Goal: Task Accomplishment & Management: Manage account settings

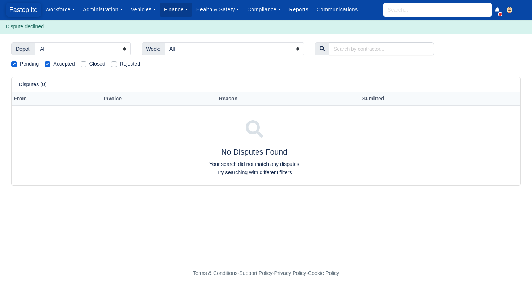
click at [14, 11] on span "Fastop ltd" at bounding box center [23, 10] width 35 height 14
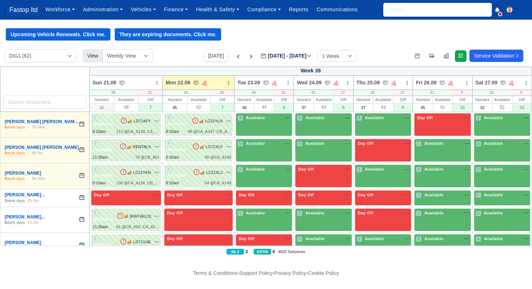
drag, startPoint x: 25, startPoint y: 9, endPoint x: 32, endPoint y: 13, distance: 7.5
click at [25, 9] on span "Fastop ltd" at bounding box center [23, 10] width 35 height 14
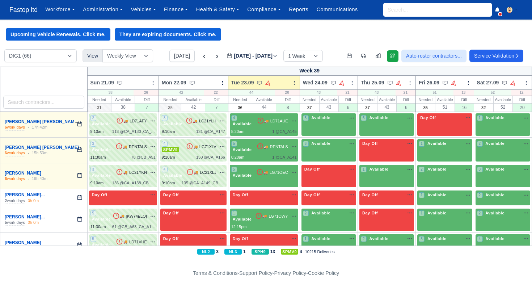
click at [201, 58] on icon at bounding box center [204, 56] width 7 height 7
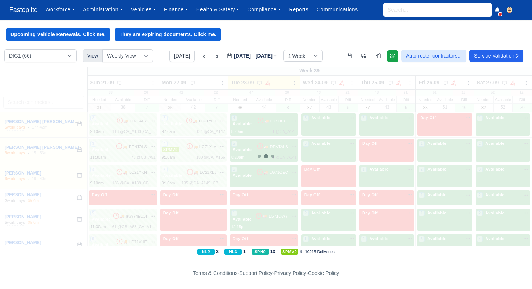
type input "2025-09-16"
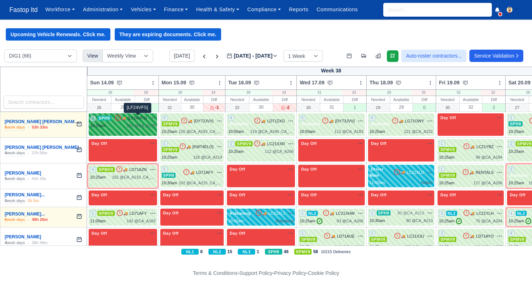
click at [135, 117] on span "[LF24VFS]" at bounding box center [137, 118] width 19 height 6
select select "11"
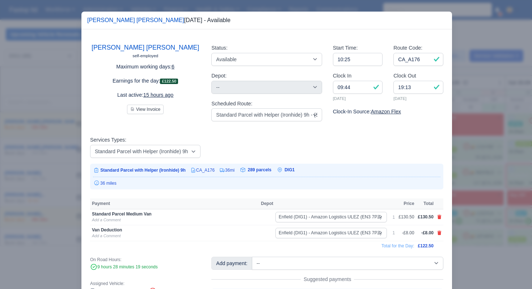
drag, startPoint x: 463, startPoint y: 150, endPoint x: 435, endPoint y: 151, distance: 27.6
click at [462, 150] on div at bounding box center [266, 144] width 532 height 289
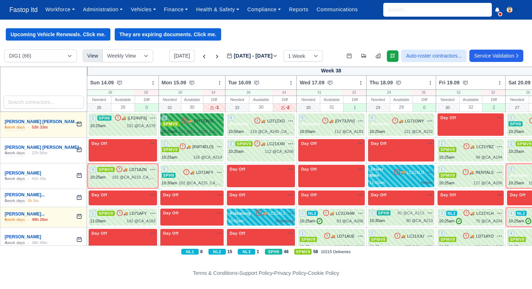
click at [204, 126] on div "3 SPMV9 🚚 [DY73JVV]" at bounding box center [192, 121] width 60 height 12
select select "1"
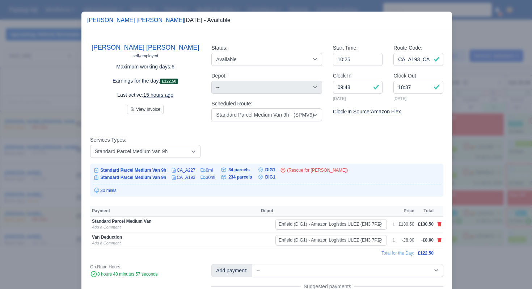
click at [476, 156] on div at bounding box center [266, 144] width 532 height 289
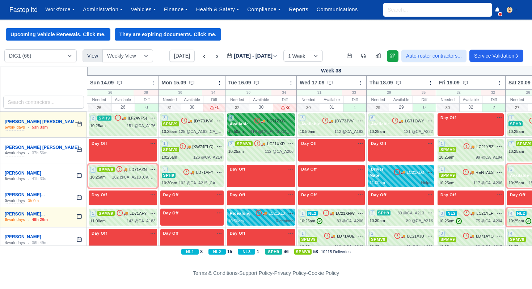
click at [270, 126] on div "4 Available 🚚 LD71ZXG" at bounding box center [262, 121] width 66 height 12
select select "3635"
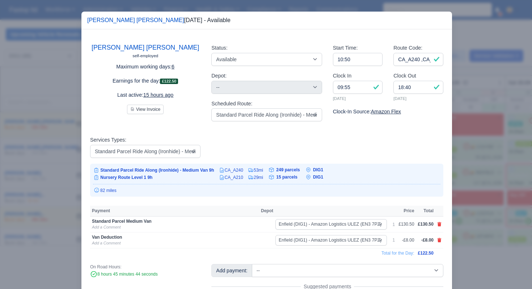
click at [468, 156] on div at bounding box center [266, 144] width 532 height 289
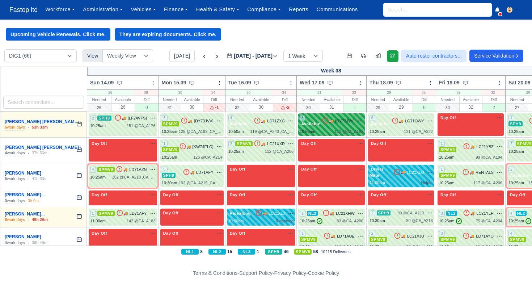
click at [339, 126] on div "5 Available 🚚 [DY73JVV]" at bounding box center [332, 121] width 64 height 12
select select "3635"
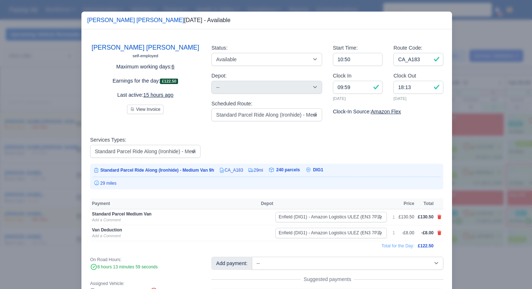
click at [471, 155] on div at bounding box center [266, 144] width 532 height 289
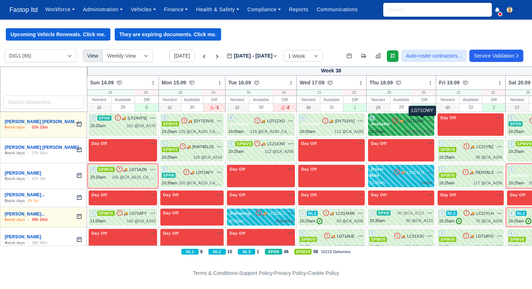
click at [424, 119] on span "LG71OWY" at bounding box center [414, 121] width 19 height 6
select select "3635"
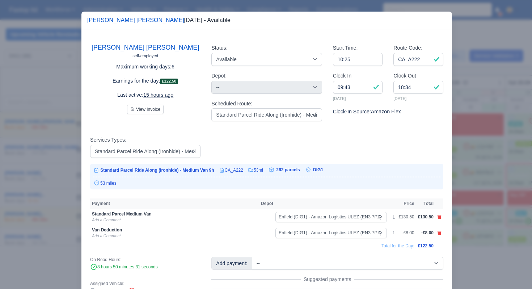
drag, startPoint x: 470, startPoint y: 156, endPoint x: 488, endPoint y: 139, distance: 24.8
click at [470, 156] on div at bounding box center [266, 144] width 532 height 289
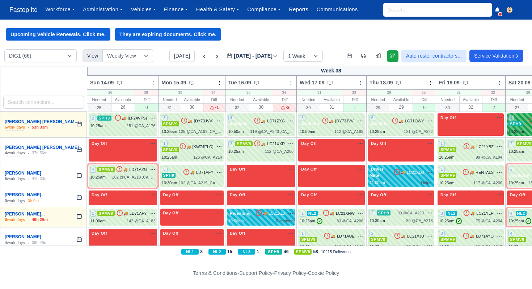
click at [523, 121] on span "SPH9" at bounding box center [516, 123] width 14 height 5
select select "11"
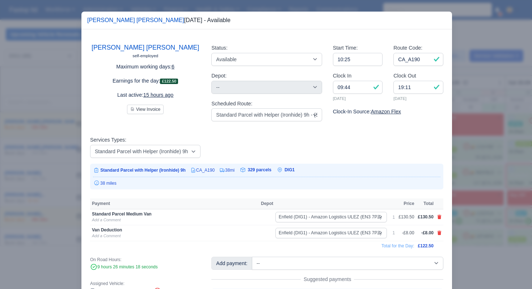
click at [503, 147] on div at bounding box center [266, 144] width 532 height 289
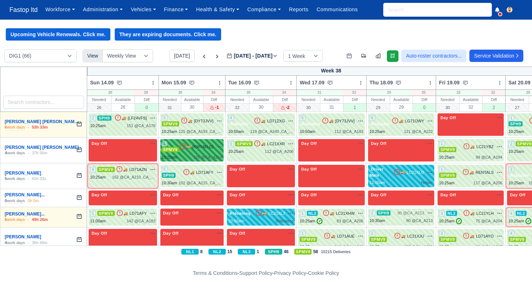
click at [202, 151] on div "1 SPMV9 🚚 [KW74ELO]" at bounding box center [192, 147] width 60 height 12
select select "1"
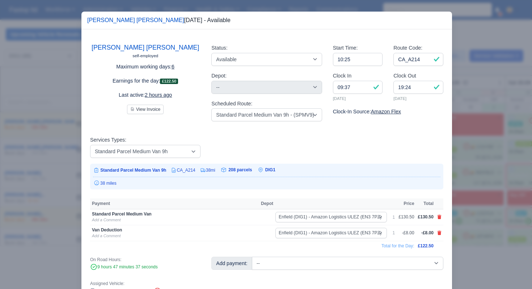
drag, startPoint x: 475, startPoint y: 167, endPoint x: 457, endPoint y: 165, distance: 17.9
click at [473, 167] on div at bounding box center [266, 144] width 532 height 289
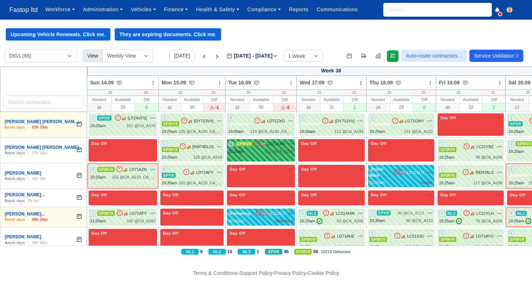
click at [283, 153] on div "112 @ CA_A206" at bounding box center [279, 152] width 29 height 6
select select "1"
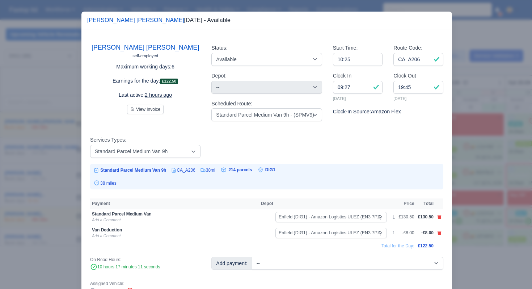
click at [464, 172] on div at bounding box center [266, 144] width 532 height 289
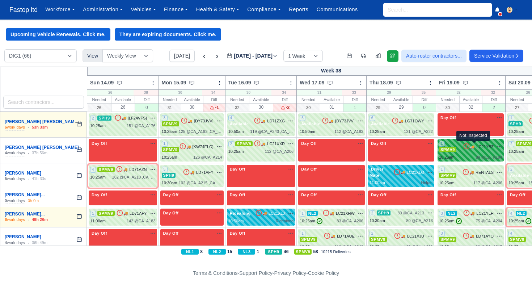
click at [471, 149] on icon at bounding box center [466, 146] width 7 height 7
select select "1"
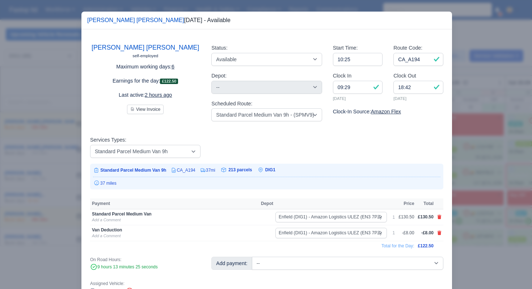
drag, startPoint x: 471, startPoint y: 178, endPoint x: 494, endPoint y: 161, distance: 28.2
click at [471, 178] on div at bounding box center [266, 144] width 532 height 289
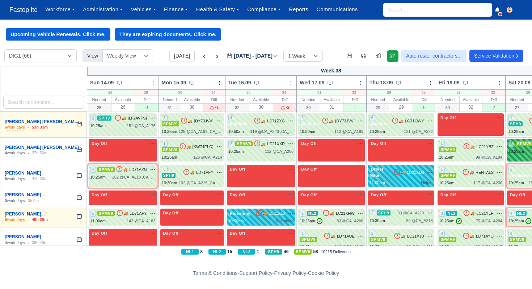
click at [515, 147] on span "2" at bounding box center [512, 144] width 6 height 6
select select "1"
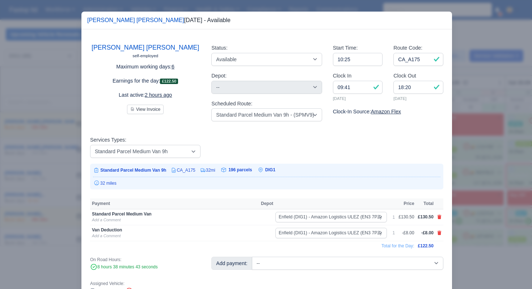
click at [484, 174] on div at bounding box center [266, 144] width 532 height 289
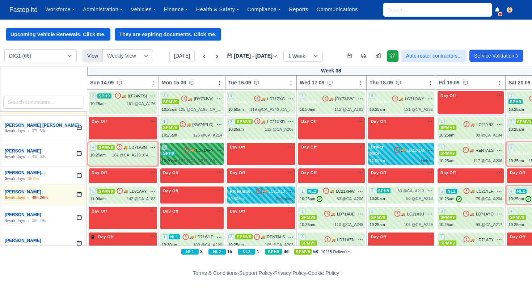
scroll to position [22, 0]
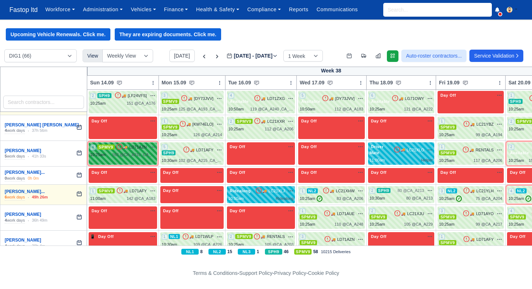
click at [143, 158] on div "4 SPMV9 🚚" at bounding box center [123, 153] width 68 height 22
select select "1"
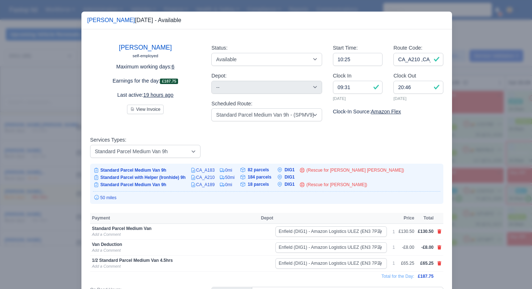
click at [480, 189] on div at bounding box center [266, 144] width 532 height 289
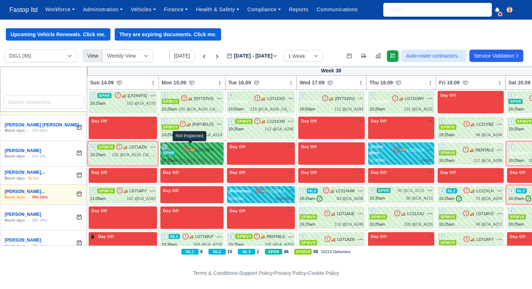
click at [187, 148] on icon at bounding box center [186, 149] width 7 height 7
select select "11"
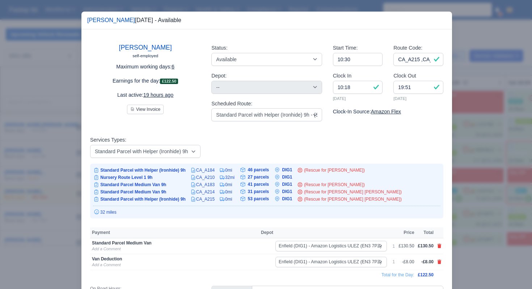
click at [464, 184] on div at bounding box center [266, 144] width 532 height 289
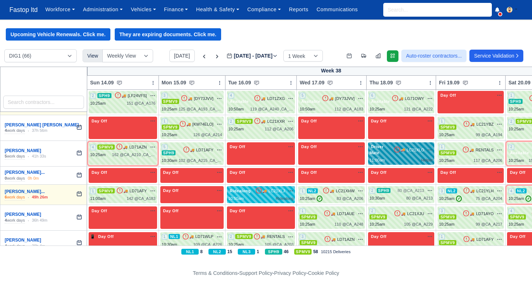
click at [413, 152] on div "🚚 LC21XLO na" at bounding box center [413, 150] width 39 height 7
select select "Driver Mate"
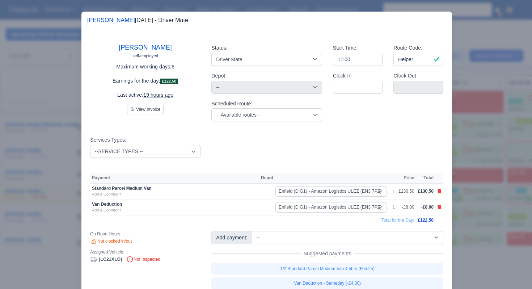
click at [479, 201] on div at bounding box center [266, 144] width 532 height 289
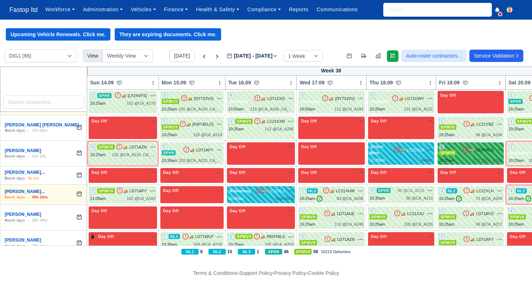
click at [468, 156] on div "1 SPMV9 🚚 RENTALS" at bounding box center [470, 154] width 63 height 20
select select "1"
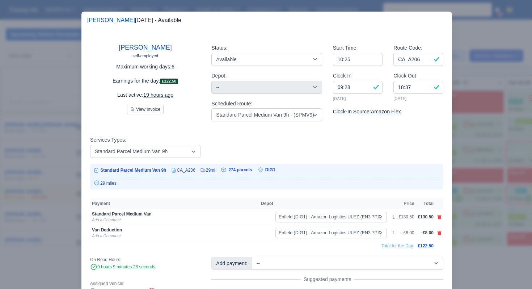
click at [481, 195] on div at bounding box center [266, 144] width 532 height 289
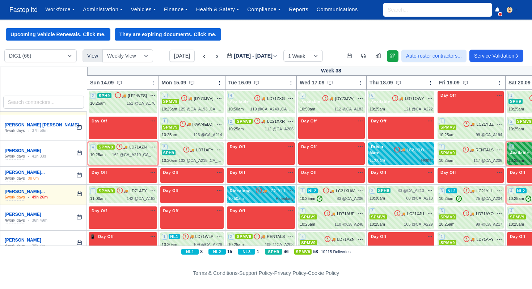
click at [517, 155] on span "Available" at bounding box center [520, 152] width 22 height 5
select select "3635"
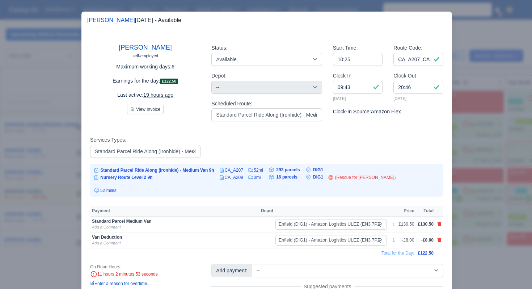
click at [500, 202] on div at bounding box center [266, 144] width 532 height 289
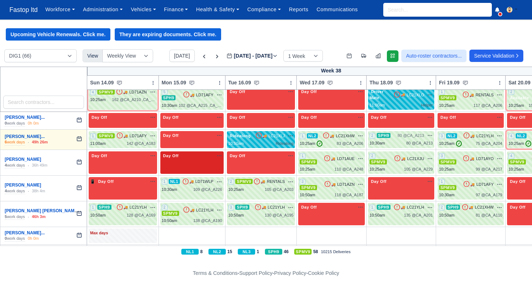
scroll to position [78, 0]
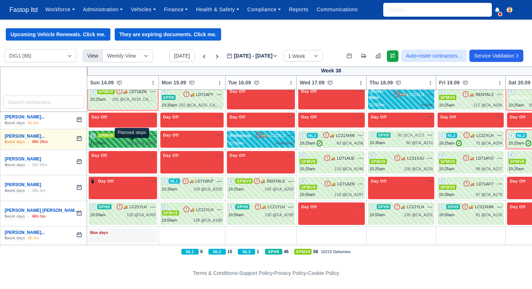
click at [135, 143] on span "142 @" at bounding box center [133, 143] width 12 height 4
select select "1"
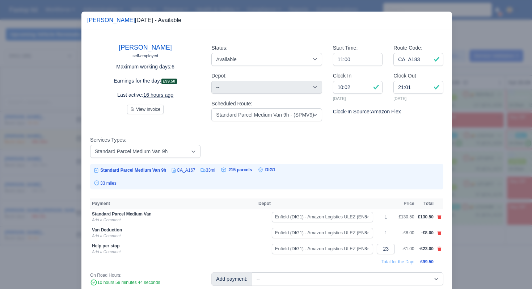
drag, startPoint x: 492, startPoint y: 166, endPoint x: 339, endPoint y: 76, distance: 177.4
click at [492, 165] on div at bounding box center [266, 144] width 532 height 289
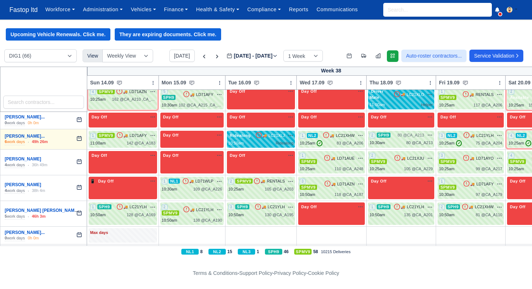
scroll to position [71, 0]
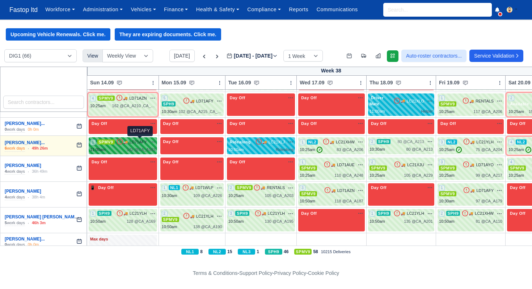
click at [132, 142] on span "LD71AFY" at bounding box center [138, 142] width 17 height 6
select select "1"
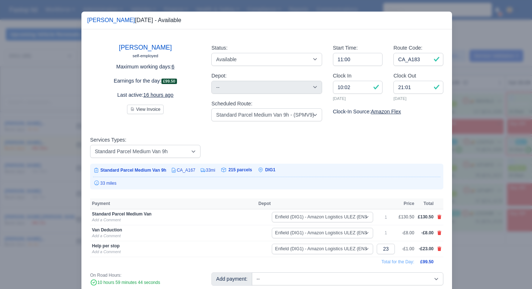
click at [459, 160] on div at bounding box center [266, 144] width 532 height 289
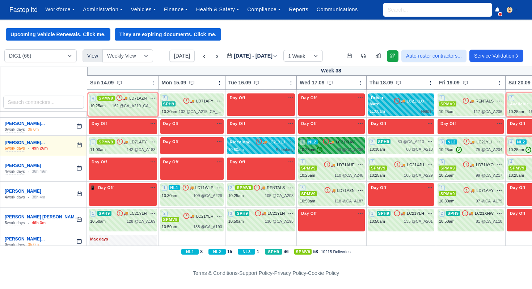
click at [320, 148] on div "10:25am ✓" at bounding box center [311, 150] width 23 height 6
select select "4"
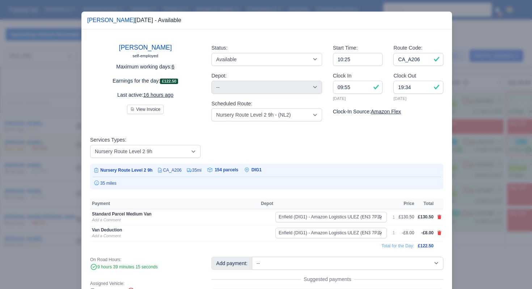
drag, startPoint x: 467, startPoint y: 176, endPoint x: 455, endPoint y: 167, distance: 14.5
click at [467, 176] on div at bounding box center [266, 144] width 532 height 289
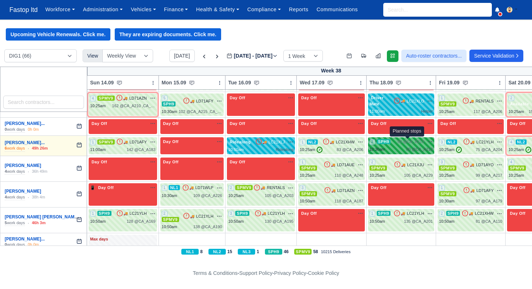
click at [407, 141] on span "80 @" at bounding box center [402, 141] width 9 height 4
select select "11"
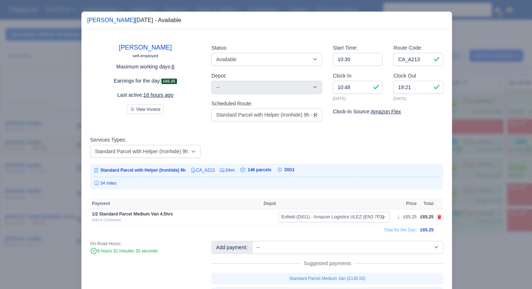
drag, startPoint x: 461, startPoint y: 181, endPoint x: 453, endPoint y: 178, distance: 8.1
click at [461, 180] on div at bounding box center [266, 144] width 532 height 289
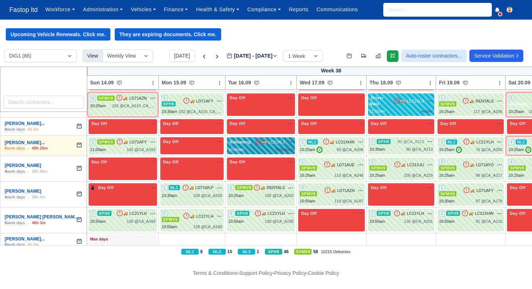
click at [284, 147] on div "Ridealong" at bounding box center [285, 150] width 18 height 6
select select "Ridealong"
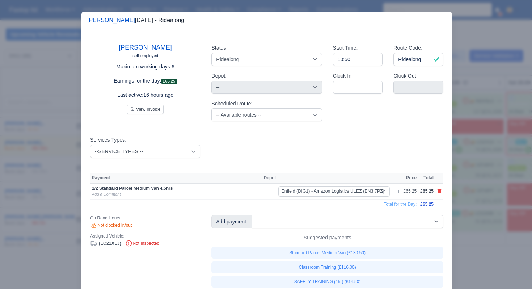
click at [493, 190] on div at bounding box center [266, 144] width 532 height 289
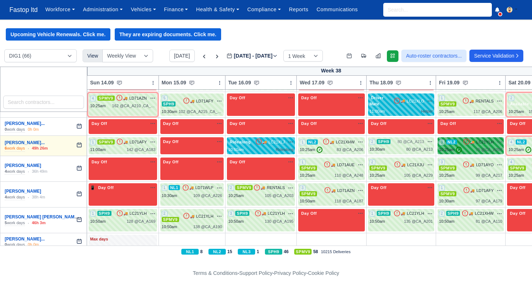
click at [462, 147] on span "✓" at bounding box center [459, 150] width 6 height 6
select select "4"
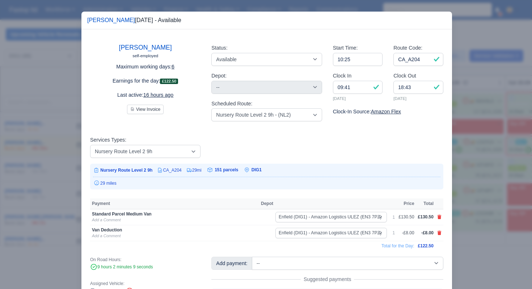
click at [475, 191] on div at bounding box center [266, 144] width 532 height 289
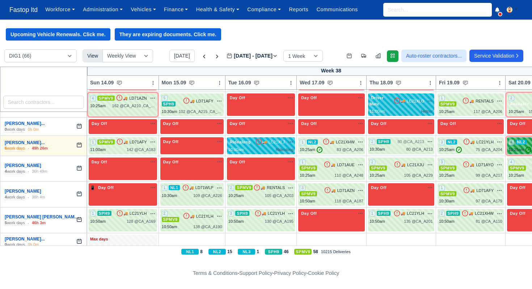
click at [519, 147] on div "10:25am ✓" at bounding box center [520, 150] width 23 height 6
select select "4"
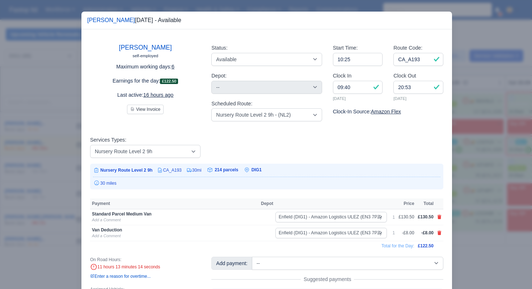
click at [505, 191] on div at bounding box center [266, 144] width 532 height 289
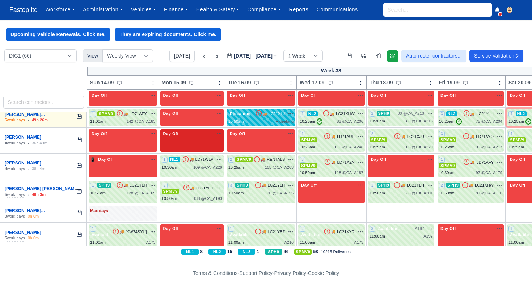
scroll to position [100, 0]
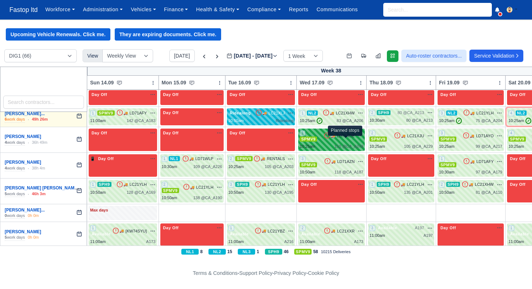
click at [344, 144] on span "110 @" at bounding box center [341, 146] width 12 height 4
select select "1"
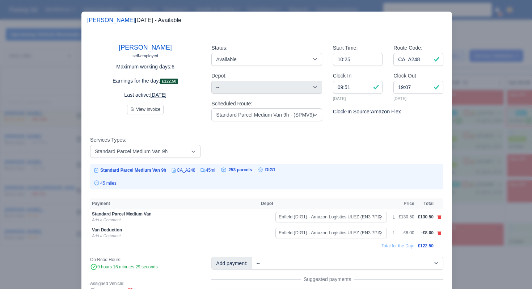
drag, startPoint x: 475, startPoint y: 174, endPoint x: 471, endPoint y: 171, distance: 4.9
click at [475, 174] on div at bounding box center [266, 144] width 532 height 289
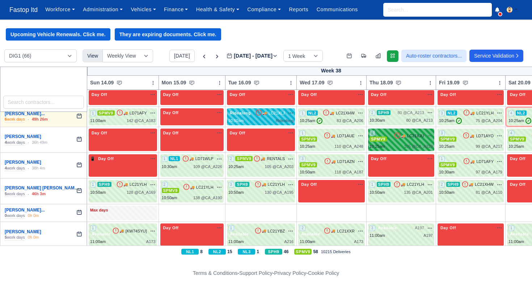
click at [416, 140] on div "2 SPMV9 🚚 LC21XJU" at bounding box center [401, 136] width 63 height 12
select select "1"
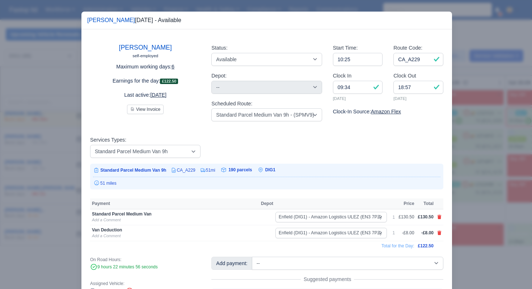
drag, startPoint x: 473, startPoint y: 180, endPoint x: 476, endPoint y: 170, distance: 10.3
click at [473, 180] on div at bounding box center [266, 144] width 532 height 289
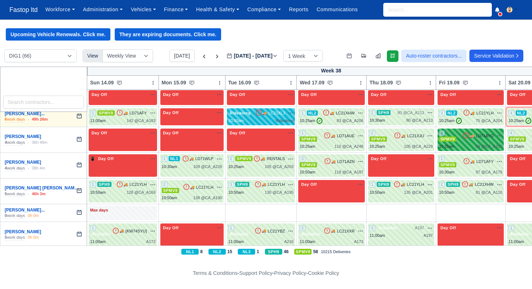
click at [472, 145] on div "10:25am 99 @ CA_A217" at bounding box center [470, 146] width 63 height 6
select select "1"
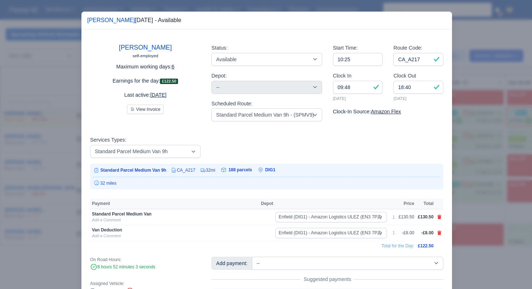
drag, startPoint x: 485, startPoint y: 173, endPoint x: 507, endPoint y: 161, distance: 24.6
click at [485, 173] on div at bounding box center [266, 144] width 532 height 289
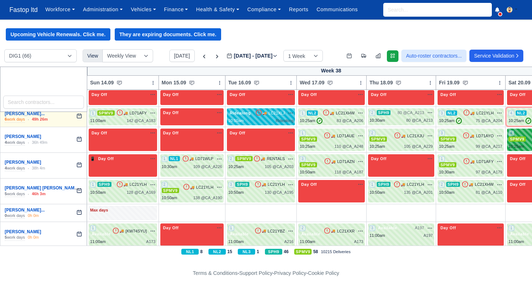
click at [524, 141] on span "SPMV9" at bounding box center [517, 139] width 17 height 5
select select "1"
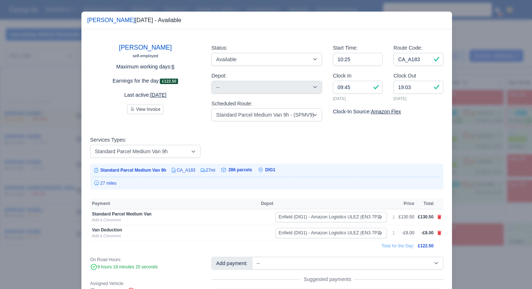
drag, startPoint x: 503, startPoint y: 166, endPoint x: 477, endPoint y: 144, distance: 34.7
click at [503, 166] on div at bounding box center [266, 144] width 532 height 289
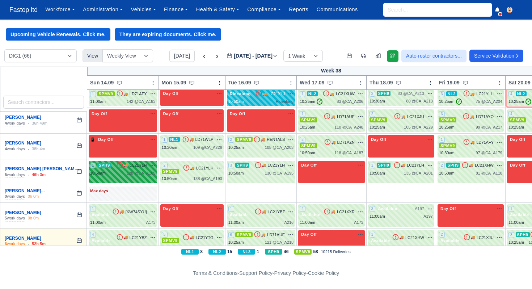
scroll to position [122, 0]
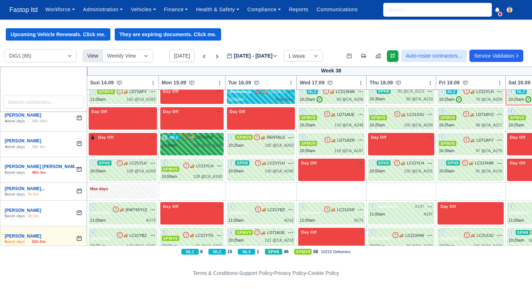
click at [187, 145] on div "10:30am 109 @ CA_A226" at bounding box center [192, 145] width 60 height 6
select select "2"
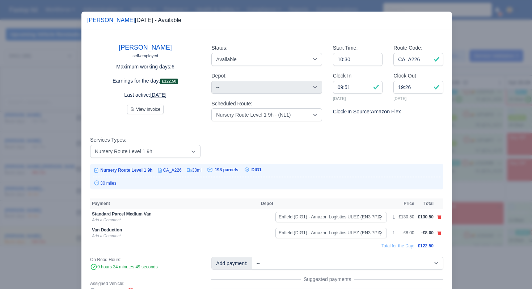
drag, startPoint x: 460, startPoint y: 164, endPoint x: 444, endPoint y: 164, distance: 16.3
click at [460, 164] on div at bounding box center [266, 144] width 532 height 289
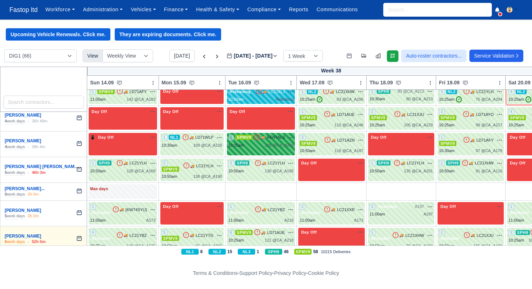
click at [284, 147] on div "105 @ CA_A203" at bounding box center [279, 145] width 29 height 6
select select "1"
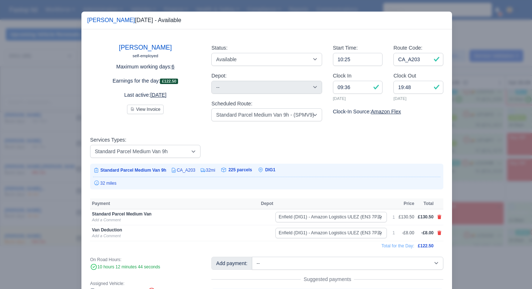
click at [501, 183] on div at bounding box center [266, 144] width 532 height 289
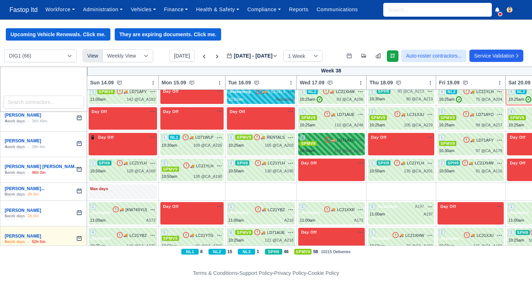
click at [339, 148] on div "10:50am 118 @ CA_A187" at bounding box center [332, 151] width 64 height 6
select select "1"
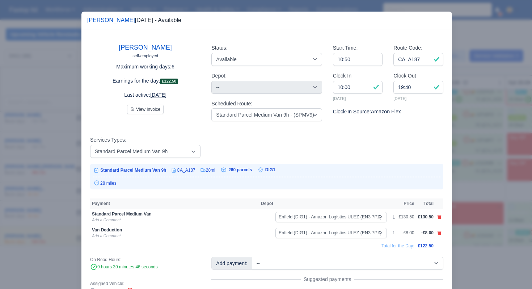
drag, startPoint x: 488, startPoint y: 185, endPoint x: 483, endPoint y: 170, distance: 16.0
click at [488, 185] on div at bounding box center [266, 144] width 532 height 289
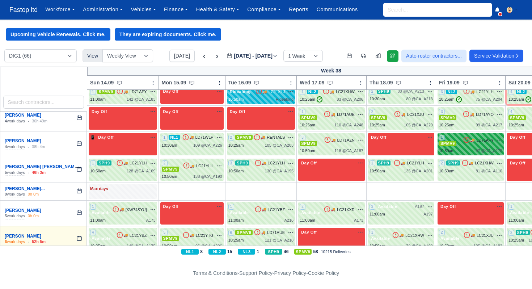
click at [463, 140] on div "1 SPMV9" at bounding box center [451, 140] width 24 height 12
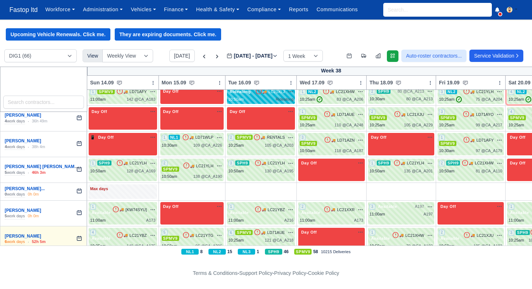
select select "1"
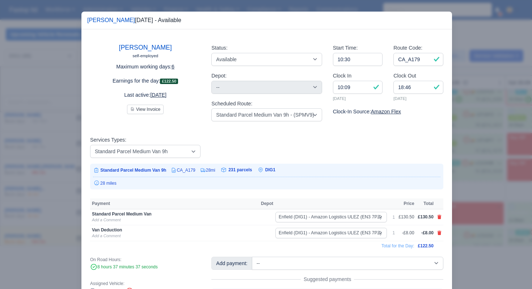
click at [466, 185] on div at bounding box center [266, 144] width 532 height 289
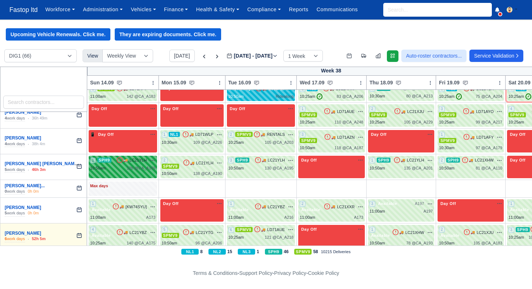
scroll to position [147, 0]
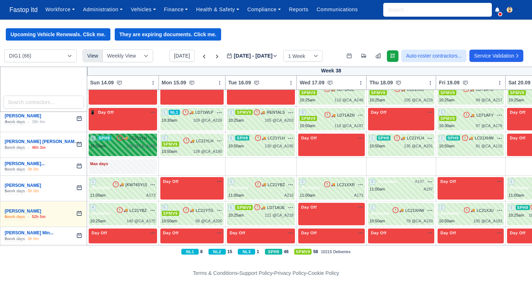
click at [112, 143] on div "10:50am 128 @ CA_A169" at bounding box center [123, 146] width 66 height 6
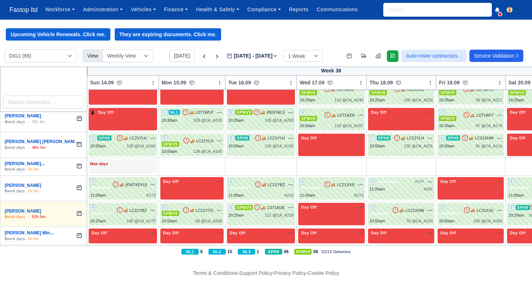
select select "11"
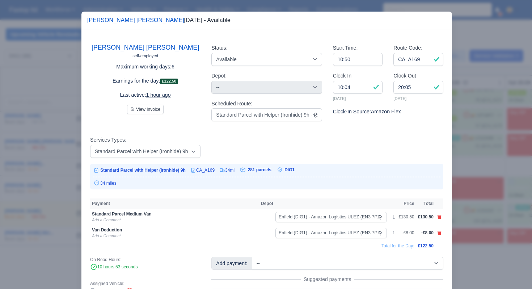
click at [456, 174] on div at bounding box center [266, 144] width 532 height 289
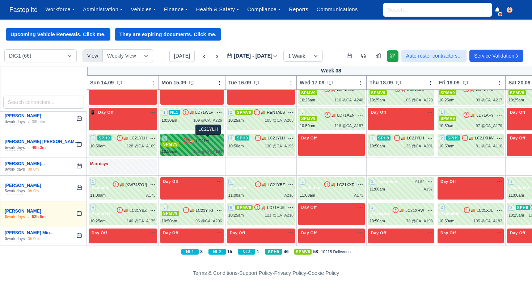
click at [214, 142] on span "LC21YLH" at bounding box center [204, 141] width 17 height 6
select select "1"
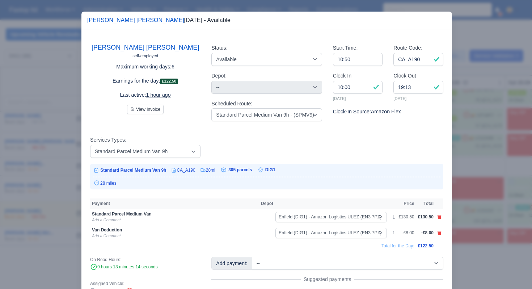
drag, startPoint x: 505, startPoint y: 163, endPoint x: 479, endPoint y: 162, distance: 25.8
click at [504, 163] on div at bounding box center [266, 144] width 532 height 289
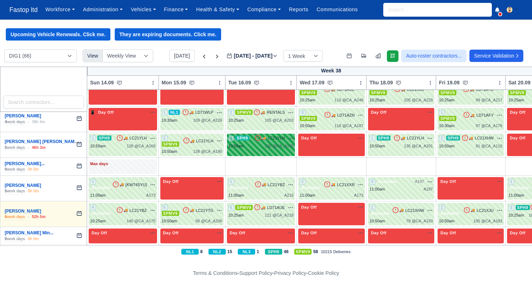
click at [289, 148] on div "130 @ CA_A195" at bounding box center [279, 146] width 29 height 6
select select "11"
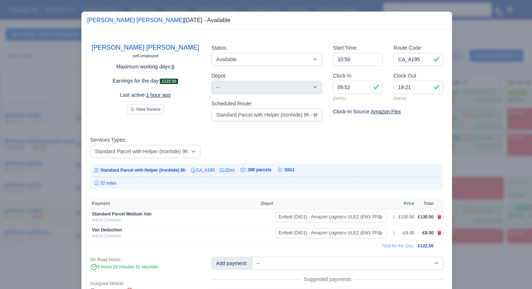
drag, startPoint x: 468, startPoint y: 175, endPoint x: 465, endPoint y: 173, distance: 3.7
click at [467, 175] on div at bounding box center [266, 144] width 532 height 289
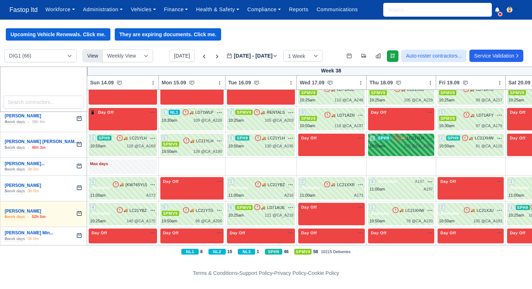
click at [408, 144] on div "10:50am 135 @ CA_A201" at bounding box center [401, 146] width 63 height 6
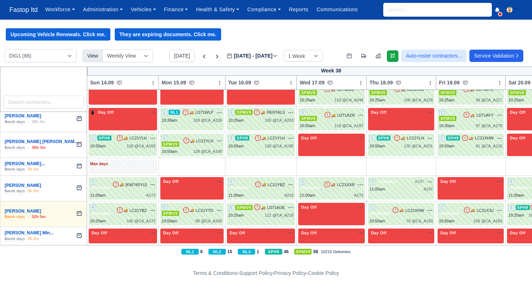
select select "11"
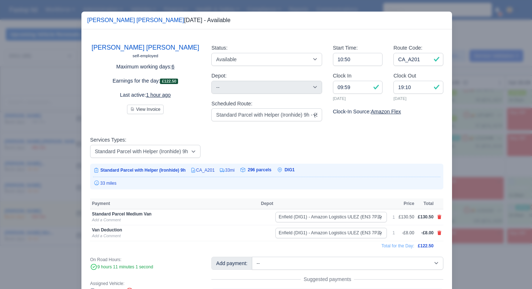
drag, startPoint x: 465, startPoint y: 201, endPoint x: 466, endPoint y: 197, distance: 4.0
click at [465, 201] on div at bounding box center [266, 144] width 532 height 289
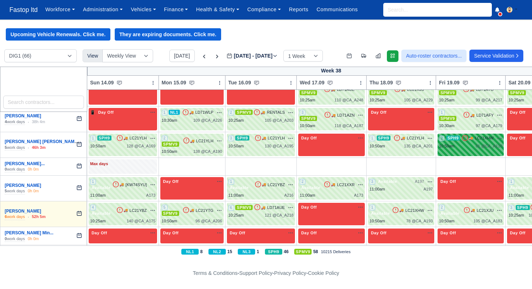
click at [461, 149] on div "2 SPH9 🚚" at bounding box center [471, 145] width 66 height 22
select select "11"
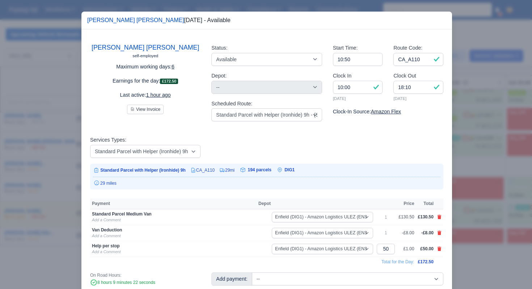
click at [473, 182] on div at bounding box center [266, 144] width 532 height 289
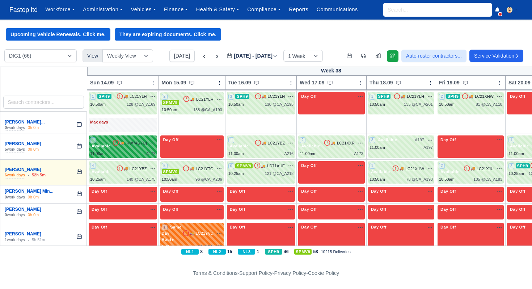
scroll to position [195, 0]
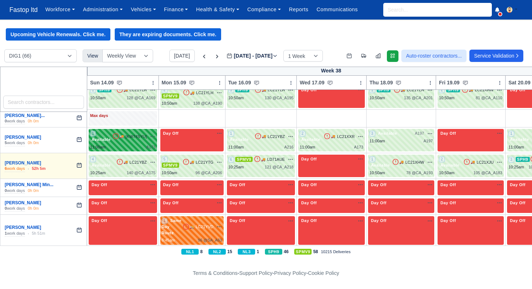
click at [127, 141] on div "1 Available 🚚 [KW74SYU]" at bounding box center [123, 136] width 66 height 12
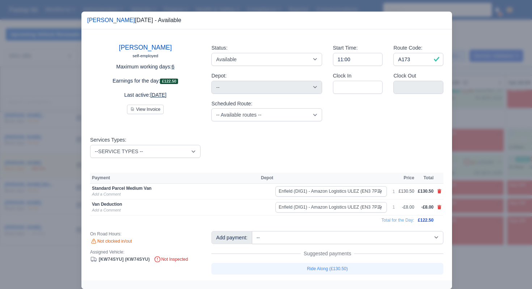
drag, startPoint x: 491, startPoint y: 174, endPoint x: 453, endPoint y: 170, distance: 38.3
click at [491, 174] on div at bounding box center [266, 144] width 532 height 289
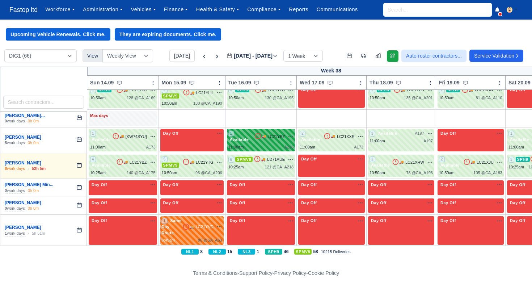
click at [285, 141] on div "1 Available 🚚 LC21YBZ" at bounding box center [262, 136] width 66 height 12
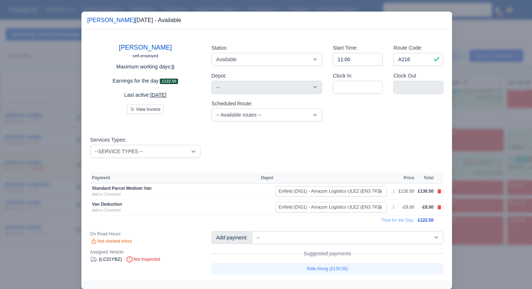
drag, startPoint x: 466, startPoint y: 179, endPoint x: 437, endPoint y: 169, distance: 30.7
click at [465, 179] on div at bounding box center [266, 144] width 532 height 289
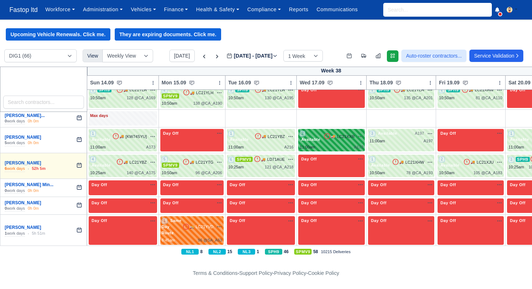
click at [357, 144] on div "11:00am A173" at bounding box center [332, 147] width 64 height 6
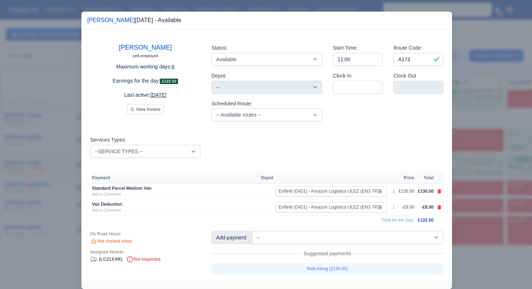
click at [478, 187] on div at bounding box center [266, 144] width 532 height 289
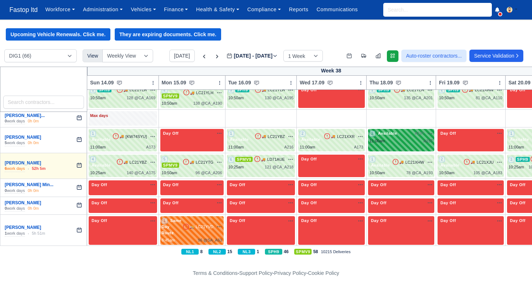
click at [425, 144] on div "3 Available A197" at bounding box center [401, 140] width 66 height 22
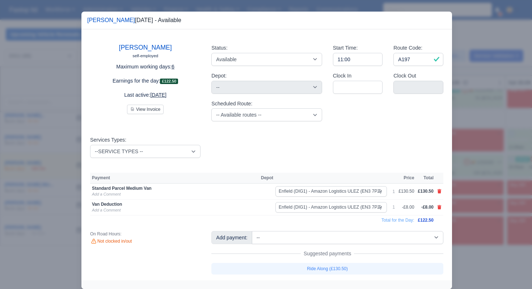
click at [472, 174] on div at bounding box center [266, 144] width 532 height 289
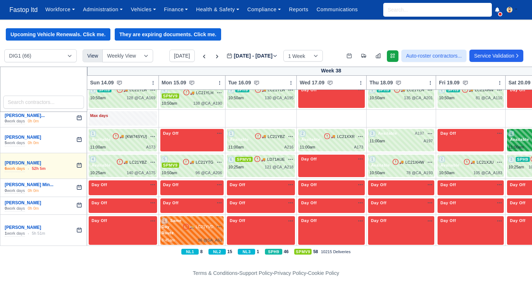
click at [522, 139] on span "Available" at bounding box center [520, 139] width 22 height 5
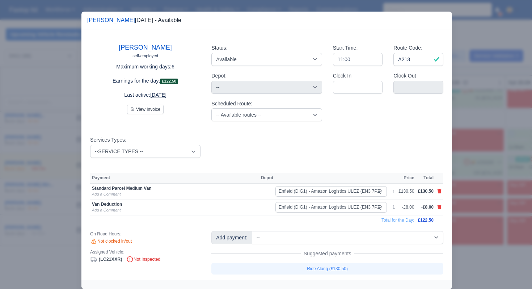
click at [504, 175] on div at bounding box center [266, 144] width 532 height 289
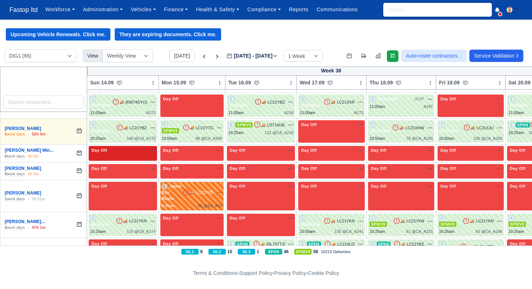
scroll to position [230, 0]
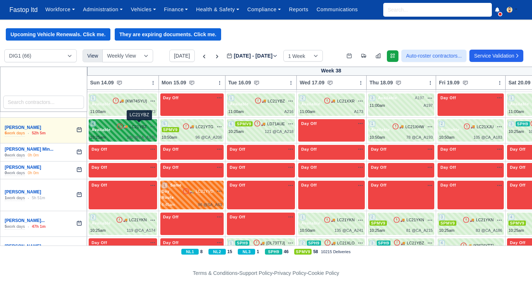
click at [144, 128] on span "LC21YBZ" at bounding box center [138, 127] width 17 height 6
select select "3635"
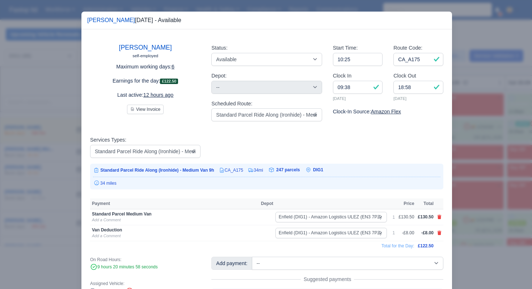
drag, startPoint x: 479, startPoint y: 159, endPoint x: 456, endPoint y: 156, distance: 23.1
click at [479, 159] on div at bounding box center [266, 144] width 532 height 289
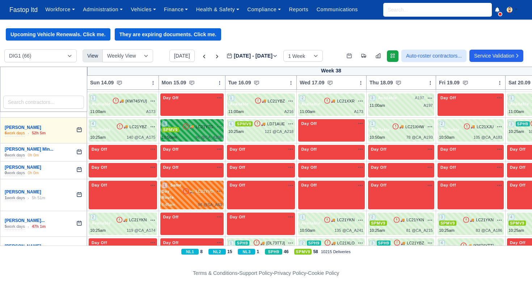
click at [222, 130] on div "5 SPMV9 🚚 LC21YTG" at bounding box center [192, 127] width 60 height 12
select select "1"
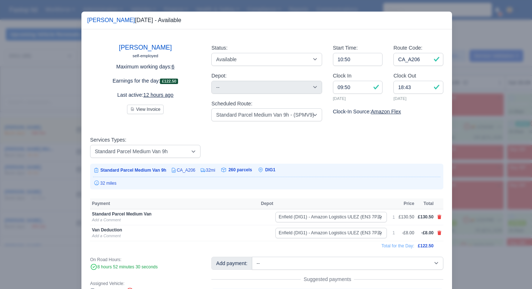
drag, startPoint x: 468, startPoint y: 162, endPoint x: 433, endPoint y: 154, distance: 36.0
click at [468, 162] on div at bounding box center [266, 144] width 532 height 289
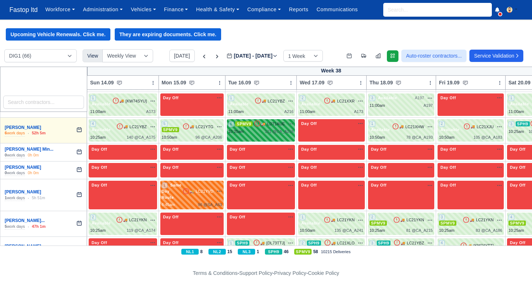
click at [267, 126] on div "🚚 LD71AUE na" at bounding box center [274, 124] width 40 height 7
select select "1"
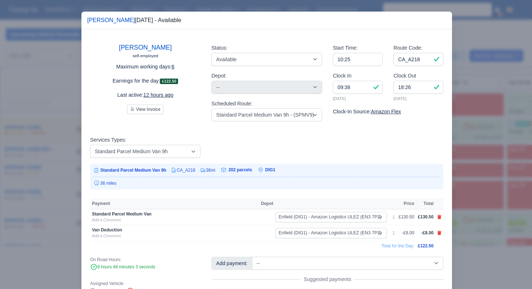
drag, startPoint x: 477, startPoint y: 179, endPoint x: 464, endPoint y: 162, distance: 21.4
click at [477, 179] on div at bounding box center [266, 144] width 532 height 289
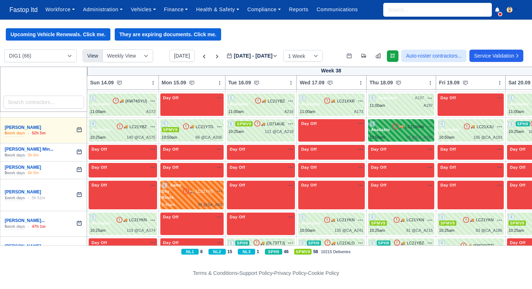
click at [423, 136] on div "78 @ CA_A193" at bounding box center [419, 137] width 27 height 6
select select "3635"
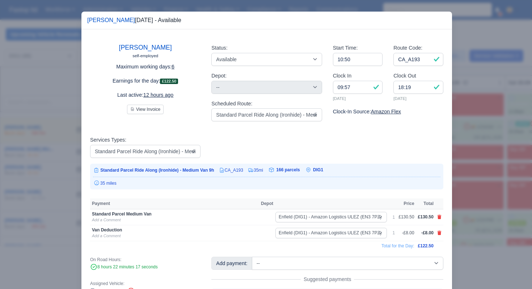
click at [485, 184] on div at bounding box center [266, 144] width 532 height 289
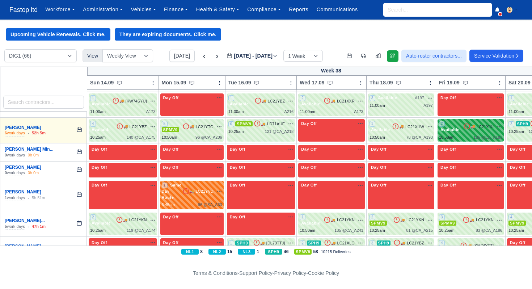
click at [471, 134] on div "10:50am 105 @ CA_A183" at bounding box center [470, 137] width 63 height 6
select select "3635"
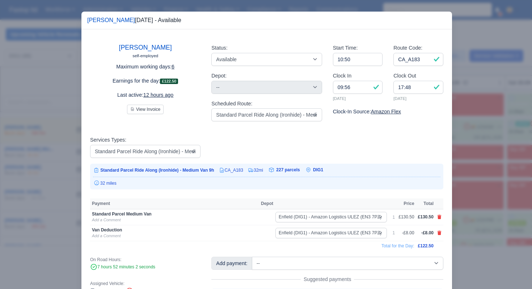
drag, startPoint x: 473, startPoint y: 168, endPoint x: 488, endPoint y: 154, distance: 20.8
click at [473, 167] on div at bounding box center [266, 144] width 532 height 289
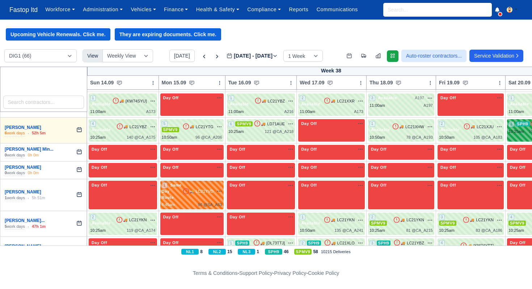
click at [520, 132] on div "3 SPH9 🚚 [KM74YTT]" at bounding box center [541, 128] width 64 height 14
select select "11"
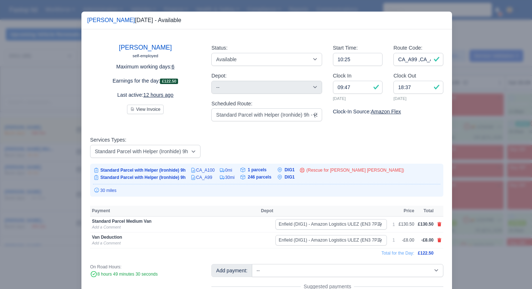
click at [495, 181] on div at bounding box center [266, 144] width 532 height 289
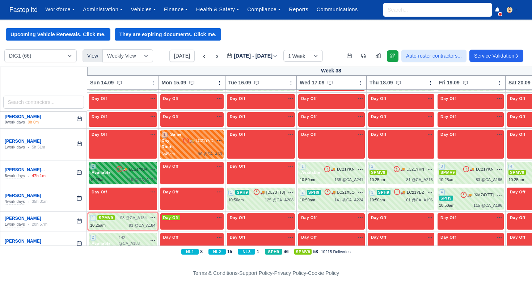
scroll to position [285, 0]
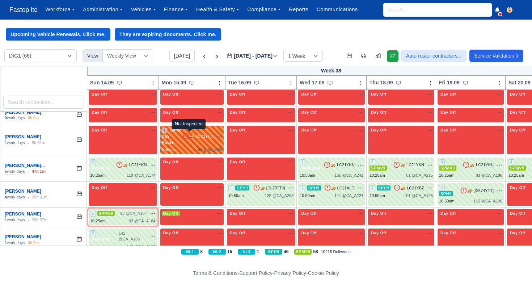
click at [186, 134] on icon at bounding box center [186, 136] width 7 height 7
select select "Same Day Route"
select select "43409"
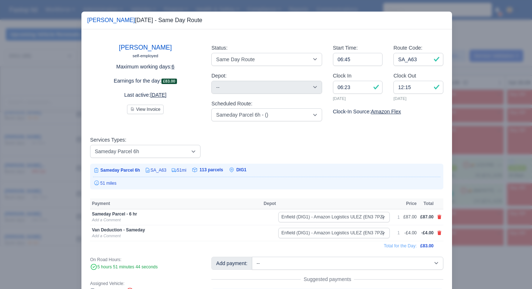
click at [475, 149] on div at bounding box center [266, 144] width 532 height 289
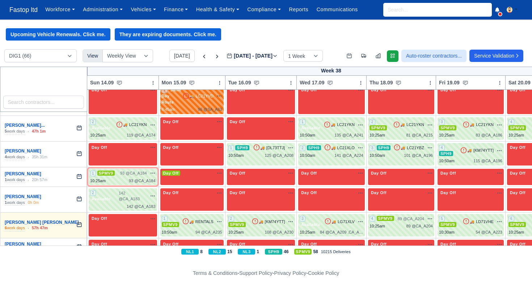
scroll to position [326, 0]
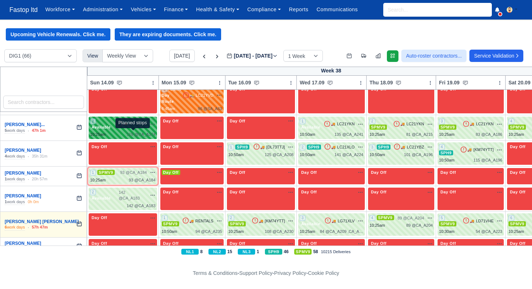
click at [139, 132] on span "119 @" at bounding box center [133, 134] width 12 height 4
select select "3635"
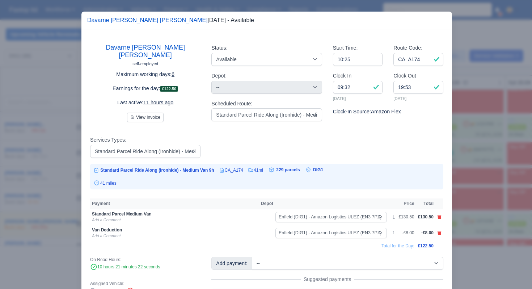
click at [454, 176] on div at bounding box center [266, 144] width 532 height 289
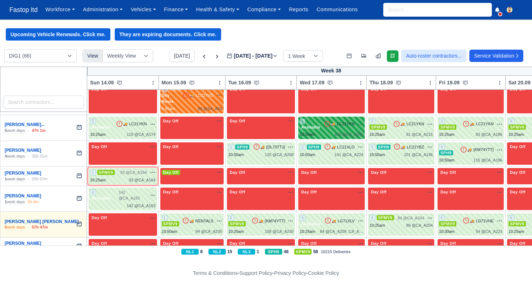
click at [324, 127] on div "1 Available" at bounding box center [312, 124] width 24 height 12
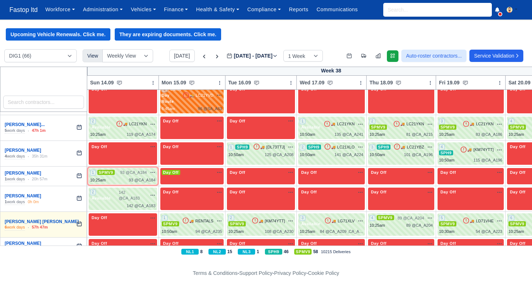
select select "3635"
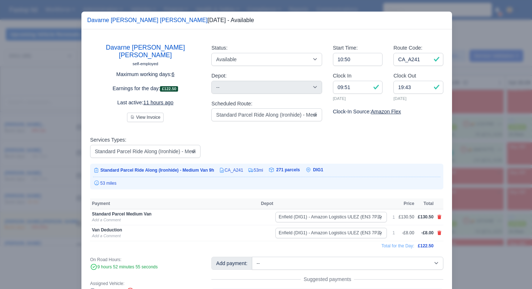
drag, startPoint x: 466, startPoint y: 171, endPoint x: 463, endPoint y: 167, distance: 4.6
click at [466, 171] on div at bounding box center [266, 144] width 532 height 289
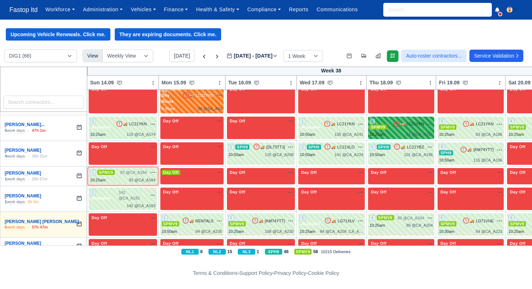
click at [403, 118] on div "2 SPMV9 🚚 LC21YKN" at bounding box center [401, 124] width 63 height 12
select select "1"
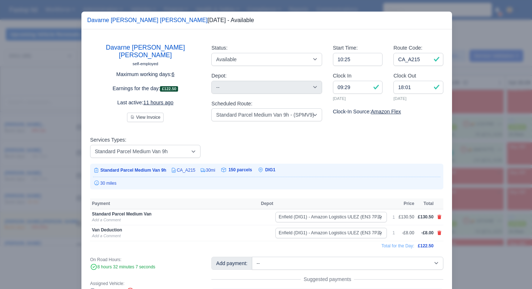
click at [472, 171] on div at bounding box center [266, 144] width 532 height 289
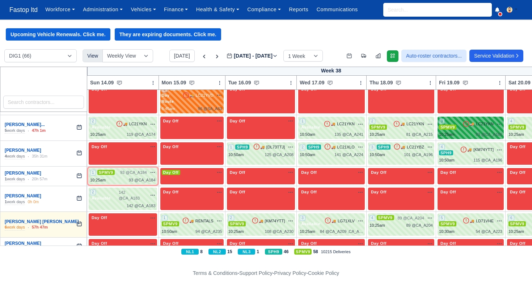
click at [458, 118] on div "3 SPMV9" at bounding box center [451, 124] width 24 height 12
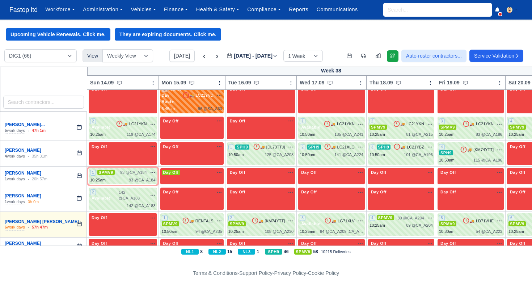
select select "1"
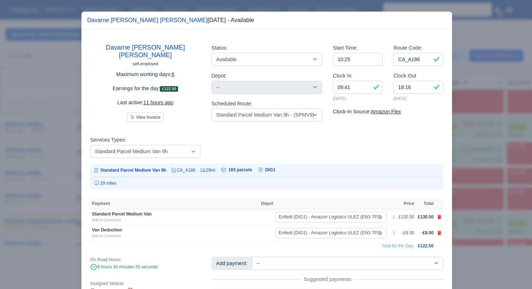
click at [467, 168] on div at bounding box center [266, 144] width 532 height 289
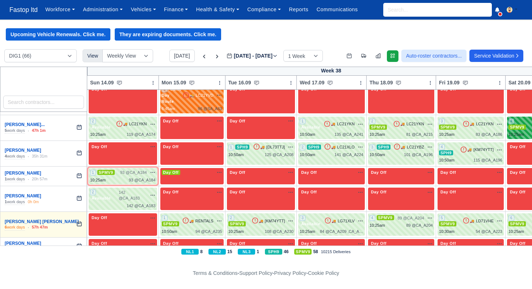
click at [516, 124] on div "4 SPMV9 🚚" at bounding box center [540, 128] width 67 height 22
select select "1"
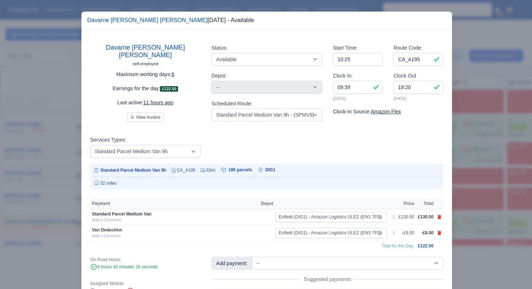
click at [493, 175] on div at bounding box center [266, 144] width 532 height 289
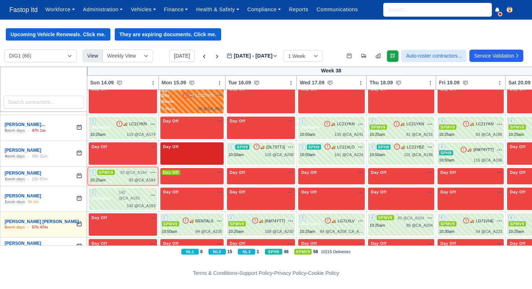
scroll to position [322, 0]
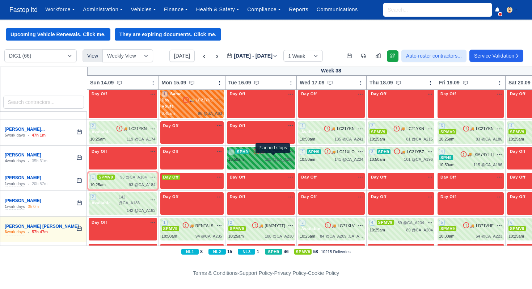
click at [274, 157] on span "125 @" at bounding box center [271, 159] width 12 height 4
select select "11"
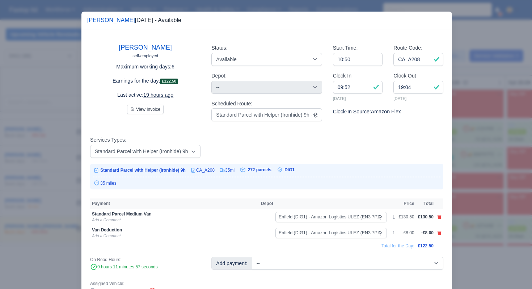
click at [469, 171] on div at bounding box center [266, 144] width 532 height 289
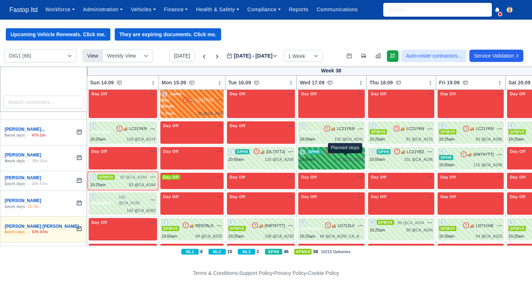
click at [347, 157] on span "141 @" at bounding box center [341, 159] width 12 height 4
select select "11"
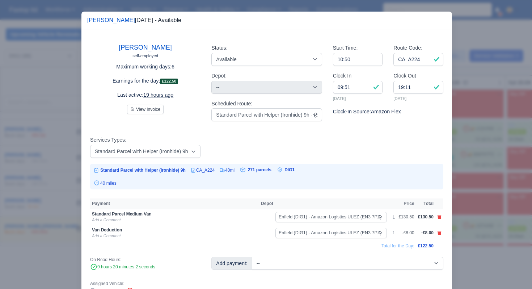
click at [492, 184] on div at bounding box center [266, 144] width 532 height 289
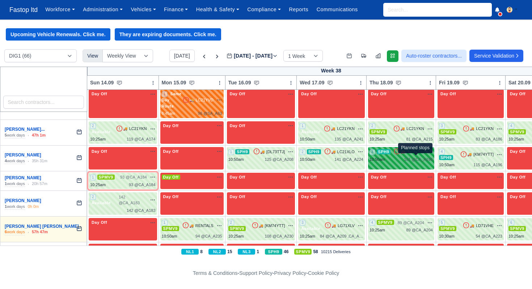
click at [416, 159] on span "101 @" at bounding box center [410, 159] width 12 height 4
select select "11"
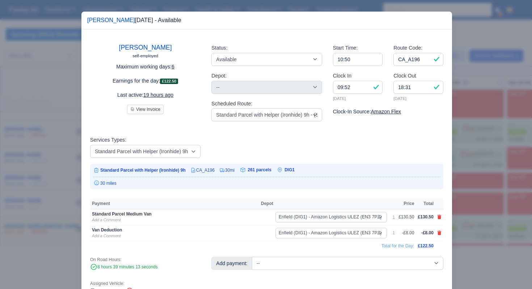
click at [486, 192] on div at bounding box center [266, 144] width 532 height 289
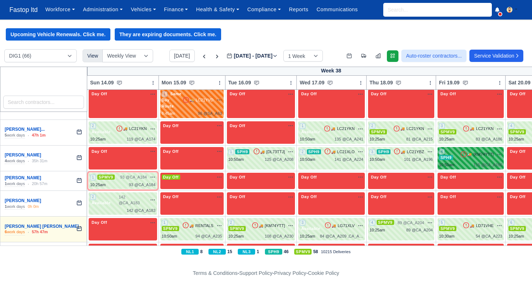
click at [476, 159] on div "4 SPH9 🚚 [KM74YTT]" at bounding box center [470, 155] width 63 height 12
select select "11"
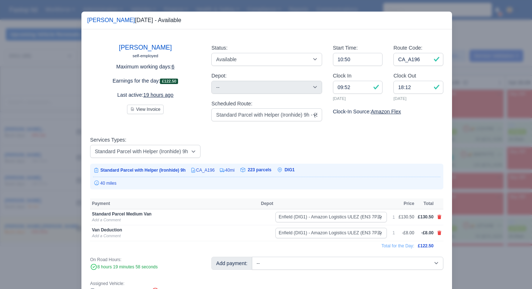
click at [484, 191] on div at bounding box center [266, 144] width 532 height 289
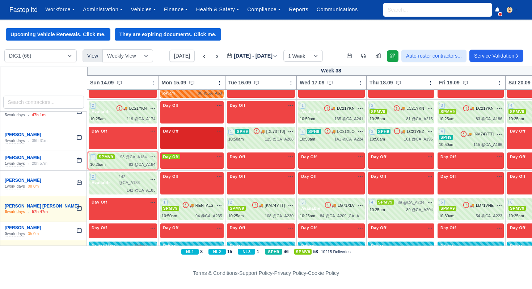
scroll to position [343, 0]
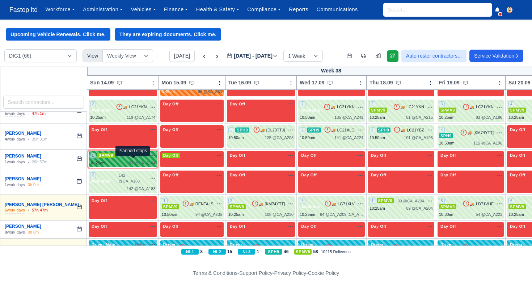
click at [133, 161] on span "93 @" at bounding box center [133, 163] width 9 height 4
select select "1"
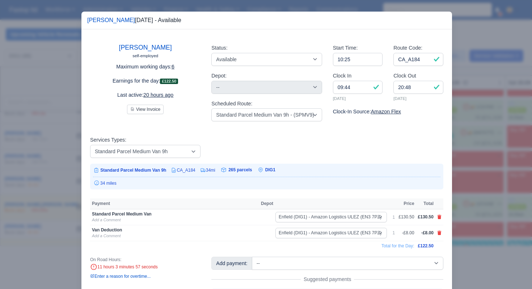
drag, startPoint x: 471, startPoint y: 214, endPoint x: 461, endPoint y: 204, distance: 13.8
click at [471, 214] on div at bounding box center [266, 144] width 532 height 289
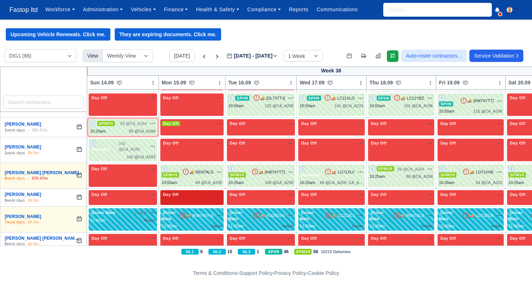
scroll to position [377, 0]
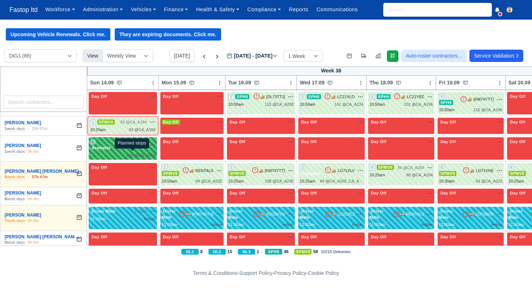
click at [128, 153] on span "142 @" at bounding box center [133, 155] width 12 height 4
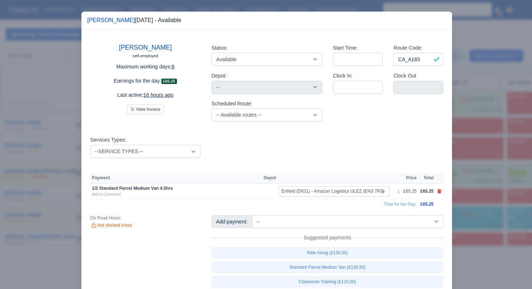
click at [485, 176] on div at bounding box center [266, 144] width 532 height 289
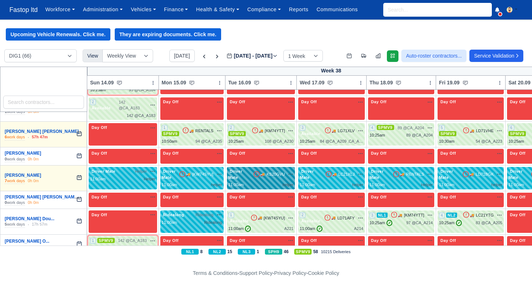
scroll to position [418, 0]
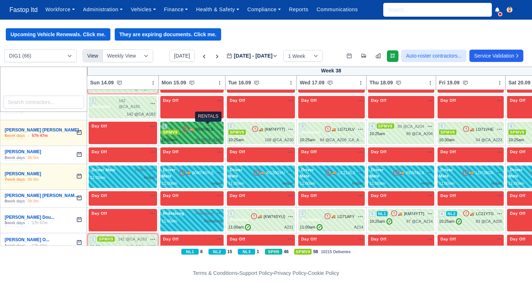
click at [200, 128] on span "RENTALS" at bounding box center [205, 129] width 18 height 6
select select "1"
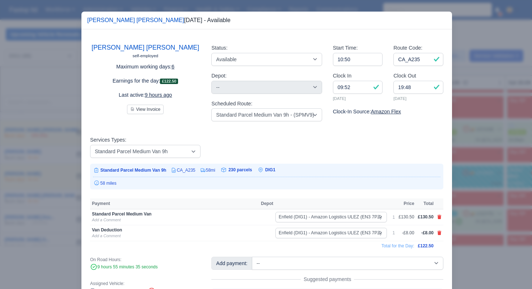
click at [463, 170] on div at bounding box center [266, 144] width 532 height 289
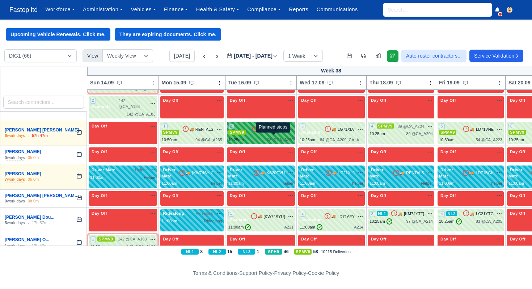
click at [275, 138] on span "108 @" at bounding box center [271, 140] width 12 height 4
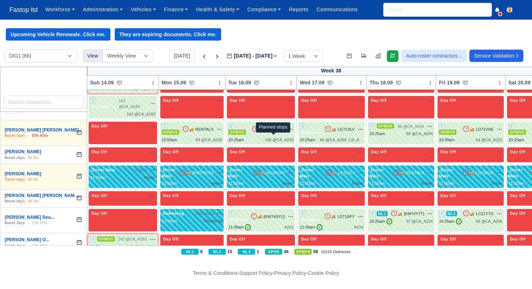
select select "1"
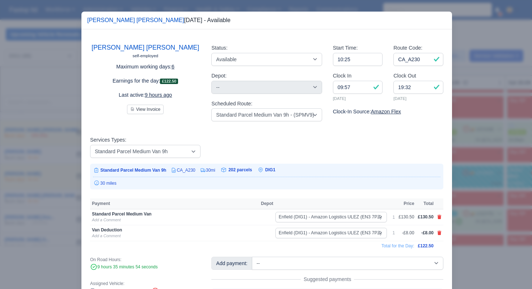
drag, startPoint x: 473, startPoint y: 172, endPoint x: 466, endPoint y: 170, distance: 7.6
click at [472, 172] on div at bounding box center [266, 144] width 532 height 289
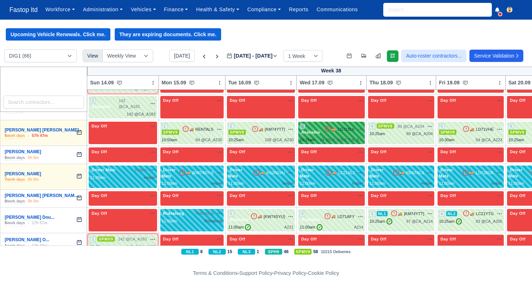
click at [344, 134] on div "3 Available 🚚 LG71XLV" at bounding box center [332, 133] width 64 height 20
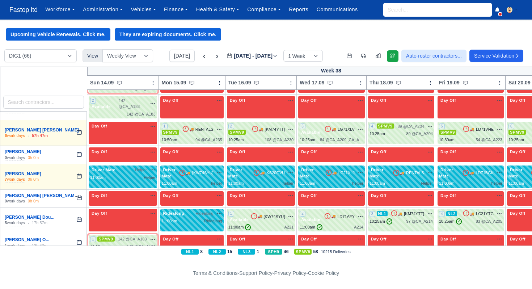
select select "3635"
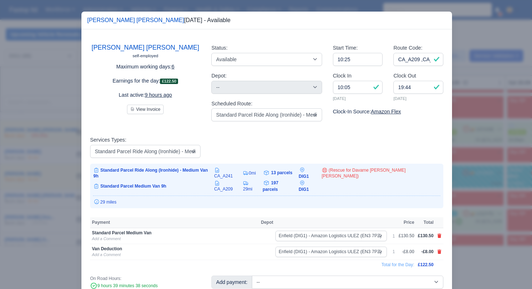
click at [468, 186] on div at bounding box center [266, 144] width 532 height 289
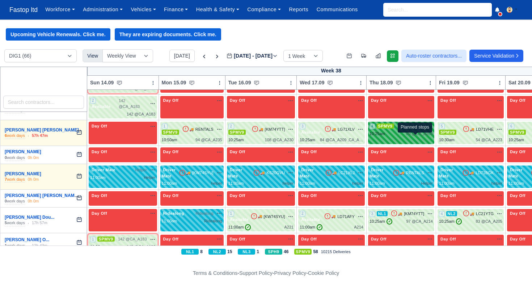
click at [416, 136] on span "89 @" at bounding box center [410, 133] width 9 height 4
select select "1"
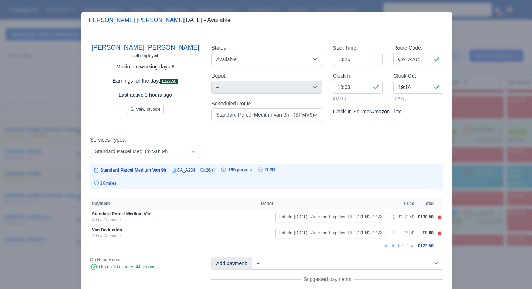
click at [477, 185] on div at bounding box center [266, 144] width 532 height 289
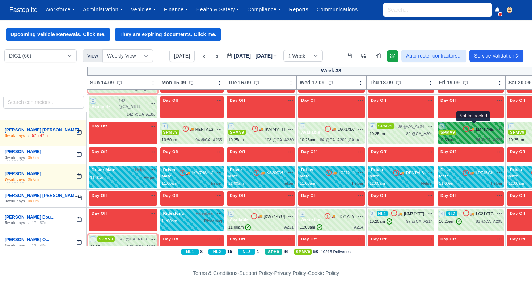
click at [470, 126] on icon at bounding box center [466, 128] width 7 height 7
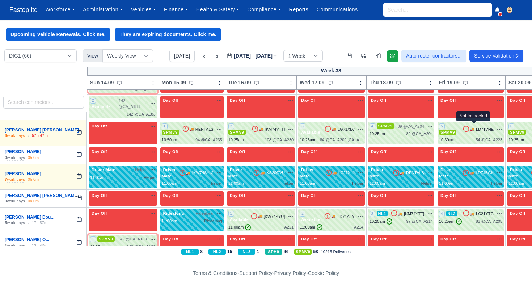
select select "1"
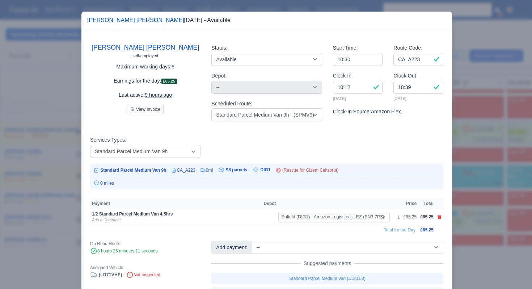
click at [488, 173] on div at bounding box center [266, 144] width 532 height 289
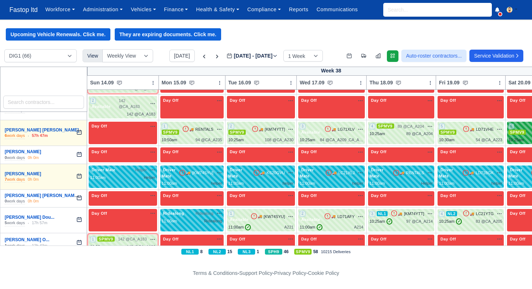
click at [524, 137] on div "10:25am" at bounding box center [517, 140] width 16 height 6
select select "1"
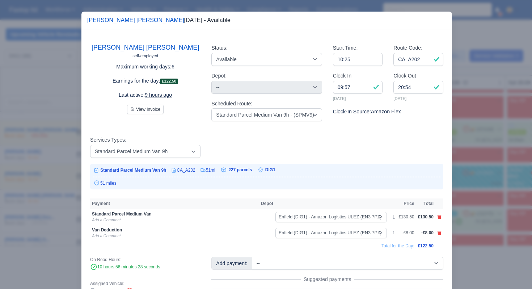
click at [494, 185] on div at bounding box center [266, 144] width 532 height 289
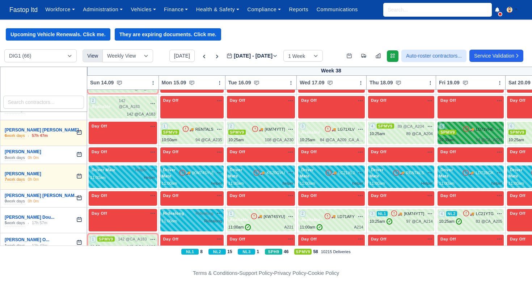
click at [481, 133] on div "5 SPMV9 🚚 LD71VHE" at bounding box center [470, 133] width 63 height 20
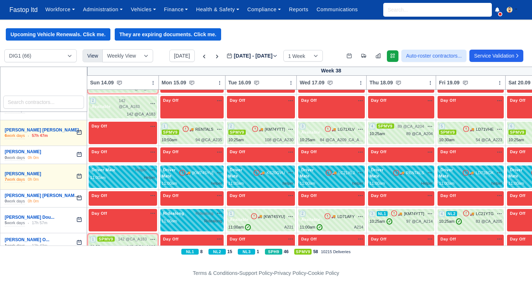
select select "1"
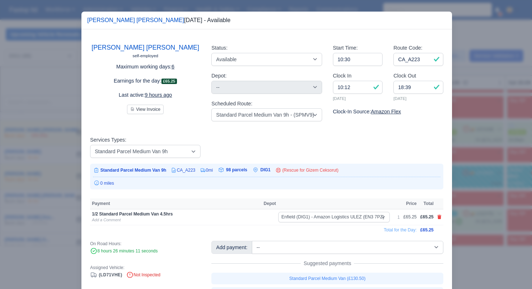
scroll to position [36, 0]
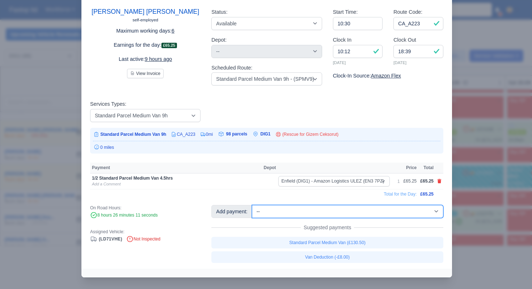
click at [380, 216] on select "-- 1/2 High Performance (£4.00) 1/2 Standard Parcel Medium Van 4.5hrs (£65.25) …" at bounding box center [348, 211] width 192 height 13
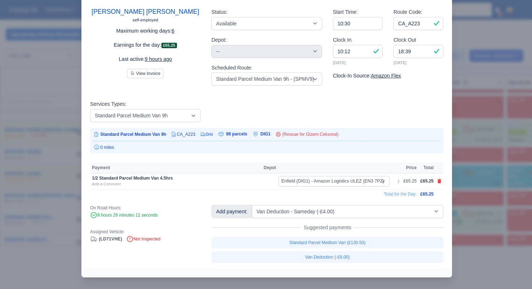
select select "1"
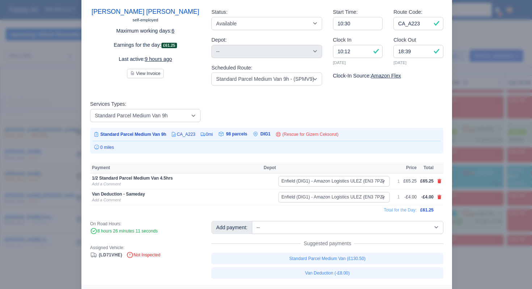
scroll to position [44, 0]
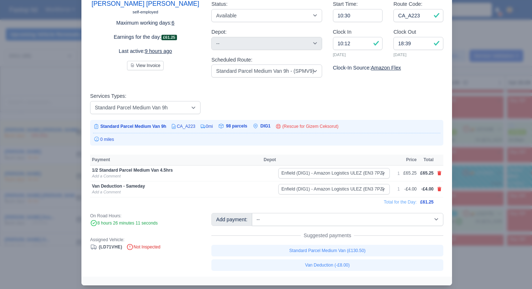
click at [472, 213] on div at bounding box center [266, 144] width 532 height 289
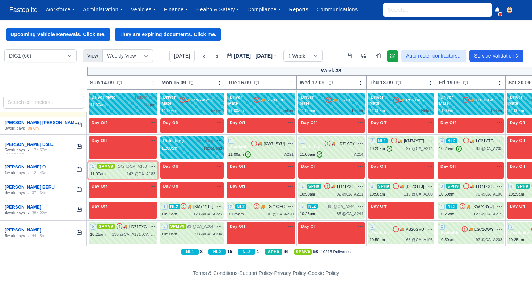
scroll to position [492, 0]
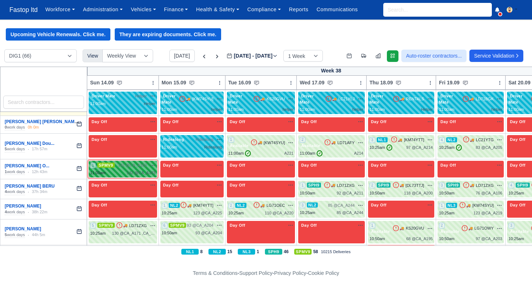
click at [142, 165] on span "142 @ CA_A183" at bounding box center [132, 165] width 29 height 6
select select "1"
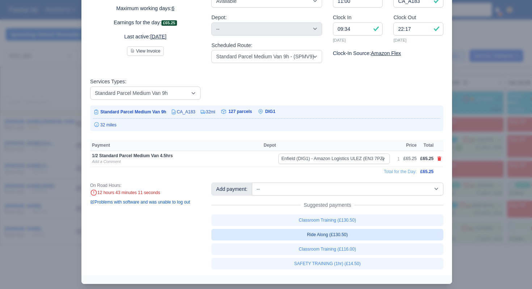
scroll to position [65, 0]
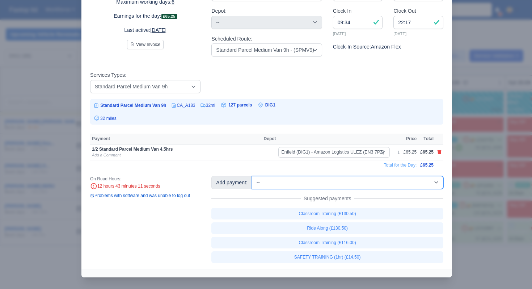
click at [370, 187] on select "-- 1/2 High Performance (£4.00) 1/2 Standard Parcel Medium Van 4.5hrs (£65.25) …" at bounding box center [348, 182] width 192 height 13
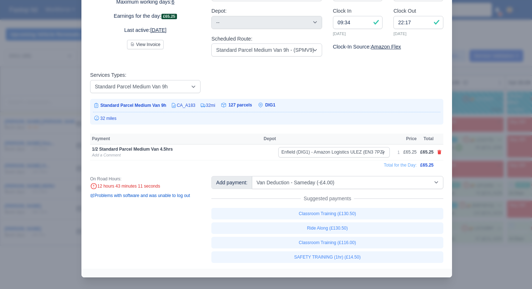
select select "1"
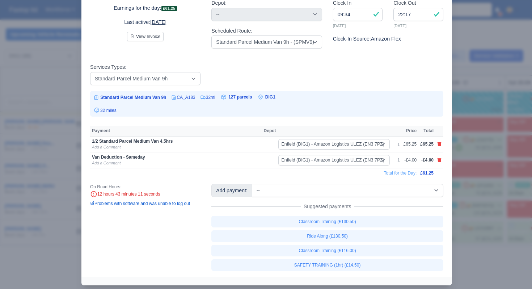
click at [480, 213] on div at bounding box center [266, 144] width 532 height 289
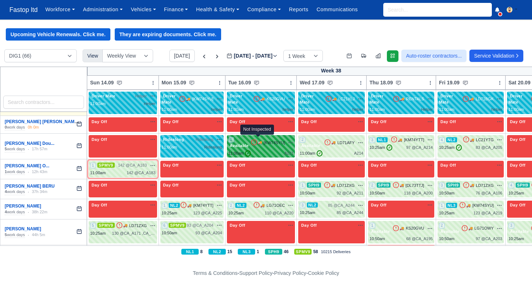
click at [255, 142] on icon at bounding box center [254, 142] width 7 height 7
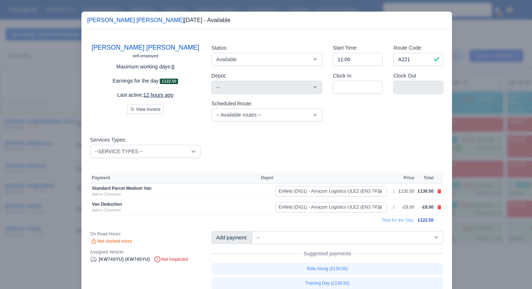
click at [493, 169] on div at bounding box center [266, 144] width 532 height 289
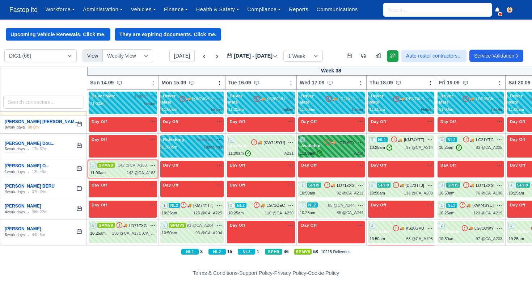
click at [324, 140] on div "2 Available" at bounding box center [312, 143] width 24 height 12
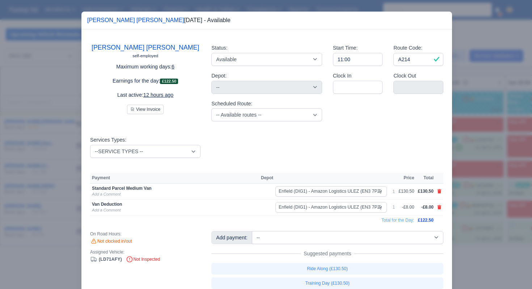
click at [487, 185] on div at bounding box center [266, 144] width 532 height 289
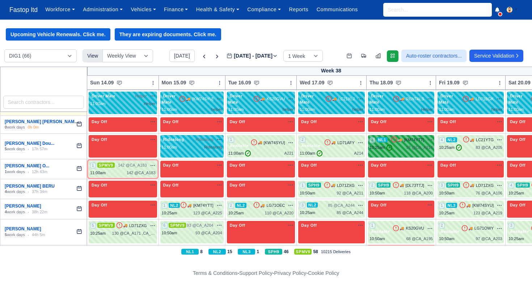
click at [416, 147] on span "97 @" at bounding box center [410, 147] width 9 height 4
select select "2"
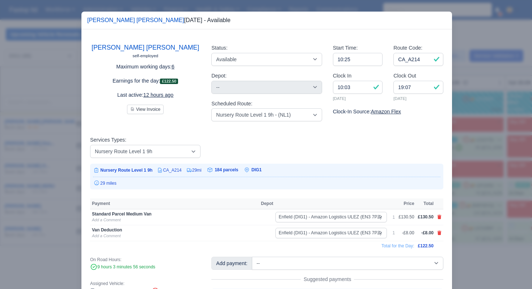
click at [459, 183] on div at bounding box center [266, 144] width 532 height 289
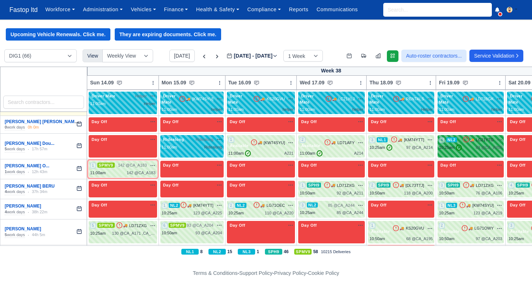
click at [475, 145] on div "10:25am ✓ 83 @ CA_A205" at bounding box center [470, 148] width 63 height 6
select select "4"
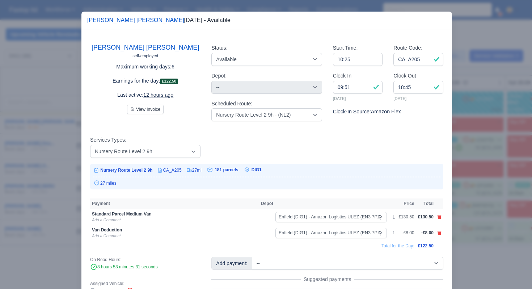
click at [464, 188] on div at bounding box center [266, 144] width 532 height 289
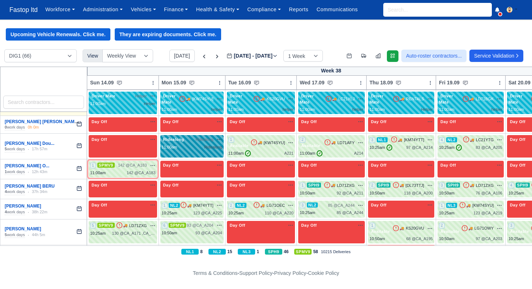
click at [212, 140] on span "Ridealong" at bounding box center [205, 140] width 18 height 6
select select "Ridealong"
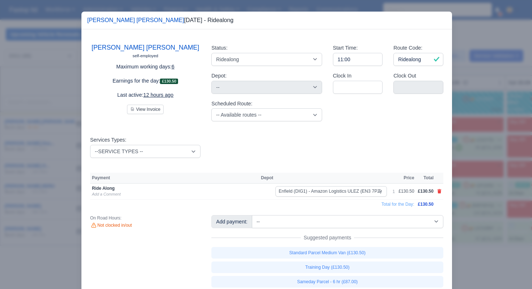
drag, startPoint x: 473, startPoint y: 191, endPoint x: 469, endPoint y: 188, distance: 4.4
click at [473, 191] on div at bounding box center [266, 144] width 532 height 289
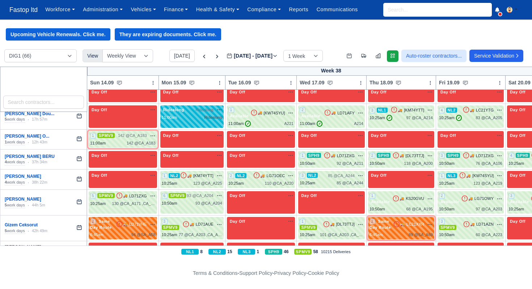
scroll to position [526, 0]
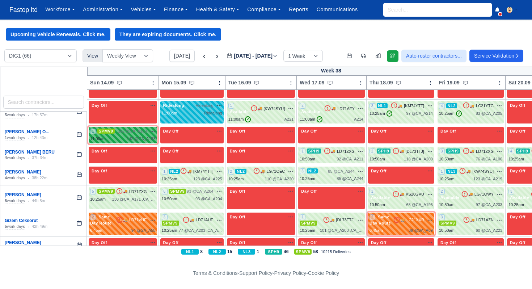
click at [139, 127] on div "1 SPMV9 142 @ CA_A183" at bounding box center [123, 135] width 68 height 17
select select "1"
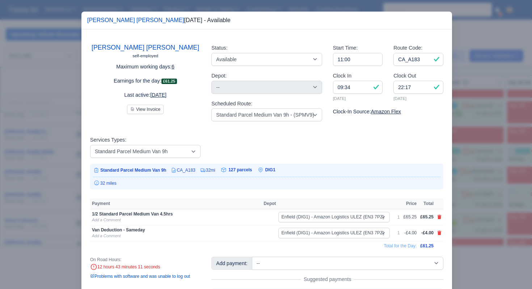
click at [462, 160] on div at bounding box center [266, 144] width 532 height 289
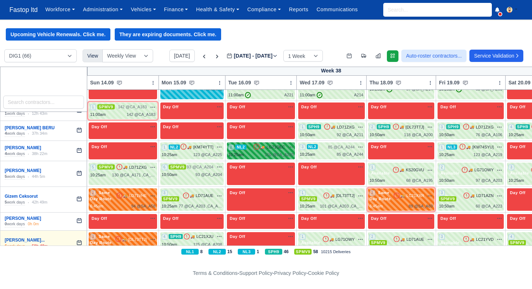
scroll to position [553, 0]
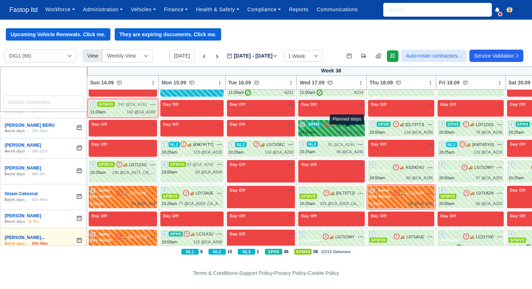
click at [346, 131] on span "92 @" at bounding box center [341, 132] width 9 height 4
select select "11"
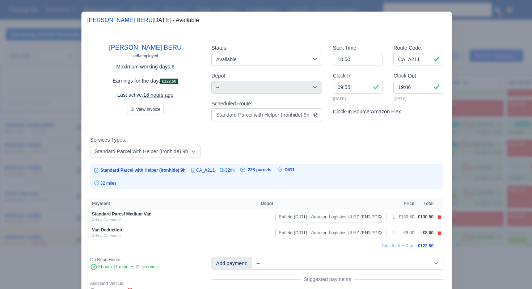
click at [461, 179] on div at bounding box center [266, 144] width 532 height 289
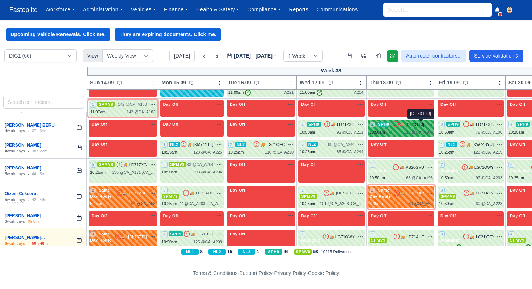
click at [416, 128] on span "[DL73TTJ]" at bounding box center [415, 125] width 18 height 6
select select "11"
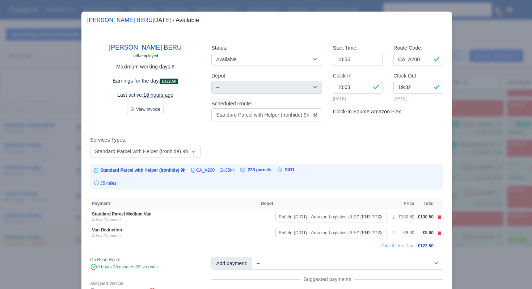
click at [477, 185] on div at bounding box center [266, 144] width 532 height 289
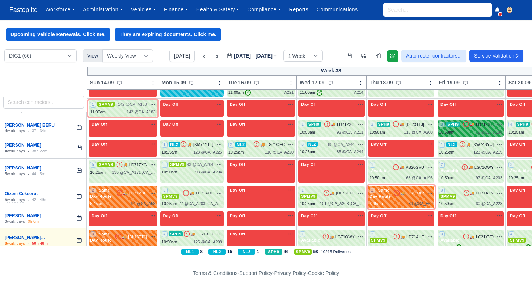
click at [472, 130] on div "10:50am 76 @ CA_A106" at bounding box center [470, 132] width 63 height 6
select select "11"
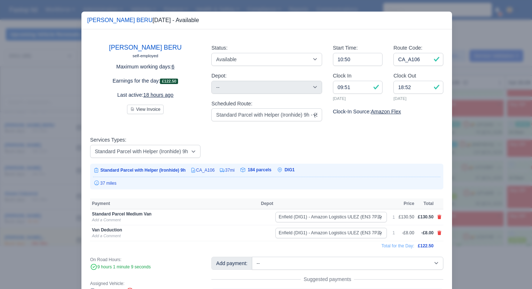
click at [475, 180] on div at bounding box center [266, 144] width 532 height 289
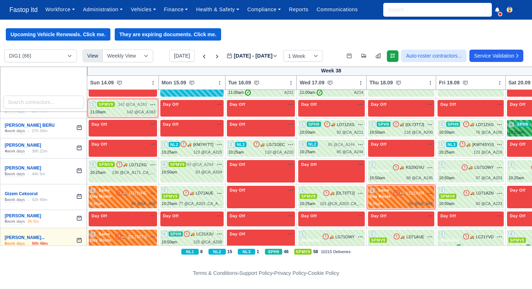
click at [524, 131] on div "10:25am" at bounding box center [517, 132] width 16 height 6
select select "11"
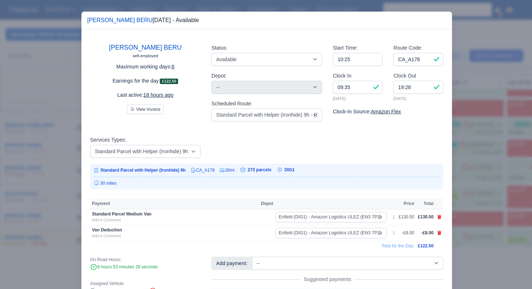
click at [487, 186] on div at bounding box center [266, 144] width 532 height 289
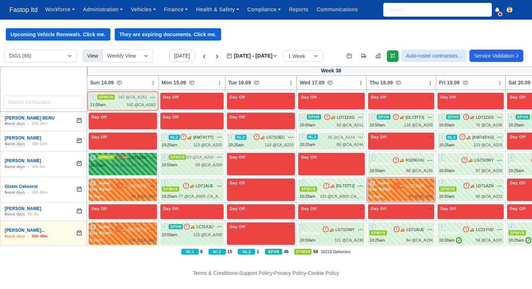
scroll to position [545, 0]
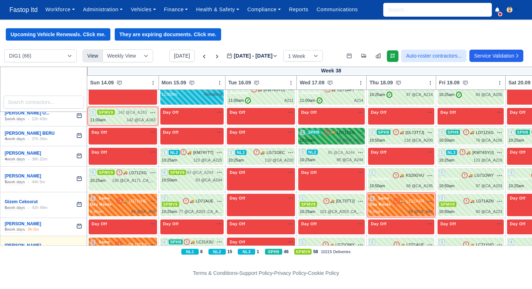
click at [357, 139] on div "92 @ CA_A211" at bounding box center [350, 140] width 27 height 6
select select "11"
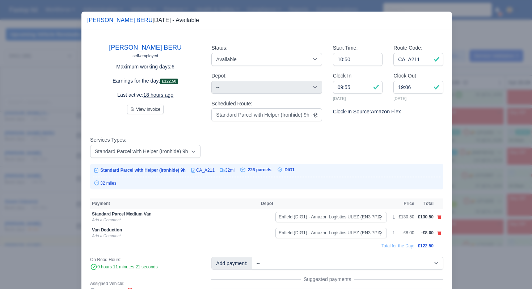
drag, startPoint x: 494, startPoint y: 176, endPoint x: 478, endPoint y: 166, distance: 19.7
click at [491, 175] on div at bounding box center [266, 144] width 532 height 289
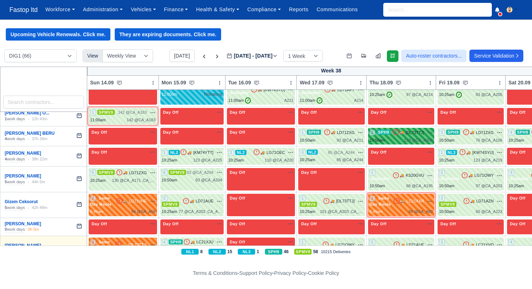
click at [428, 136] on div "2 SPH9 🚚 [DL73TTJ]" at bounding box center [401, 132] width 63 height 7
select select "11"
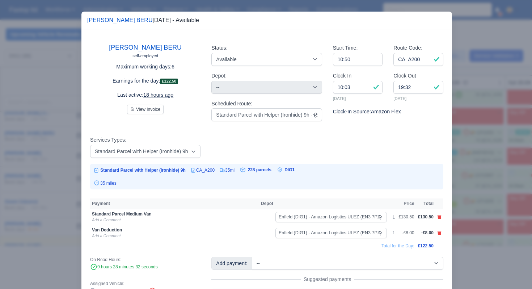
click at [483, 174] on div at bounding box center [266, 144] width 532 height 289
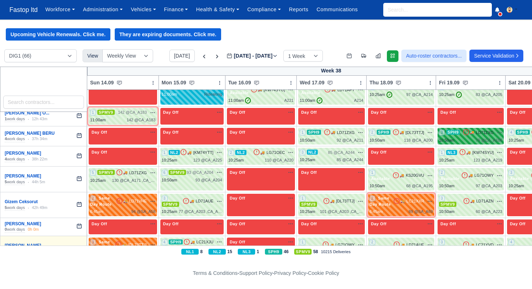
click at [477, 143] on div "3 SPH9 🚚" at bounding box center [471, 136] width 66 height 17
select select "11"
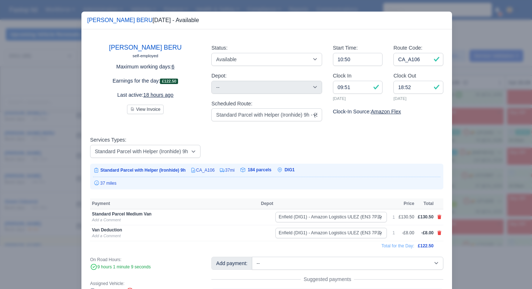
click at [485, 166] on div at bounding box center [266, 144] width 532 height 289
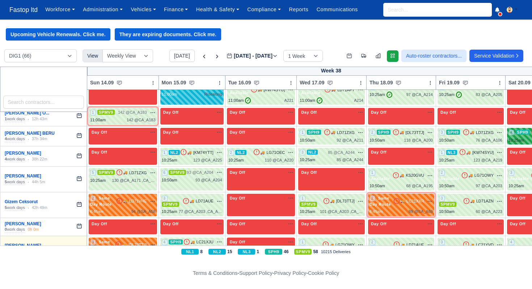
click at [523, 137] on div "10:25am" at bounding box center [517, 140] width 16 height 6
select select "11"
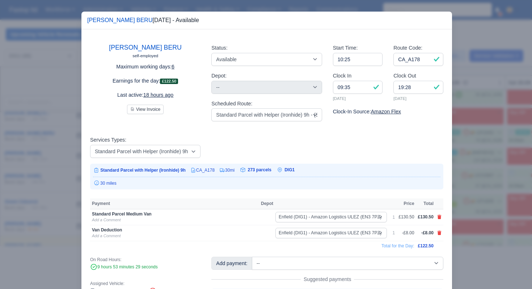
click at [494, 163] on div at bounding box center [266, 144] width 532 height 289
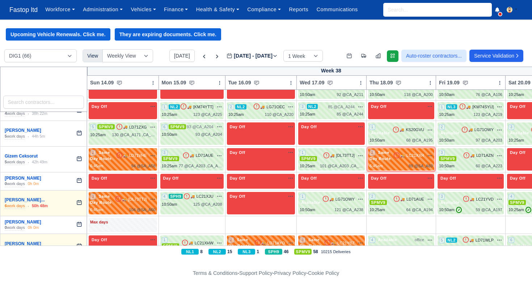
scroll to position [576, 0]
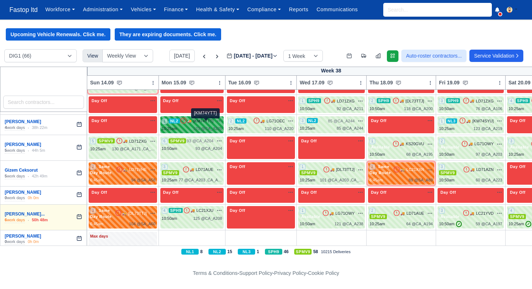
click at [199, 124] on span "[KM74YTT]" at bounding box center [203, 121] width 20 height 6
select select "4"
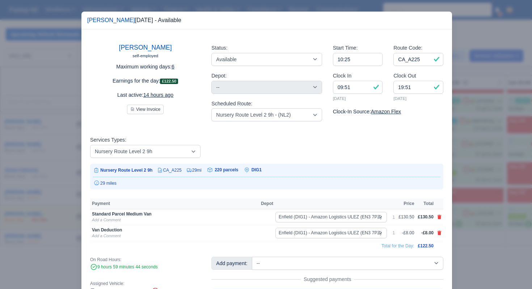
click at [474, 171] on div at bounding box center [266, 144] width 532 height 289
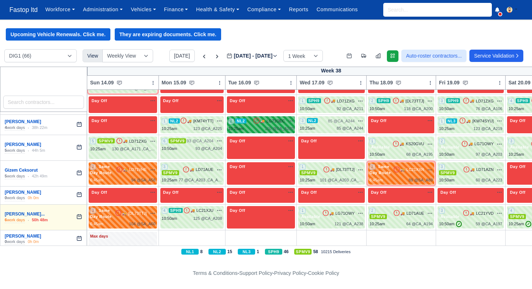
click at [291, 124] on div "🚚 LG71OEC na" at bounding box center [273, 121] width 41 height 7
select select "4"
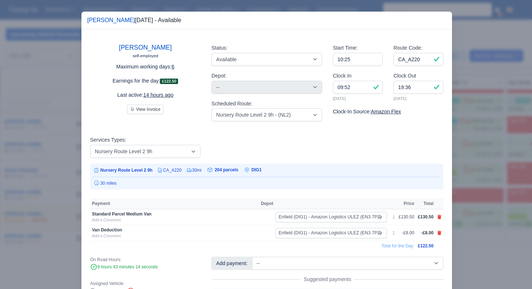
click at [461, 180] on div at bounding box center [266, 144] width 532 height 289
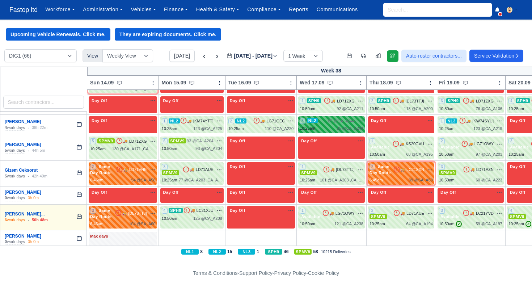
click at [345, 127] on div "3 NL2 85 @ CA_A244" at bounding box center [332, 125] width 64 height 14
select select "4"
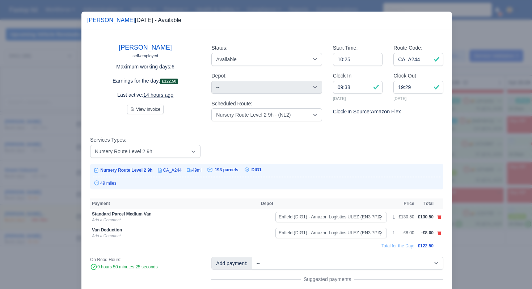
click at [458, 170] on div at bounding box center [266, 144] width 532 height 289
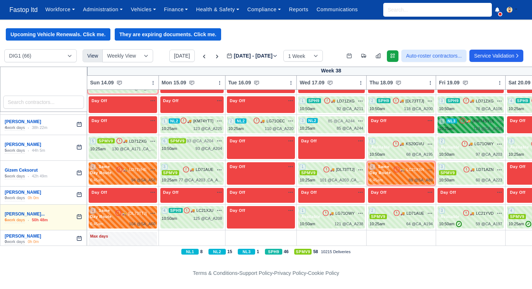
click at [473, 131] on div "10:25am 123 @ CA_A219" at bounding box center [470, 129] width 63 height 6
select select "9"
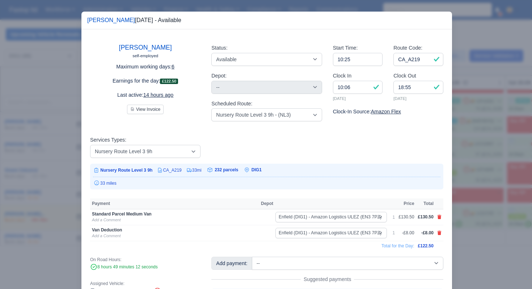
click at [468, 163] on div at bounding box center [266, 144] width 532 height 289
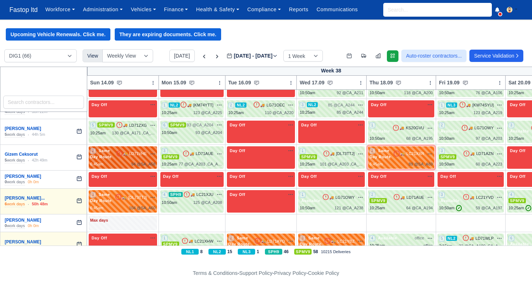
scroll to position [599, 0]
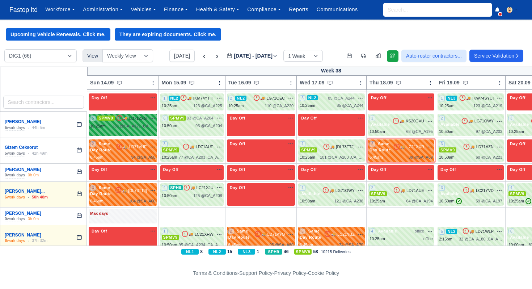
click at [130, 136] on div "5 SPMV9 🚚" at bounding box center [123, 125] width 68 height 22
select select "1"
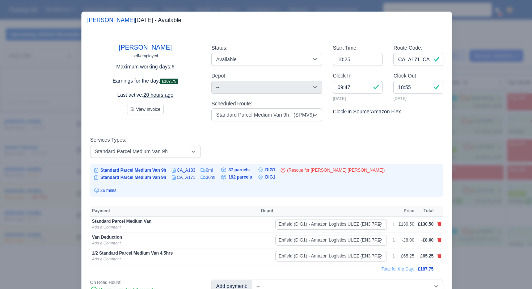
click at [487, 188] on div at bounding box center [266, 144] width 532 height 289
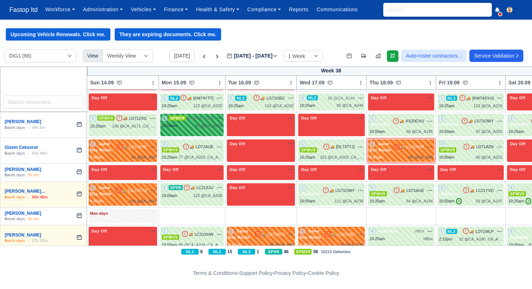
click at [210, 129] on div "6 SPMV9 93 @ CA_A204" at bounding box center [192, 122] width 60 height 14
select select "1"
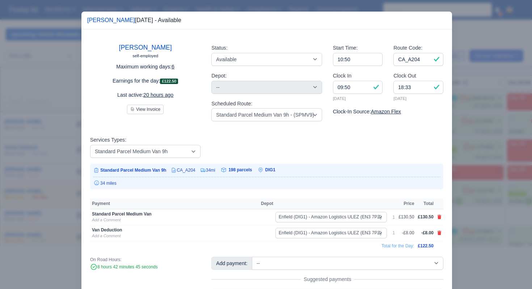
drag, startPoint x: 463, startPoint y: 175, endPoint x: 459, endPoint y: 164, distance: 11.7
click at [463, 175] on div at bounding box center [266, 144] width 532 height 289
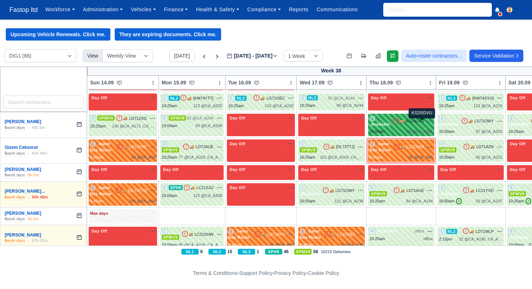
click at [415, 124] on span "KS20GVU" at bounding box center [415, 121] width 18 height 6
select select "3635"
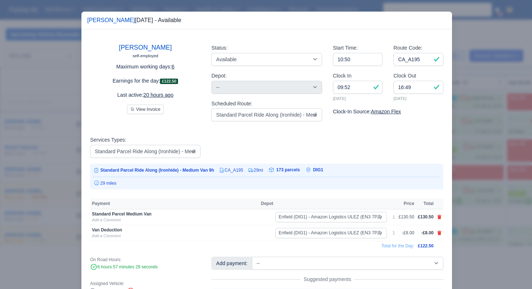
click at [473, 172] on div at bounding box center [266, 144] width 532 height 289
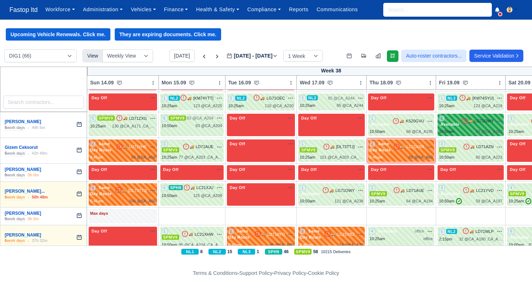
click at [480, 130] on div "2 Available 🚚 LG71OWY" at bounding box center [470, 125] width 63 height 20
select select "3635"
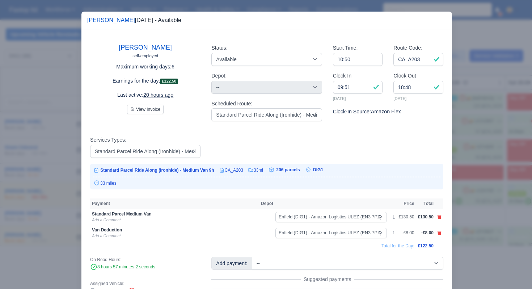
click at [487, 167] on div at bounding box center [266, 144] width 532 height 289
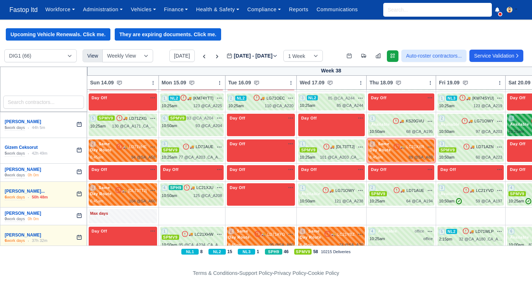
click at [519, 128] on div "3 Available" at bounding box center [520, 121] width 22 height 12
select select "3635"
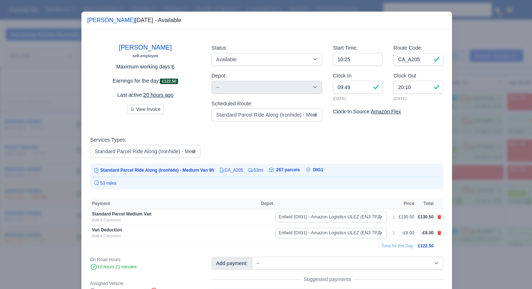
click at [494, 160] on div at bounding box center [266, 144] width 532 height 289
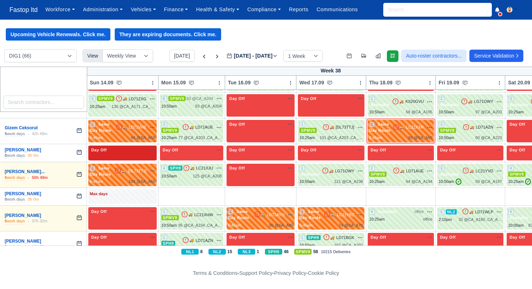
scroll to position [621, 0]
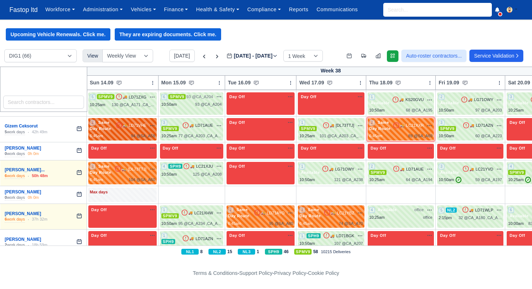
click at [138, 132] on div "2 Same Day Route 🚚 LD71VHE" at bounding box center [123, 126] width 66 height 12
select select "Same Day Route"
select select "43409"
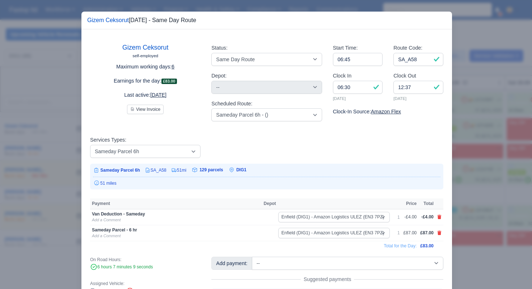
drag, startPoint x: 478, startPoint y: 183, endPoint x: 464, endPoint y: 180, distance: 14.7
click at [478, 183] on div at bounding box center [266, 144] width 532 height 289
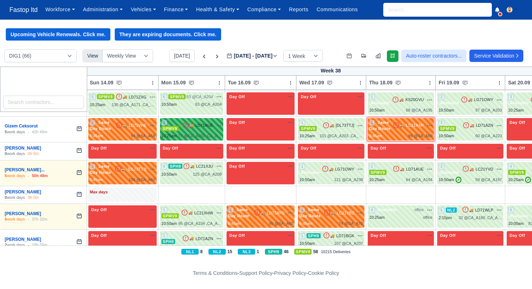
click at [187, 134] on div "3 SPMV9 🚚 LD71AUE" at bounding box center [192, 130] width 60 height 20
select select "1"
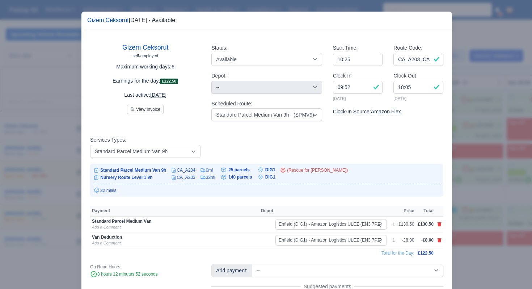
drag, startPoint x: 473, startPoint y: 183, endPoint x: 442, endPoint y: 170, distance: 33.6
click at [472, 183] on div at bounding box center [266, 144] width 532 height 289
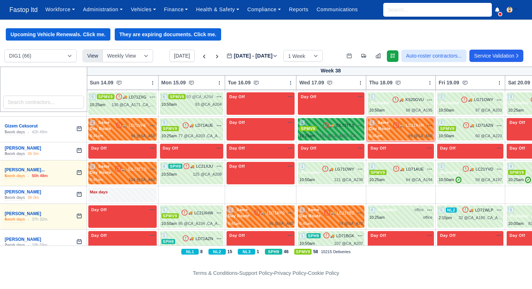
click at [340, 134] on div "1 SPMV9 🚚 [DL73TTJ]" at bounding box center [332, 130] width 64 height 20
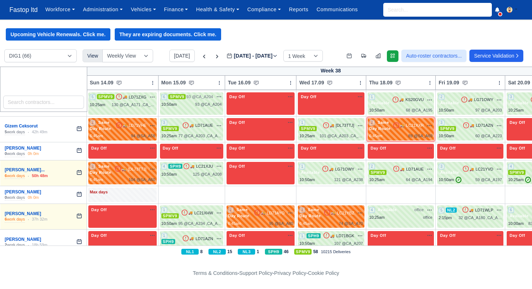
select select "1"
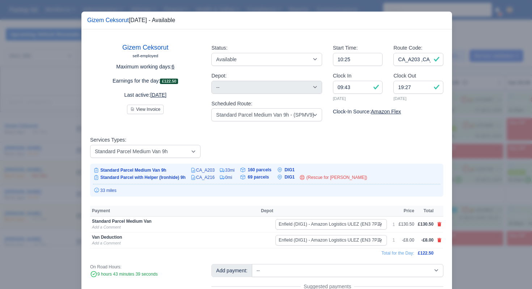
click at [482, 197] on div at bounding box center [266, 144] width 532 height 289
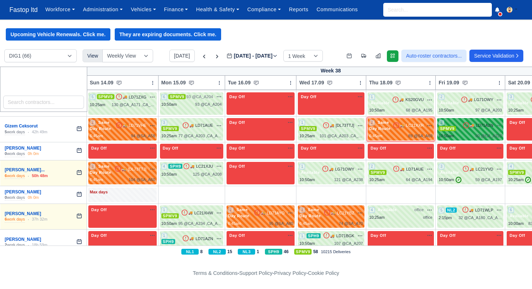
click at [473, 136] on div "10:50am 60 @ CA_A223" at bounding box center [470, 136] width 63 height 6
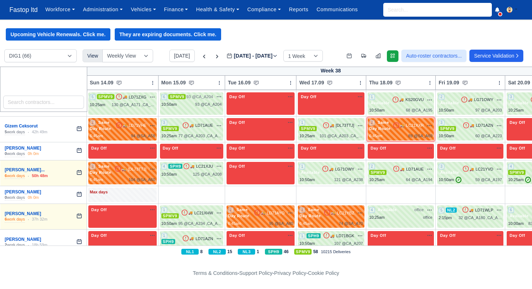
select select "1"
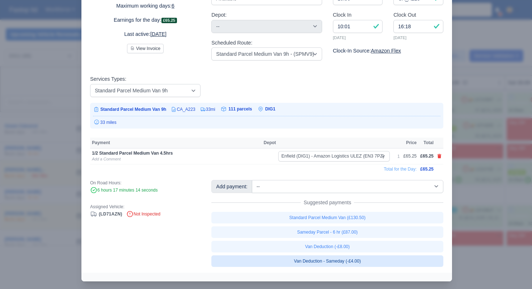
click at [367, 260] on link "Van Deduction - Sameday (-£4.00)" at bounding box center [328, 261] width 232 height 12
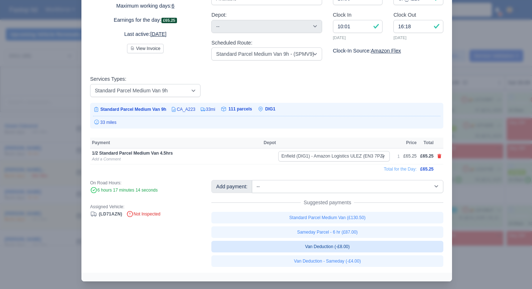
select select "1"
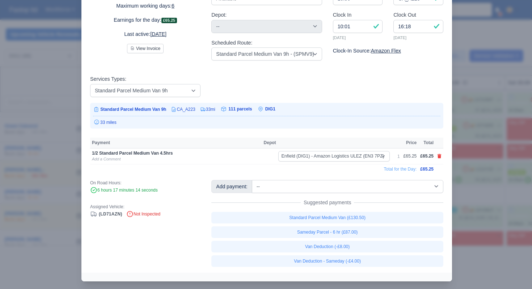
scroll to position [62, 0]
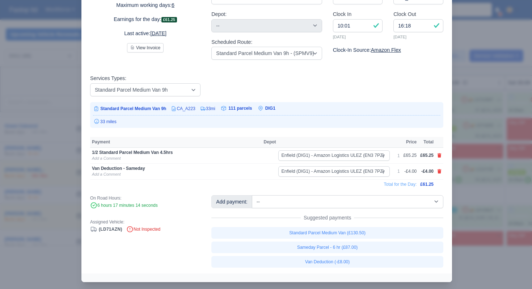
drag, startPoint x: 487, startPoint y: 212, endPoint x: 485, endPoint y: 208, distance: 3.9
click at [487, 212] on div at bounding box center [266, 144] width 532 height 289
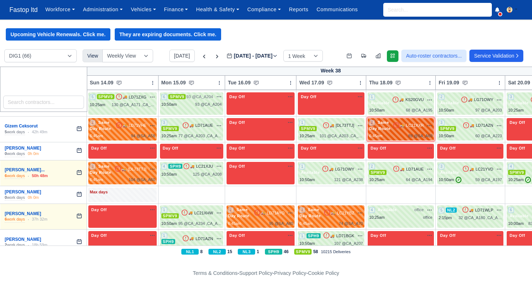
click at [401, 136] on div "6:45am 89 @ SA_A69" at bounding box center [400, 136] width 63 height 6
select select "Same Day Route"
select select "43409"
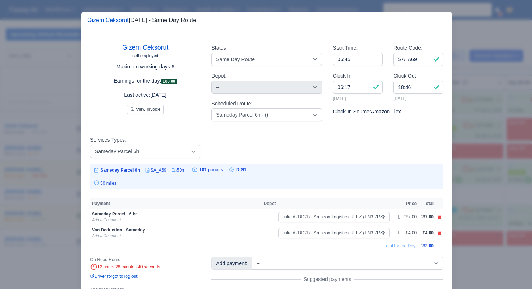
drag, startPoint x: 478, startPoint y: 193, endPoint x: 472, endPoint y: 187, distance: 8.5
click at [478, 193] on div at bounding box center [266, 144] width 532 height 289
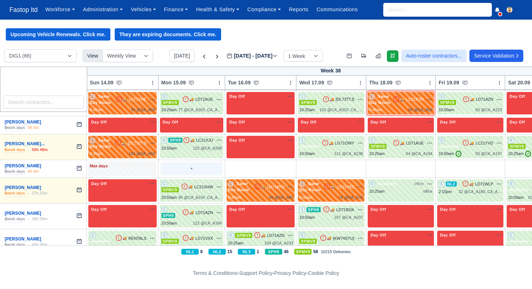
scroll to position [649, 0]
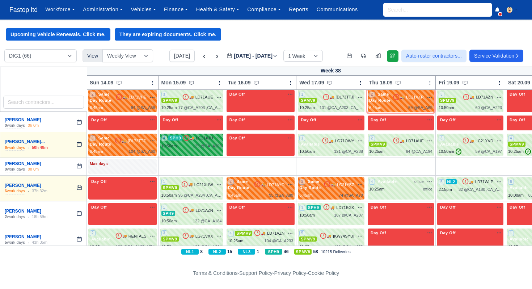
click at [216, 149] on div "125 @ CA_A208" at bounding box center [207, 146] width 29 height 6
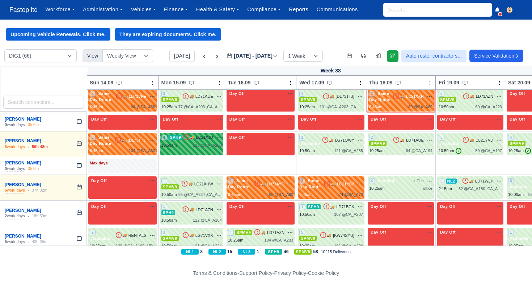
select select "11"
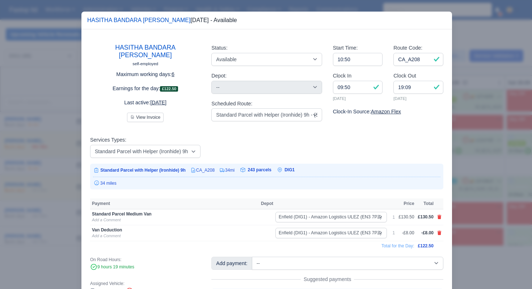
click at [459, 167] on div at bounding box center [266, 144] width 532 height 289
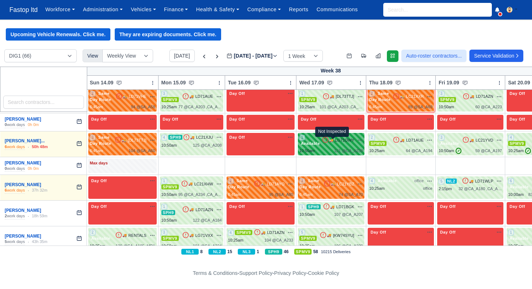
click at [328, 143] on icon at bounding box center [325, 139] width 5 height 5
select select "3635"
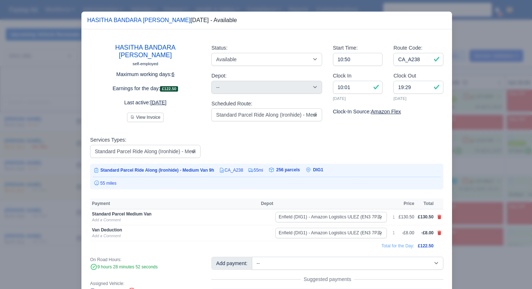
click at [463, 173] on div at bounding box center [266, 144] width 532 height 289
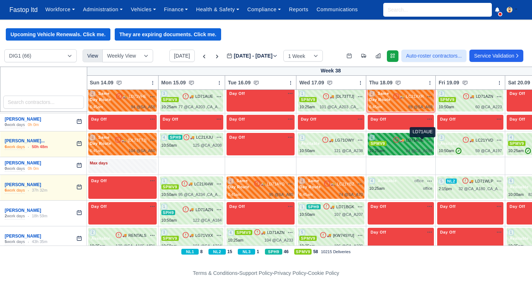
click at [423, 142] on span "LD71AUE" at bounding box center [415, 140] width 18 height 6
select select "1"
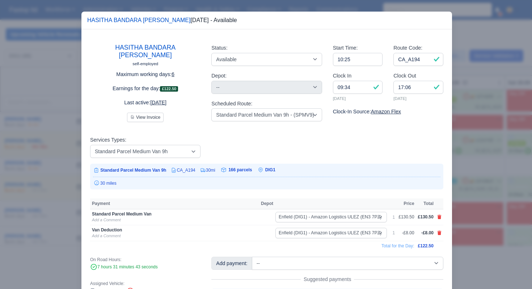
click at [472, 176] on div at bounding box center [266, 144] width 532 height 289
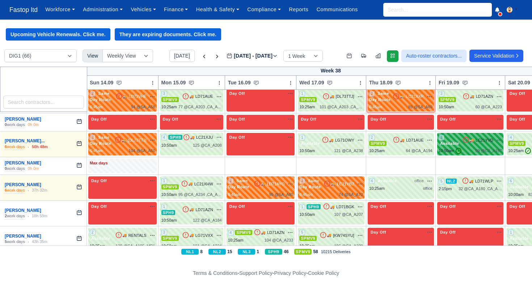
click at [461, 146] on span "Available" at bounding box center [450, 143] width 22 height 5
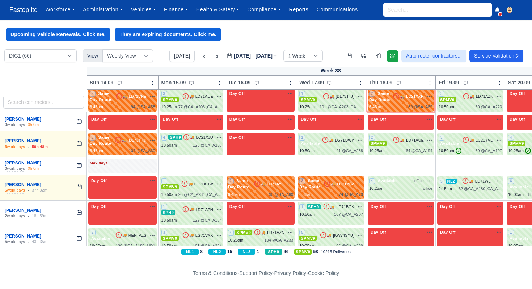
select select "3635"
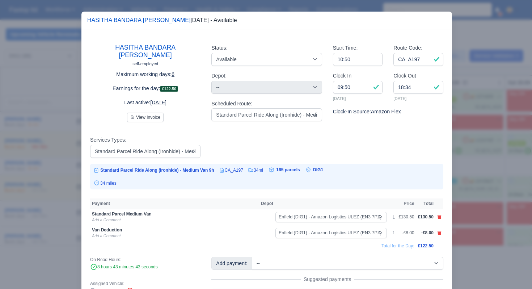
drag, startPoint x: 483, startPoint y: 171, endPoint x: 489, endPoint y: 164, distance: 9.0
click at [483, 171] on div at bounding box center [266, 144] width 532 height 289
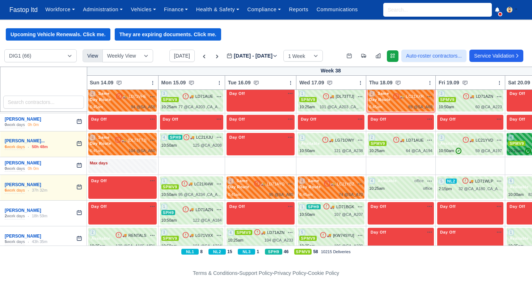
click at [521, 142] on div "4 SPMV9" at bounding box center [521, 140] width 24 height 12
select select "1"
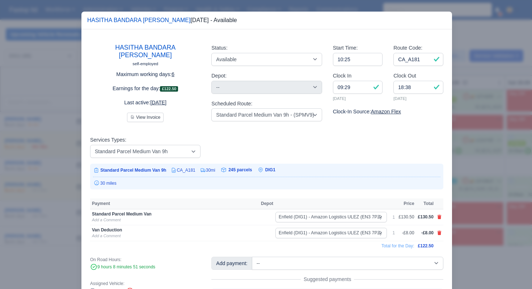
click at [496, 174] on div at bounding box center [266, 144] width 532 height 289
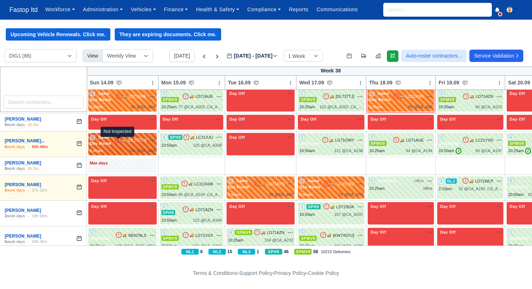
click at [119, 143] on icon at bounding box center [117, 139] width 7 height 7
select select "Same Day Route"
select select "43409"
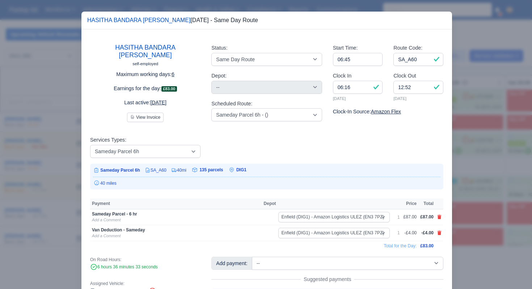
click at [483, 155] on div at bounding box center [266, 144] width 532 height 289
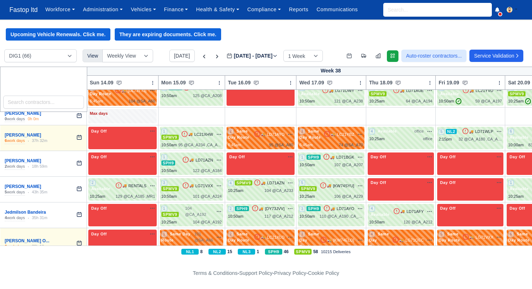
scroll to position [707, 0]
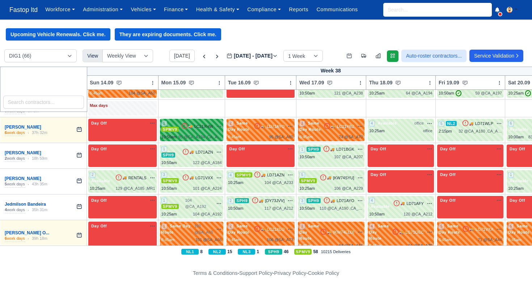
click at [195, 135] on div "1 SPMV9 🚚 LC21XHW" at bounding box center [192, 130] width 60 height 20
select select "1"
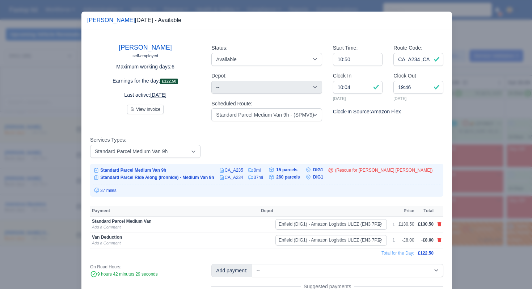
click at [467, 178] on div at bounding box center [266, 144] width 532 height 289
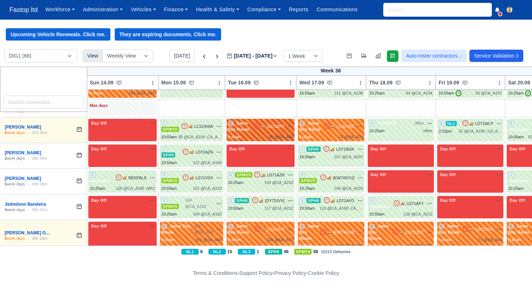
click at [287, 133] on div "2 Same Day Route 🚚 LD71AYO" at bounding box center [261, 126] width 66 height 12
select select "Same Day Route"
select select "43409"
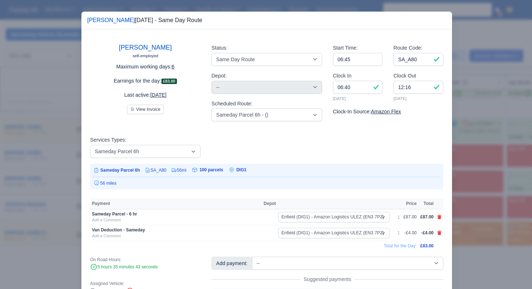
click at [471, 168] on div at bounding box center [266, 144] width 532 height 289
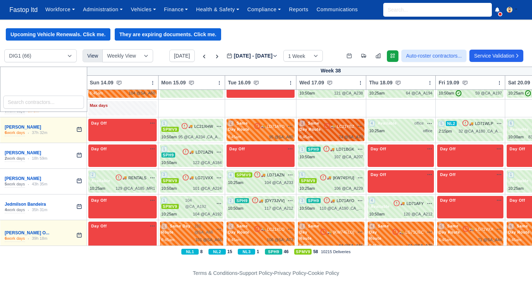
click at [338, 136] on div "6:45am 74 @ SA_A70" at bounding box center [332, 137] width 64 height 6
select select "Same Day Route"
select select "43409"
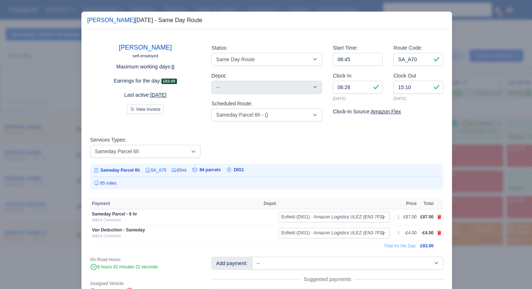
click at [463, 172] on div at bounding box center [266, 144] width 532 height 289
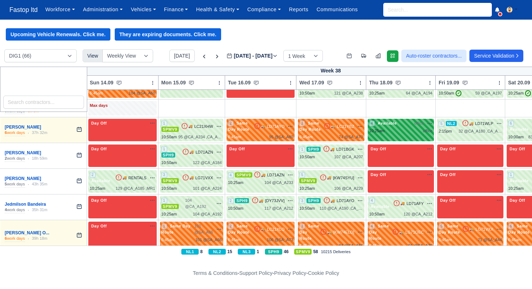
click at [413, 133] on div "10:25am office" at bounding box center [400, 131] width 63 height 6
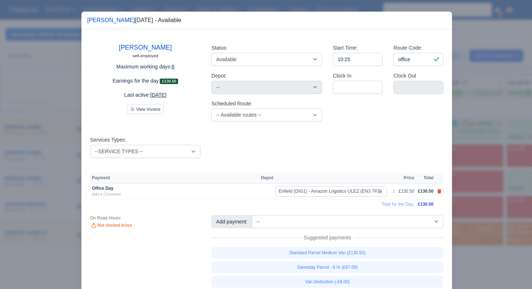
click at [467, 169] on div at bounding box center [266, 144] width 532 height 289
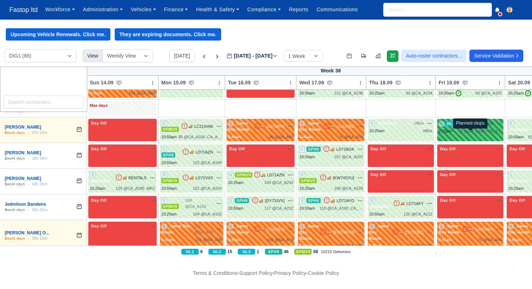
click at [467, 133] on span "32 @" at bounding box center [463, 131] width 9 height 4
select select "4"
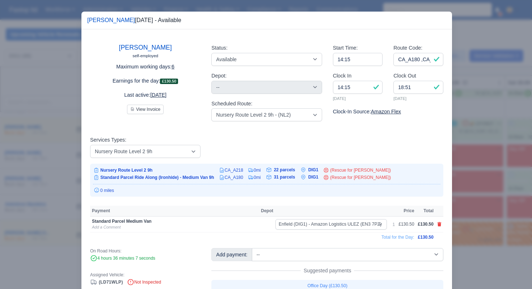
click at [476, 167] on div at bounding box center [266, 144] width 532 height 289
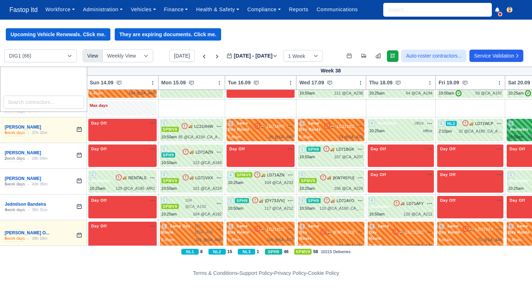
click at [524, 132] on span "Available" at bounding box center [520, 129] width 22 height 5
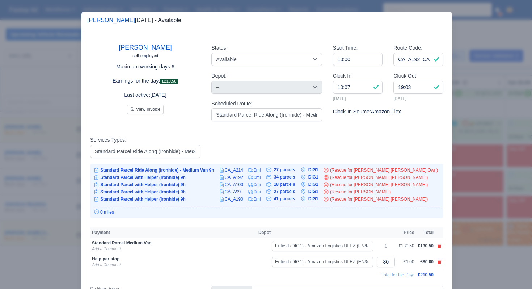
click at [490, 172] on div at bounding box center [266, 144] width 532 height 289
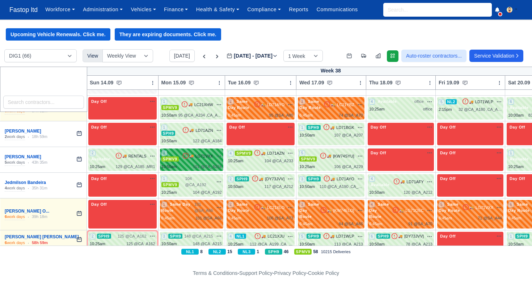
scroll to position [731, 0]
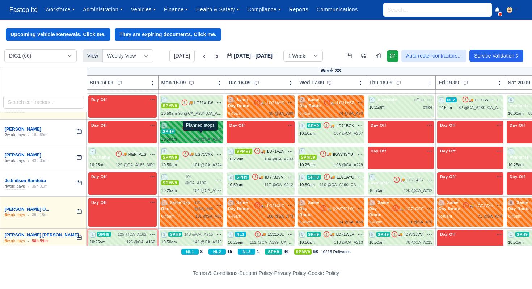
click at [205, 137] on span "122 @" at bounding box center [199, 139] width 12 height 4
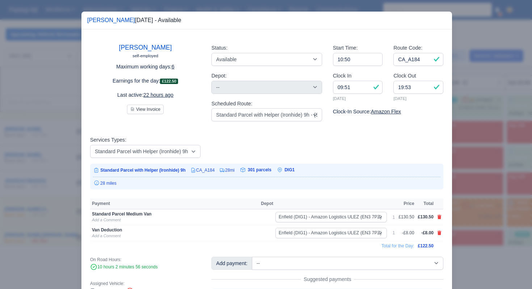
click at [480, 188] on div at bounding box center [266, 144] width 532 height 289
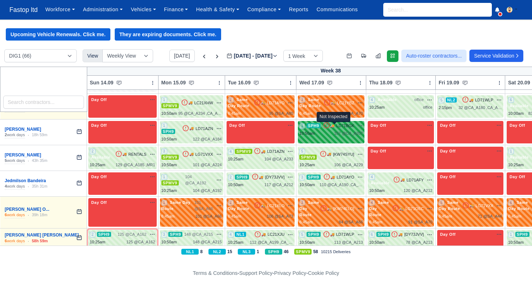
click at [330, 128] on icon at bounding box center [326, 125] width 5 height 5
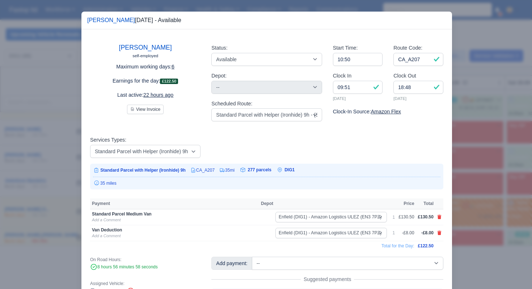
click at [469, 171] on div at bounding box center [266, 144] width 532 height 289
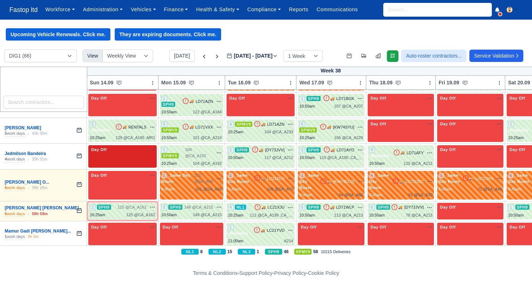
scroll to position [759, 0]
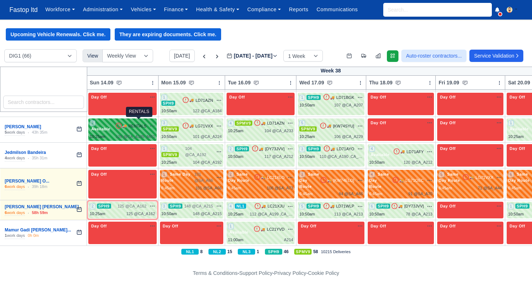
click at [133, 123] on span "RENTALS" at bounding box center [138, 126] width 18 height 6
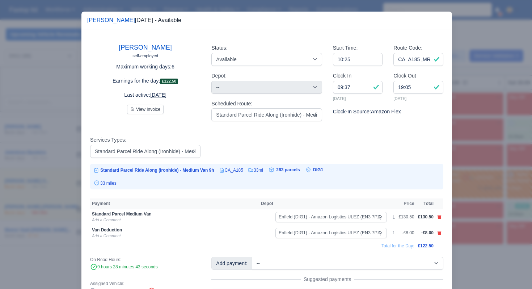
click at [479, 165] on div at bounding box center [266, 144] width 532 height 289
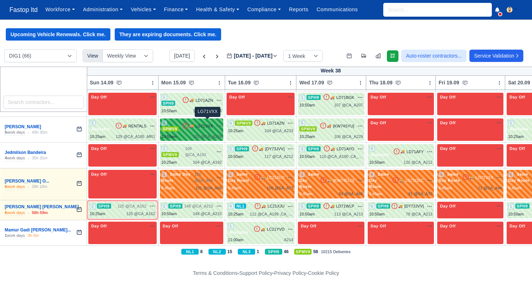
click at [211, 125] on span "LG71VXX" at bounding box center [205, 126] width 18 height 6
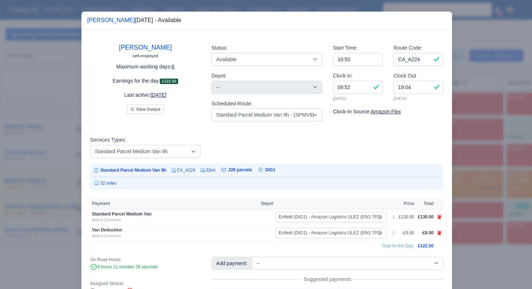
drag, startPoint x: 480, startPoint y: 165, endPoint x: 392, endPoint y: 152, distance: 89.3
click at [478, 165] on div at bounding box center [266, 144] width 532 height 289
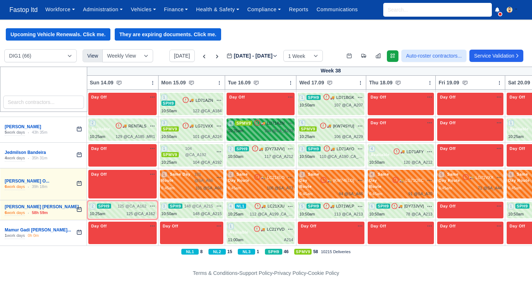
click at [284, 128] on div "104 @ CA_A233" at bounding box center [279, 131] width 29 height 6
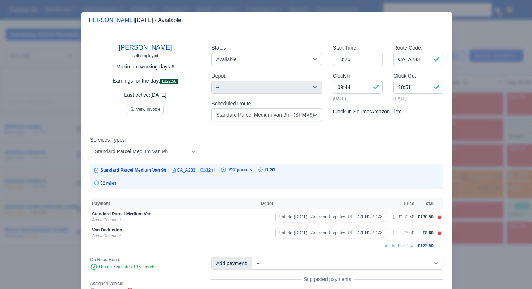
drag, startPoint x: 476, startPoint y: 187, endPoint x: 458, endPoint y: 179, distance: 19.0
click at [475, 187] on div at bounding box center [266, 144] width 532 height 289
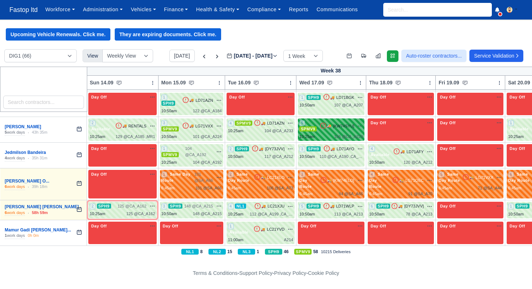
click at [333, 130] on div "5 SPMV9 🚚 [KW74SYU]" at bounding box center [332, 130] width 64 height 20
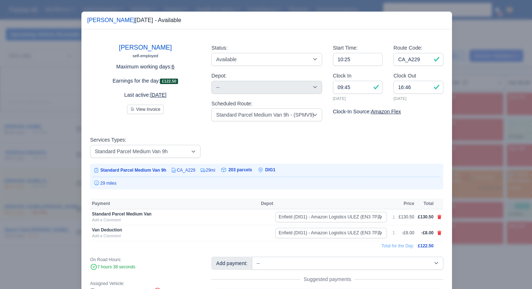
click at [456, 170] on div at bounding box center [266, 144] width 532 height 289
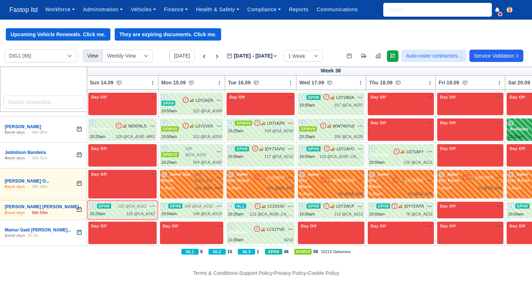
click at [518, 126] on span "Available" at bounding box center [520, 128] width 22 height 5
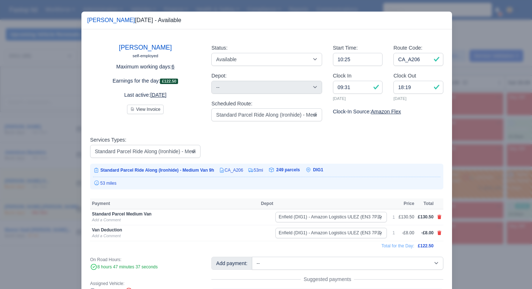
drag, startPoint x: 492, startPoint y: 169, endPoint x: 486, endPoint y: 166, distance: 6.8
click at [492, 169] on div at bounding box center [266, 144] width 532 height 289
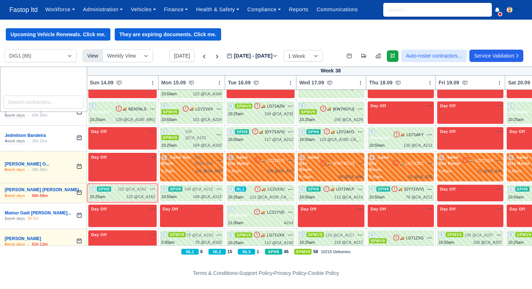
scroll to position [777, 0]
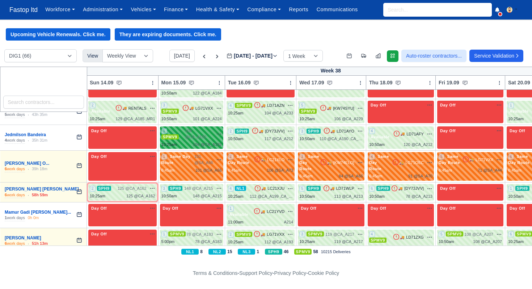
click at [205, 133] on span "104 @ CA_A192" at bounding box center [199, 134] width 28 height 12
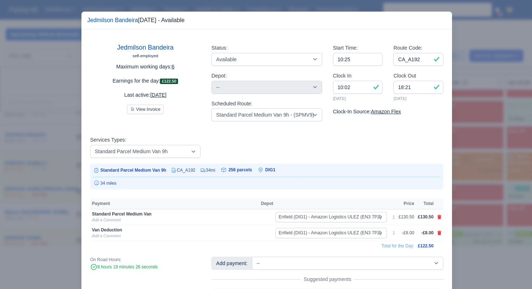
click at [471, 165] on div at bounding box center [266, 144] width 532 height 289
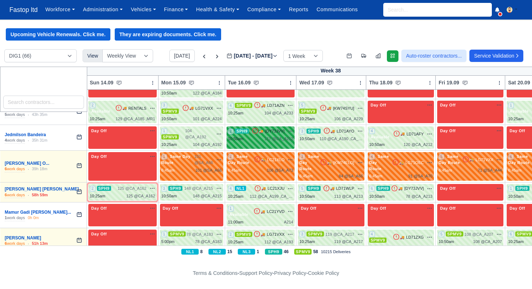
click at [288, 136] on div "117 @ CA_A212" at bounding box center [279, 139] width 29 height 6
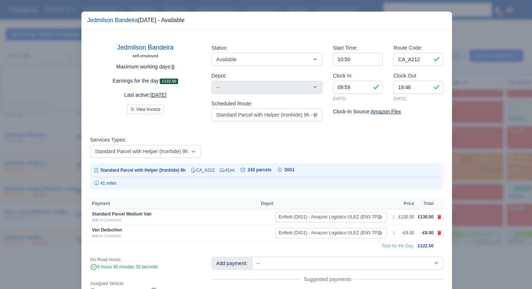
click at [479, 166] on div at bounding box center [266, 144] width 532 height 289
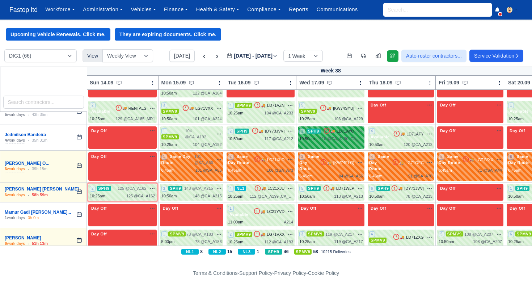
click at [356, 136] on div "110 @ CA_A190 ,CA_A211" at bounding box center [341, 139] width 43 height 6
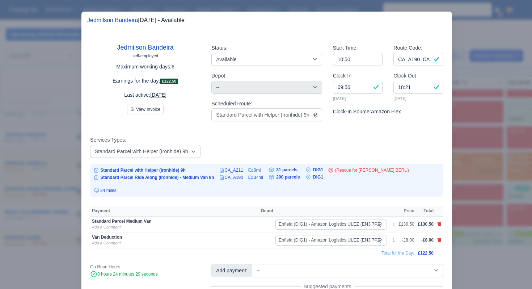
drag, startPoint x: 482, startPoint y: 184, endPoint x: 477, endPoint y: 180, distance: 6.2
click at [481, 184] on div at bounding box center [266, 144] width 532 height 289
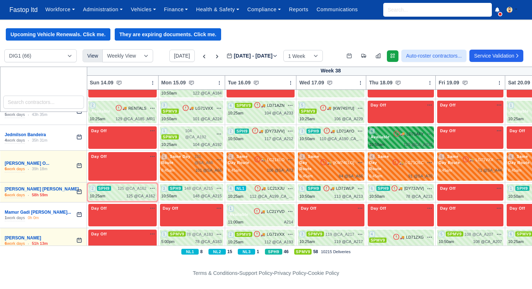
click at [417, 137] on div "4 Available 🚚 LD71AFY" at bounding box center [400, 138] width 63 height 20
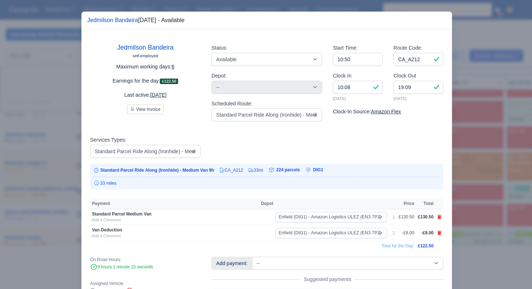
click at [482, 185] on div at bounding box center [266, 144] width 532 height 289
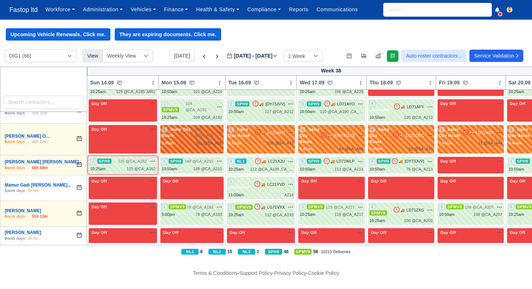
scroll to position [804, 4]
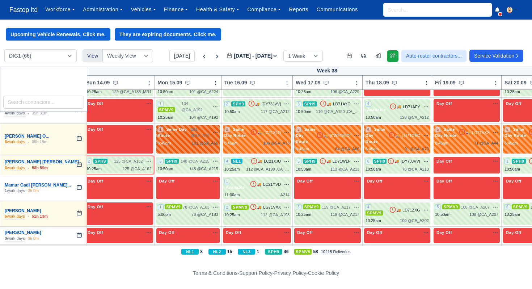
click at [205, 135] on div "1 Same Day Route 101 @ SA_A66" at bounding box center [188, 136] width 60 height 20
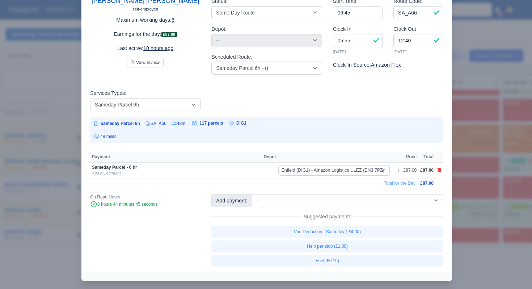
scroll to position [49, 0]
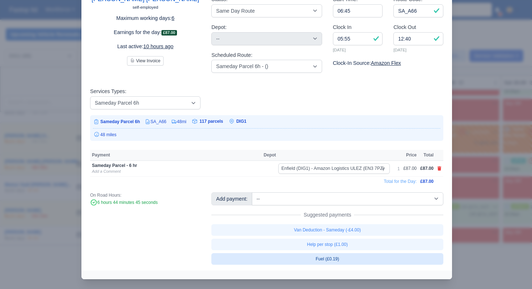
click at [346, 259] on link "Fuel (£0.19)" at bounding box center [328, 259] width 232 height 12
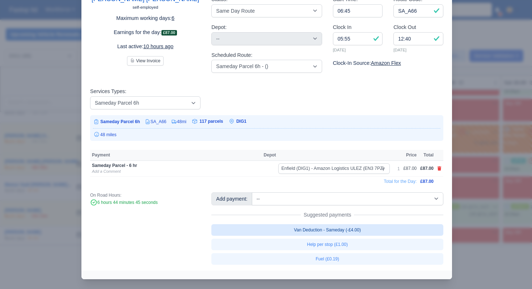
scroll to position [49, 0]
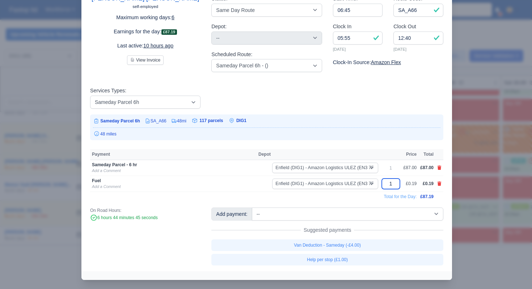
click at [393, 184] on input "1" at bounding box center [391, 184] width 18 height 11
click at [365, 196] on td "Total for the Day:" at bounding box center [254, 197] width 329 height 10
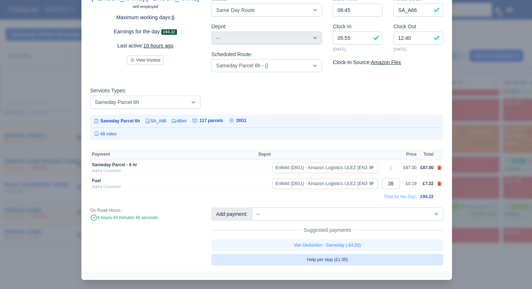
click at [348, 258] on link "Help per stop (£1.00)" at bounding box center [328, 260] width 232 height 12
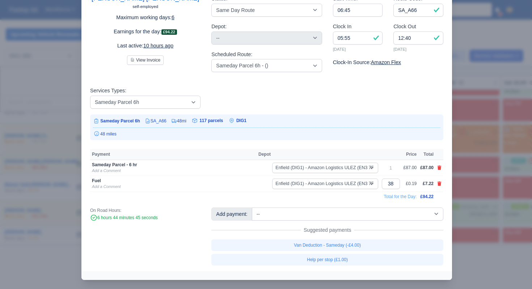
scroll to position [50, 0]
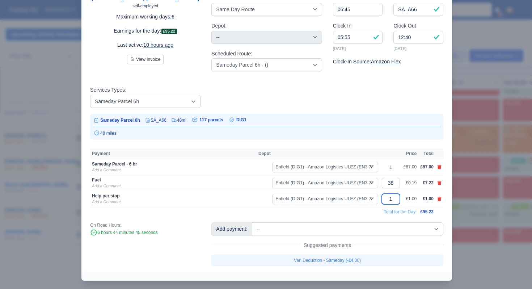
click at [390, 200] on input "1" at bounding box center [391, 199] width 18 height 11
click at [352, 216] on td "Total for the Day:" at bounding box center [253, 212] width 326 height 10
click at [487, 179] on div at bounding box center [266, 144] width 532 height 289
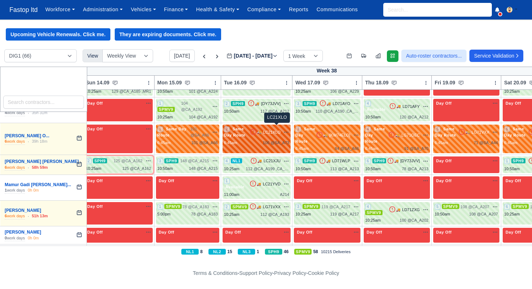
click at [275, 130] on span "LC21XLO" at bounding box center [271, 132] width 17 height 6
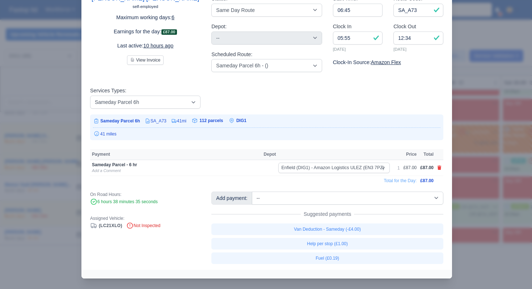
scroll to position [50, 0]
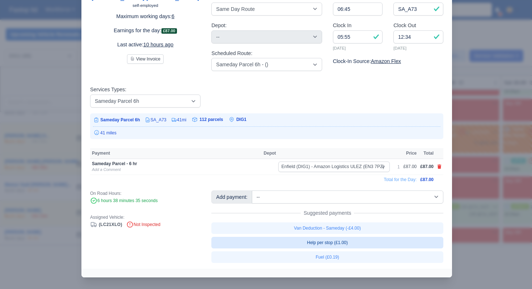
click at [342, 245] on link "Help per stop (£1.00)" at bounding box center [328, 243] width 232 height 12
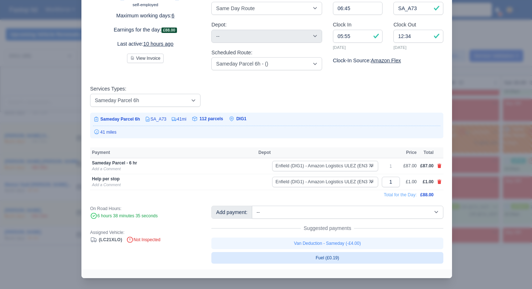
click at [340, 258] on link "Fuel (£0.19)" at bounding box center [328, 258] width 232 height 12
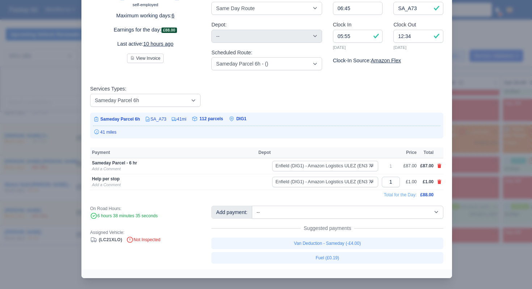
scroll to position [52, 0]
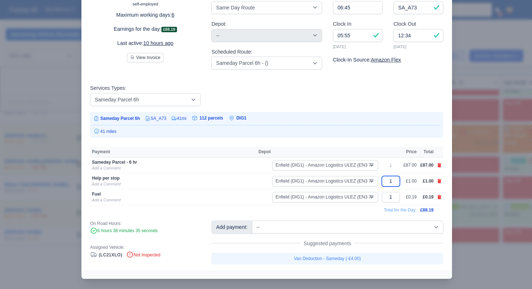
click at [391, 184] on input "1" at bounding box center [391, 181] width 18 height 11
drag, startPoint x: 348, startPoint y: 214, endPoint x: 370, endPoint y: 208, distance: 22.9
click at [348, 214] on td "Total for the Day:" at bounding box center [254, 210] width 329 height 10
click at [392, 198] on input "1" at bounding box center [391, 197] width 18 height 11
click at [331, 211] on td "Total for the Day:" at bounding box center [253, 210] width 326 height 10
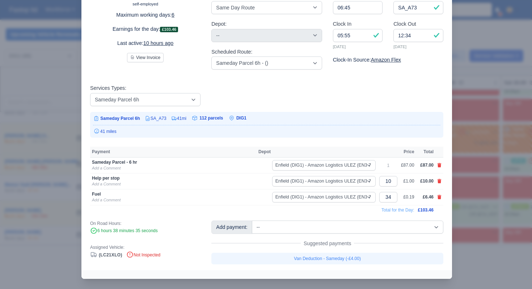
click at [472, 179] on div at bounding box center [266, 144] width 532 height 289
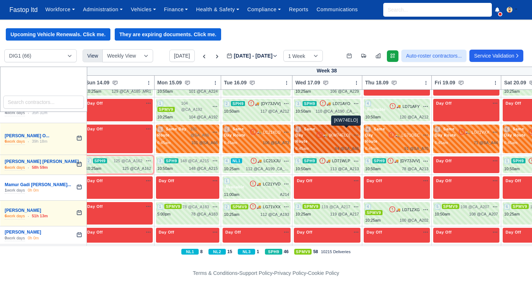
click at [335, 132] on div "🚚 [KW74ELO] na" at bounding box center [337, 135] width 43 height 7
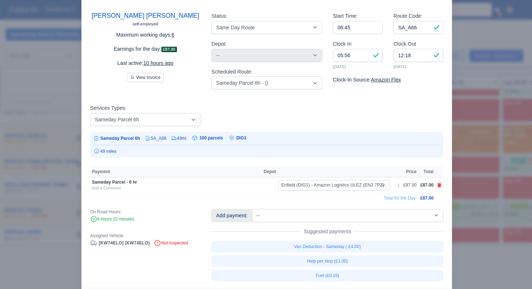
scroll to position [50, 0]
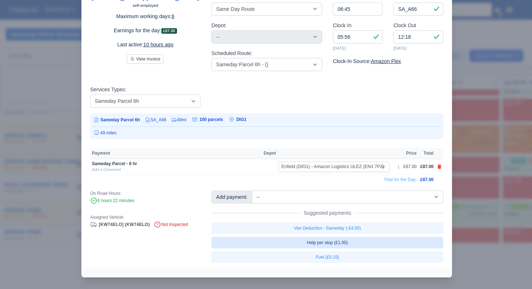
click at [339, 243] on link "Help per stop (£1.00)" at bounding box center [328, 243] width 232 height 12
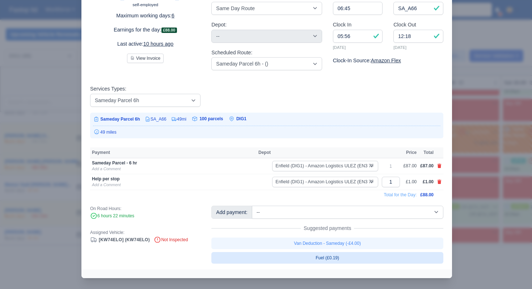
click at [338, 257] on link "Fuel (£0.19)" at bounding box center [328, 258] width 232 height 12
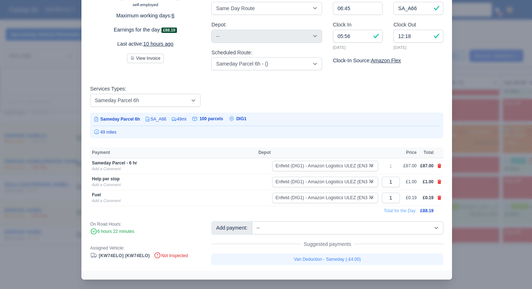
scroll to position [52, 0]
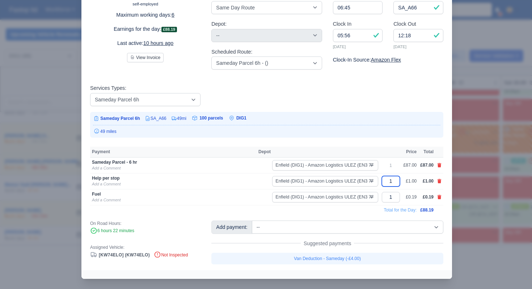
click at [397, 181] on td "1" at bounding box center [391, 182] width 22 height 16
drag, startPoint x: 346, startPoint y: 213, endPoint x: 359, endPoint y: 208, distance: 14.3
click at [346, 213] on td "Total for the Day:" at bounding box center [254, 210] width 329 height 10
click at [394, 196] on input "1" at bounding box center [391, 197] width 18 height 11
click at [359, 204] on td "Enfield (DIG1) - Amazon Logistics ULEZ (EN3 7PZ) Fleet-DIG1" at bounding box center [317, 197] width 121 height 16
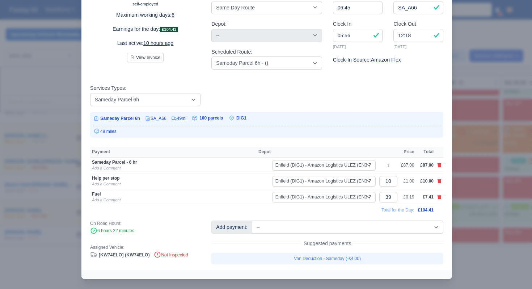
click at [471, 201] on div at bounding box center [266, 144] width 532 height 289
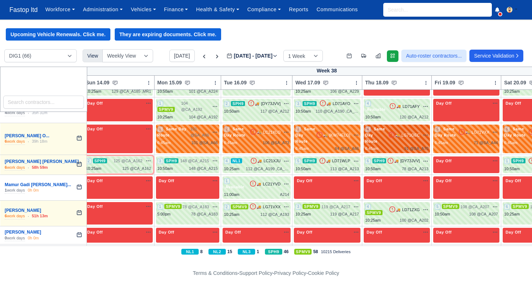
click at [385, 129] on span "Same Day Route" at bounding box center [375, 134] width 20 height 17
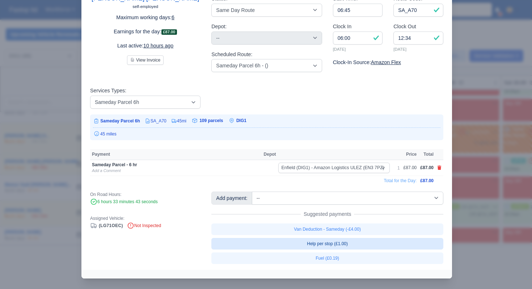
click at [358, 242] on link "Help per stop (£1.00)" at bounding box center [328, 244] width 232 height 12
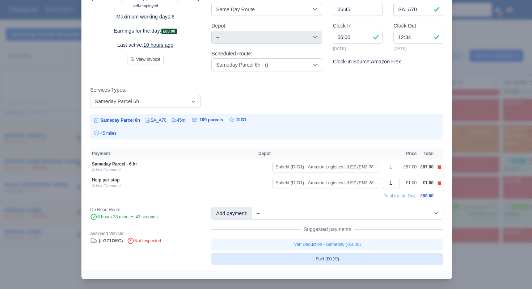
click at [344, 258] on link "Fuel (£0.19)" at bounding box center [328, 259] width 232 height 12
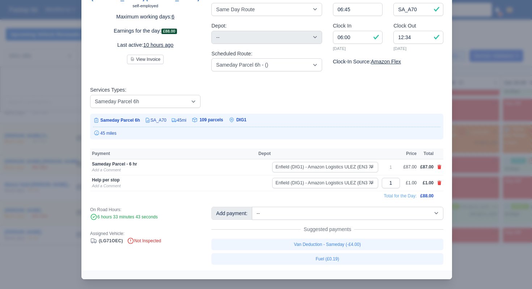
scroll to position [51, 0]
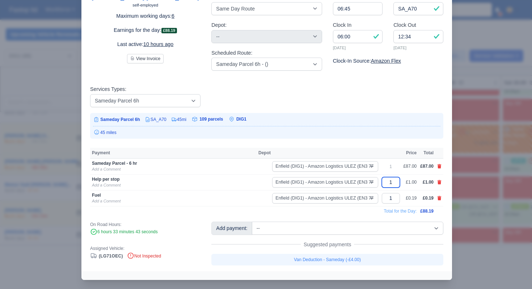
click at [394, 181] on input "1" at bounding box center [391, 182] width 18 height 11
drag, startPoint x: 353, startPoint y: 210, endPoint x: 367, endPoint y: 210, distance: 13.8
click at [353, 210] on td "Total for the Day:" at bounding box center [254, 211] width 329 height 10
click at [392, 199] on input "1" at bounding box center [391, 198] width 18 height 11
click at [365, 209] on td "Total for the Day:" at bounding box center [253, 211] width 326 height 10
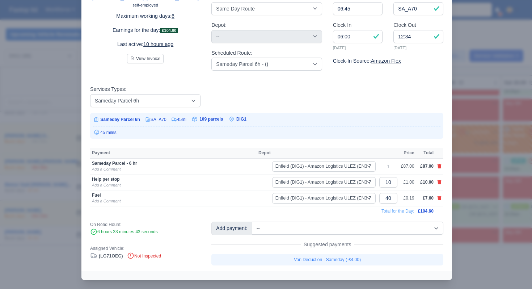
click at [482, 202] on div at bounding box center [266, 144] width 532 height 289
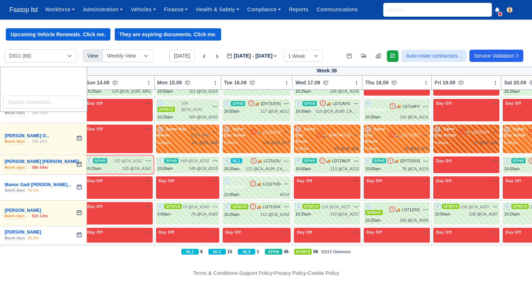
click at [457, 126] on span "Same Day Route" at bounding box center [446, 131] width 23 height 11
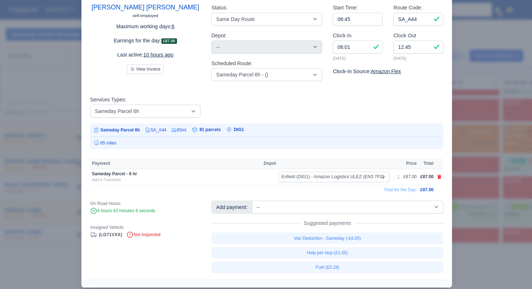
scroll to position [50, 0]
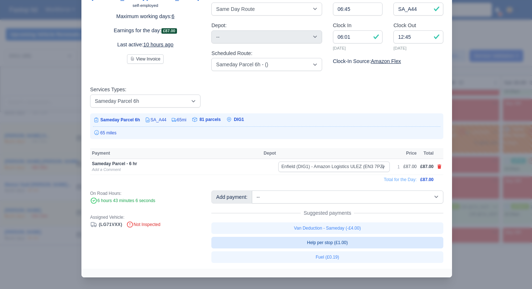
click at [345, 240] on link "Help per stop (£1.00)" at bounding box center [328, 243] width 232 height 12
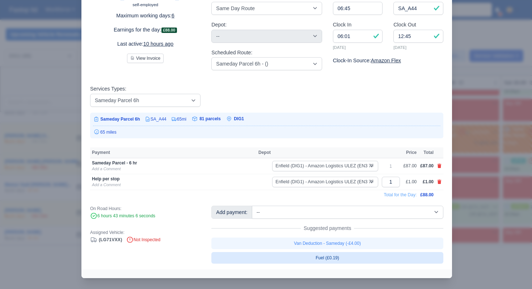
click at [340, 258] on link "Fuel (£0.19)" at bounding box center [328, 258] width 232 height 12
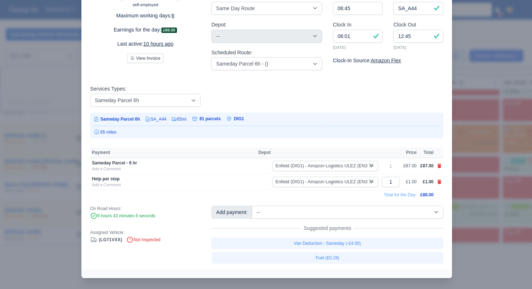
scroll to position [52, 0]
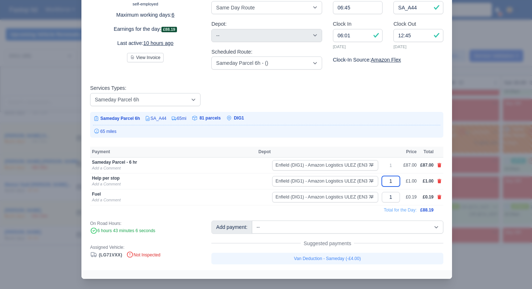
click at [394, 181] on input "1" at bounding box center [391, 181] width 18 height 11
click at [355, 209] on td "Total for the Day:" at bounding box center [254, 210] width 329 height 10
click at [393, 198] on input "1" at bounding box center [391, 197] width 18 height 11
click at [350, 213] on td "Total for the Day:" at bounding box center [253, 210] width 326 height 10
click at [475, 207] on div at bounding box center [266, 144] width 532 height 289
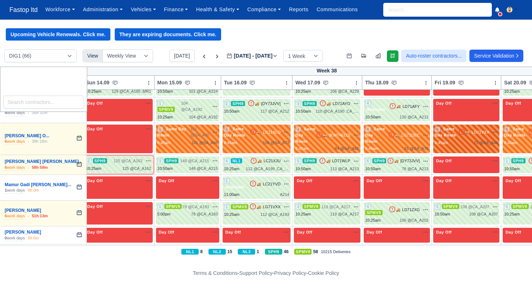
click at [468, 141] on div "6:45am 71 @ SA_A44" at bounding box center [466, 143] width 63 height 6
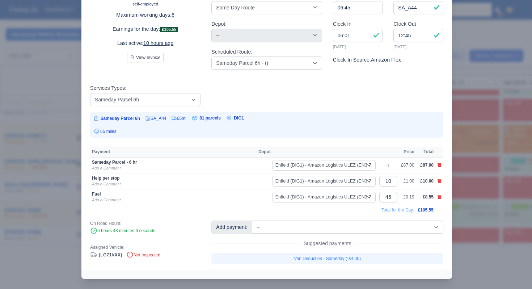
drag, startPoint x: 477, startPoint y: 183, endPoint x: 483, endPoint y: 176, distance: 9.3
click at [477, 183] on div at bounding box center [266, 144] width 532 height 289
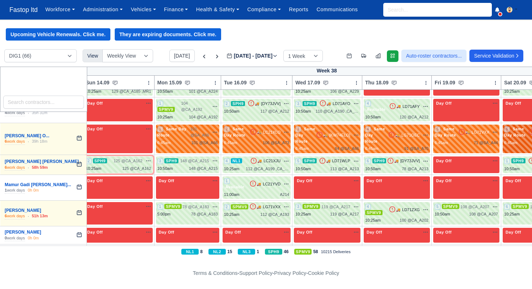
click at [517, 140] on div "6:45am" at bounding box center [511, 143] width 13 height 6
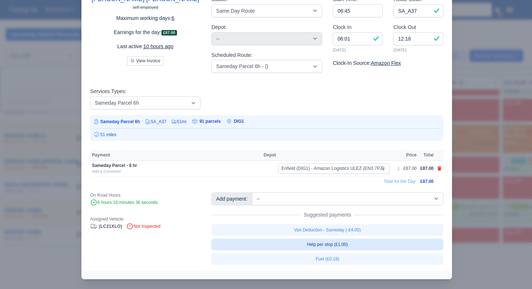
scroll to position [50, 0]
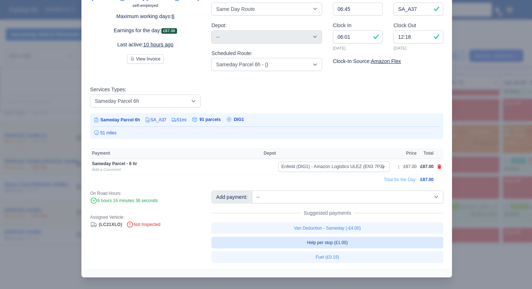
click at [350, 246] on link "Help per stop (£1.00)" at bounding box center [328, 243] width 232 height 12
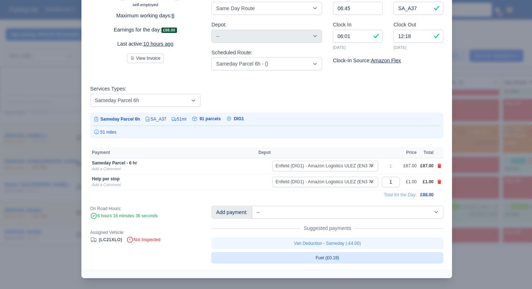
click at [344, 259] on link "Fuel (£0.19)" at bounding box center [328, 258] width 232 height 12
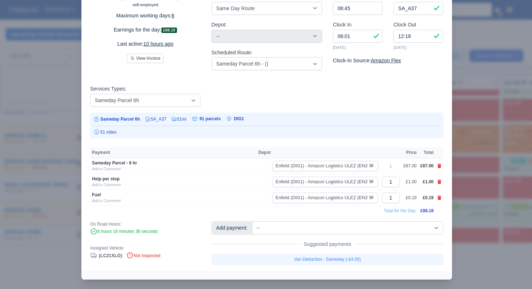
scroll to position [52, 0]
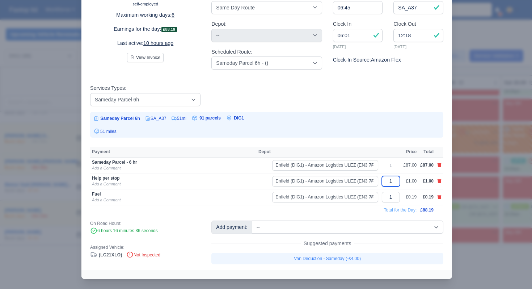
click at [391, 179] on input "1" at bounding box center [391, 181] width 18 height 11
click at [364, 205] on tbody "Sameday Parcel - 6 hr Add a Comment Enfield (DIG1) - Amazon Logistics ULEZ (EN3…" at bounding box center [267, 187] width 354 height 58
click at [395, 197] on input "1" at bounding box center [391, 197] width 18 height 11
click at [355, 212] on td "Total for the Day:" at bounding box center [253, 210] width 326 height 10
click at [482, 188] on div at bounding box center [266, 144] width 532 height 289
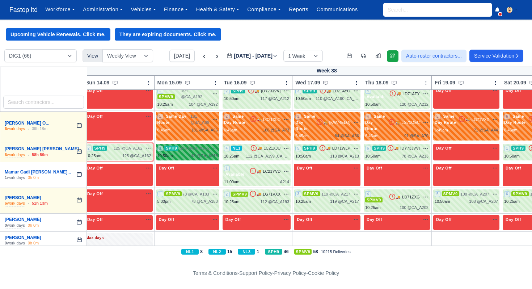
scroll to position [828, 4]
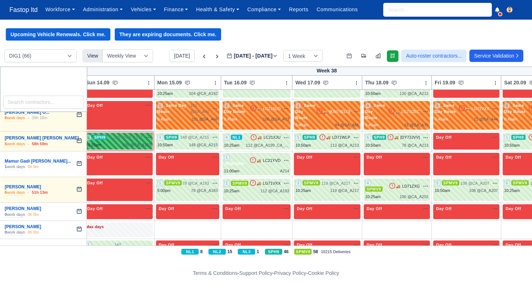
click at [145, 142] on div "125 @ CA_A162" at bounding box center [136, 145] width 29 height 6
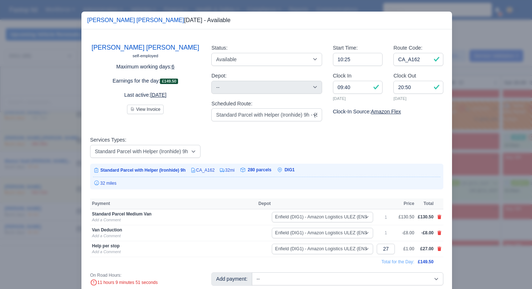
click at [464, 165] on div at bounding box center [266, 144] width 532 height 289
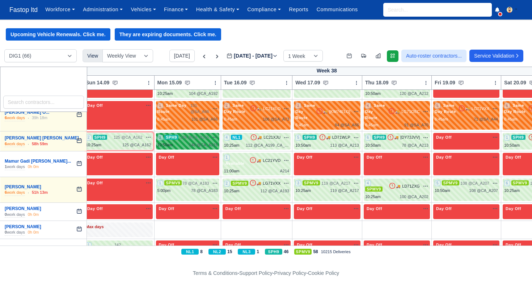
click at [214, 142] on div "148 @ CA_A215" at bounding box center [203, 145] width 29 height 6
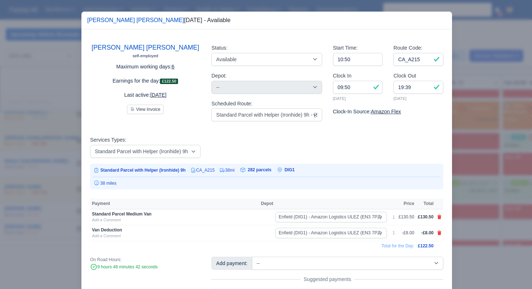
click at [459, 170] on div at bounding box center [266, 144] width 532 height 289
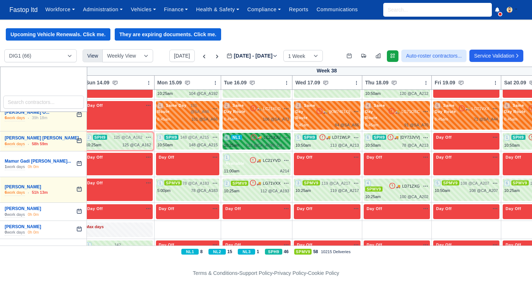
click at [286, 143] on div "112 @ CA_A199 ,CA_A214" at bounding box center [267, 145] width 43 height 6
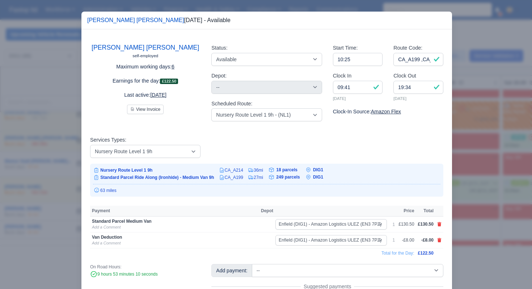
drag, startPoint x: 476, startPoint y: 183, endPoint x: 449, endPoint y: 173, distance: 28.7
click at [475, 183] on div at bounding box center [266, 144] width 532 height 289
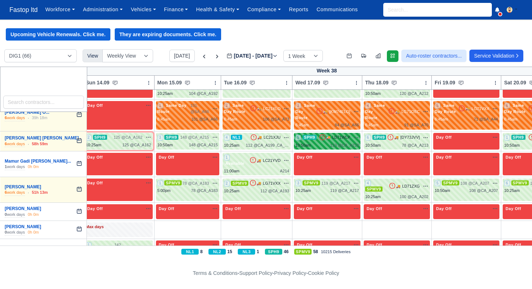
click at [346, 142] on div "113 @ CA_A213" at bounding box center [344, 145] width 29 height 6
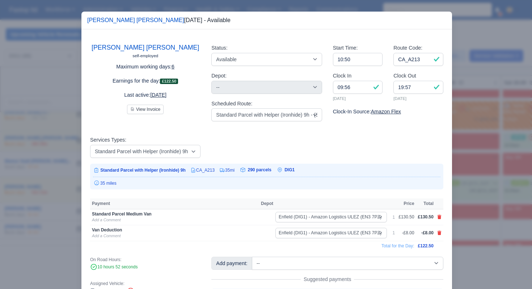
click at [463, 181] on div at bounding box center [266, 144] width 532 height 289
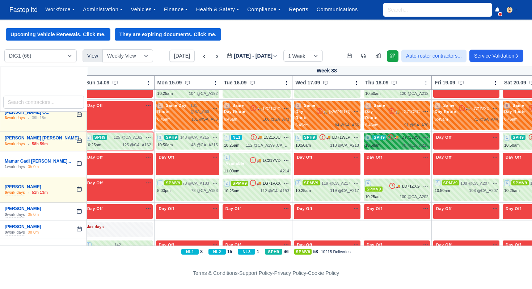
click at [419, 146] on div "78 @ CA_A213" at bounding box center [415, 145] width 27 height 6
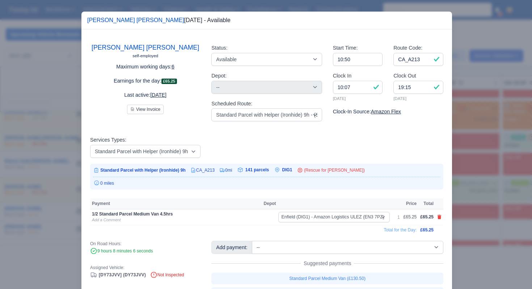
click at [468, 176] on div at bounding box center [266, 144] width 532 height 289
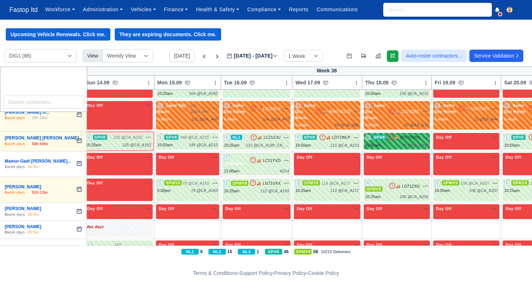
click at [425, 146] on div "78 @ CA_A213" at bounding box center [415, 145] width 27 height 6
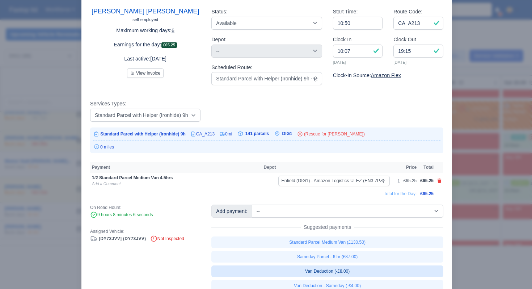
scroll to position [79, 0]
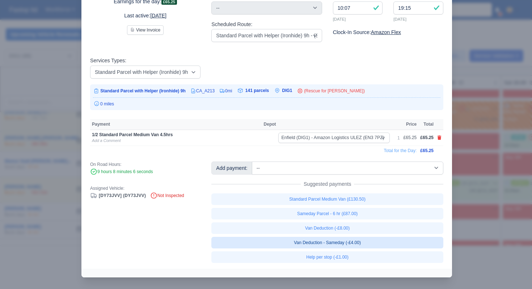
click at [364, 245] on link "Van Deduction - Sameday (-£4.00)" at bounding box center [328, 243] width 232 height 12
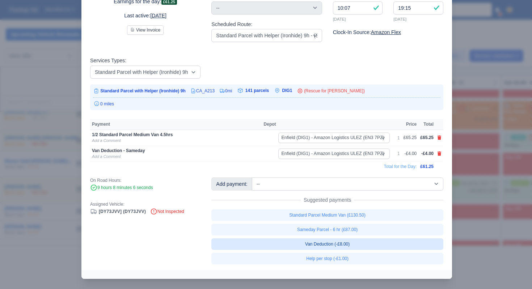
scroll to position [80, 0]
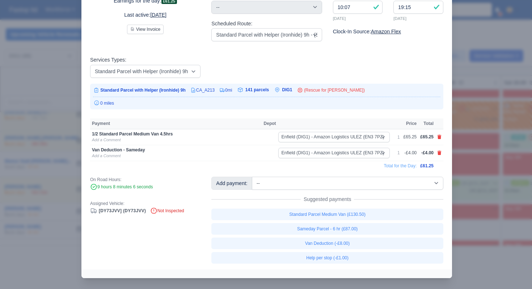
click at [494, 188] on div at bounding box center [266, 144] width 532 height 289
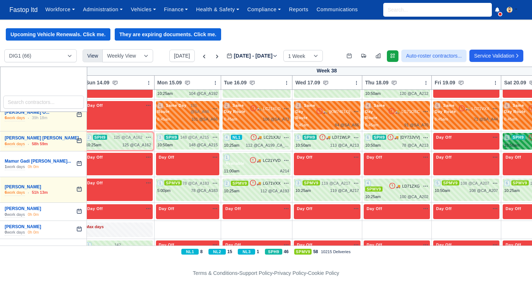
click at [521, 144] on div "1 SPH9 🚚" at bounding box center [536, 141] width 67 height 17
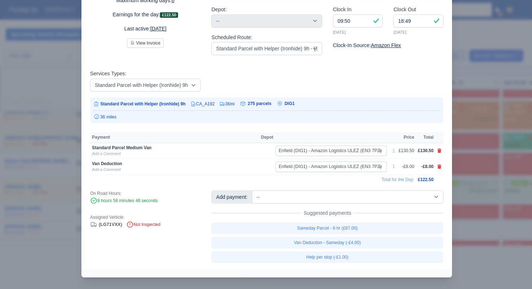
scroll to position [0, 0]
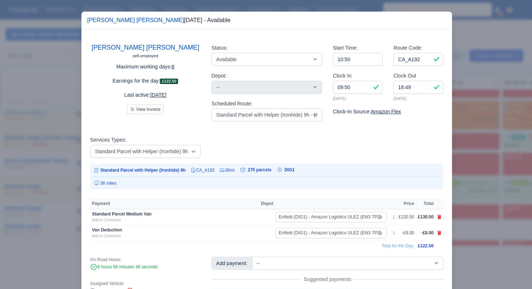
click at [492, 188] on div at bounding box center [266, 144] width 532 height 289
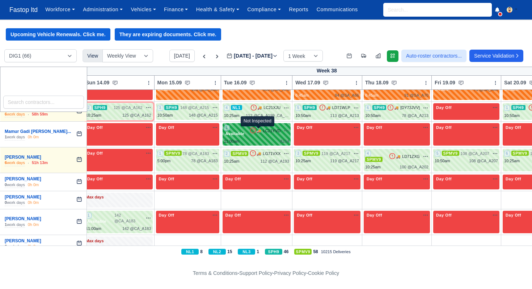
click at [256, 130] on icon at bounding box center [253, 130] width 5 height 5
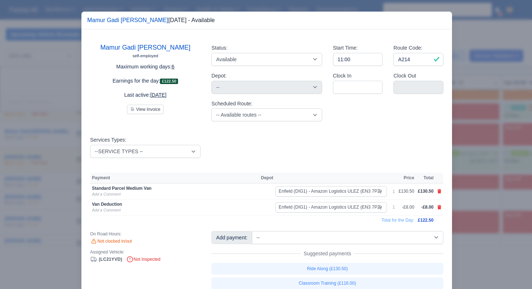
scroll to position [857, 3]
click at [486, 161] on div at bounding box center [266, 144] width 532 height 289
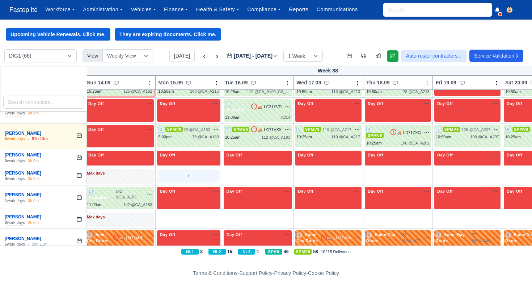
scroll to position [882, 3]
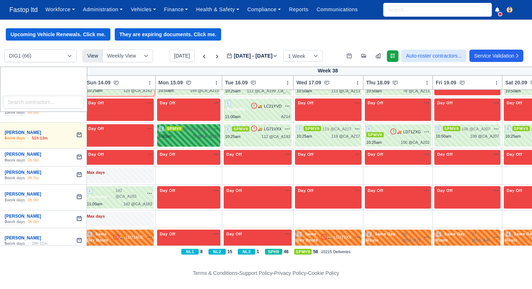
click at [188, 132] on span "78 @ CA_A183" at bounding box center [197, 129] width 27 height 6
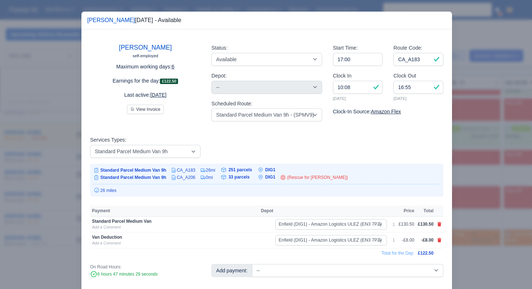
drag, startPoint x: 480, startPoint y: 166, endPoint x: 449, endPoint y: 161, distance: 31.6
click at [480, 166] on div at bounding box center [266, 144] width 532 height 289
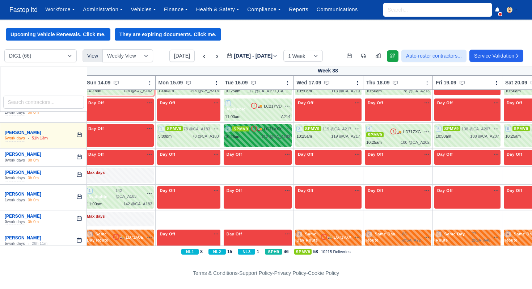
click at [282, 137] on div "112 @ CA_A193" at bounding box center [276, 137] width 29 height 6
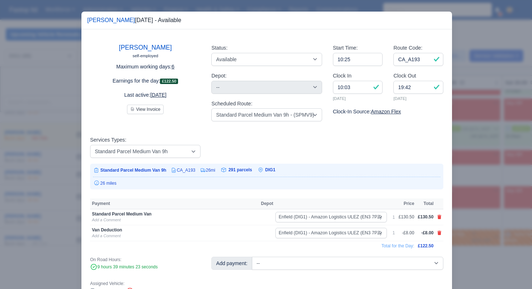
drag, startPoint x: 478, startPoint y: 174, endPoint x: 415, endPoint y: 157, distance: 64.9
click at [478, 174] on div at bounding box center [266, 144] width 532 height 289
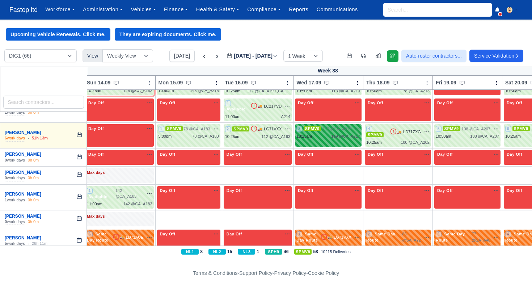
click at [355, 138] on div "119 @ CA_A217" at bounding box center [345, 136] width 29 height 6
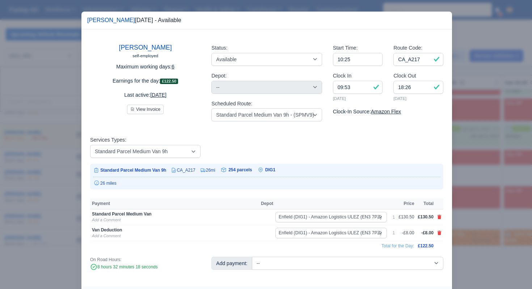
drag, startPoint x: 469, startPoint y: 183, endPoint x: 455, endPoint y: 170, distance: 19.0
click at [469, 183] on div at bounding box center [266, 144] width 532 height 289
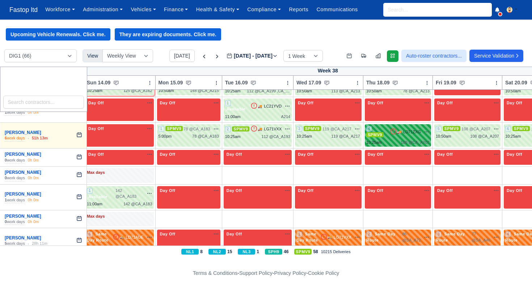
click at [413, 140] on div "100 @ CA_A202" at bounding box center [415, 142] width 29 height 6
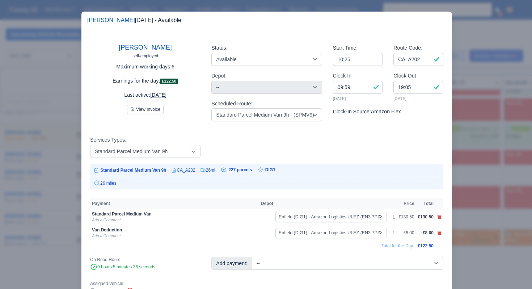
click at [471, 178] on div at bounding box center [266, 144] width 532 height 289
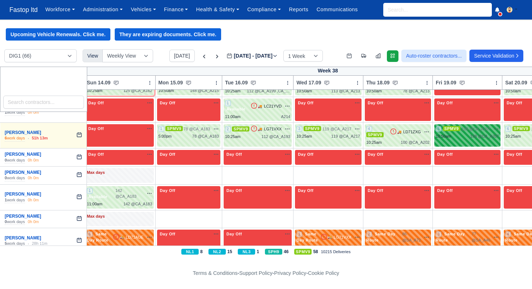
click at [472, 139] on div "10:50am 108 @ CA_A207" at bounding box center [467, 136] width 63 height 6
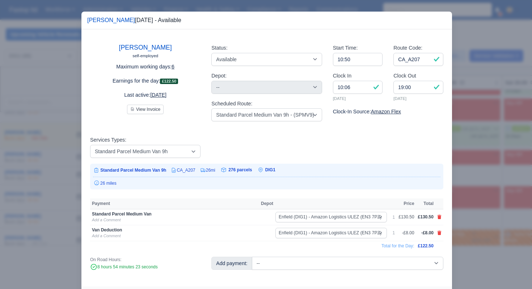
click at [481, 177] on div at bounding box center [266, 144] width 532 height 289
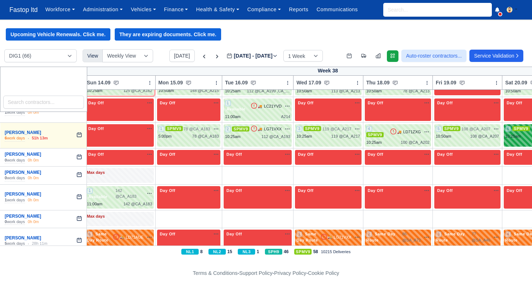
click at [519, 137] on div "10:25am" at bounding box center [514, 136] width 16 height 6
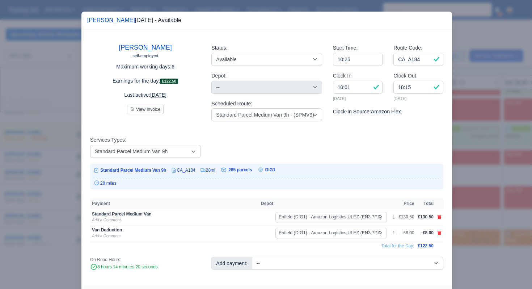
click at [500, 177] on div at bounding box center [266, 144] width 532 height 289
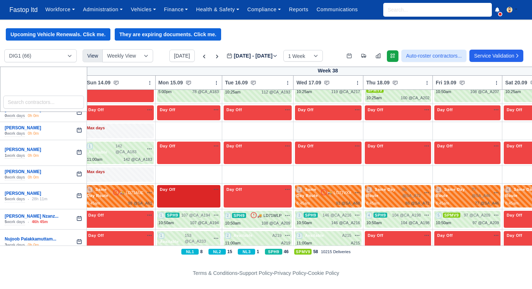
scroll to position [930, 3]
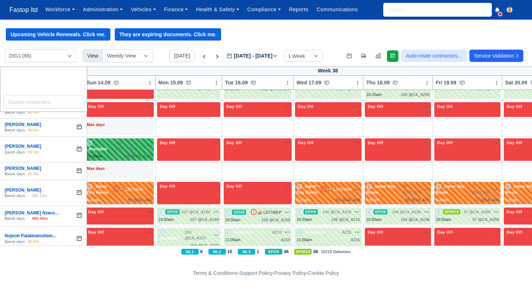
click at [99, 146] on div "1 Available" at bounding box center [101, 146] width 29 height 12
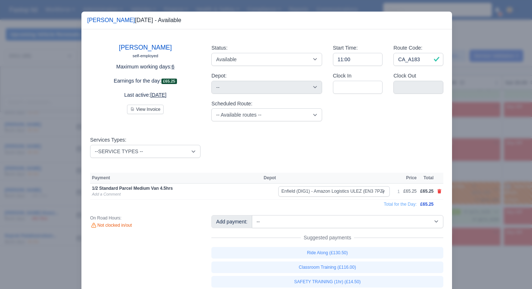
scroll to position [25, 0]
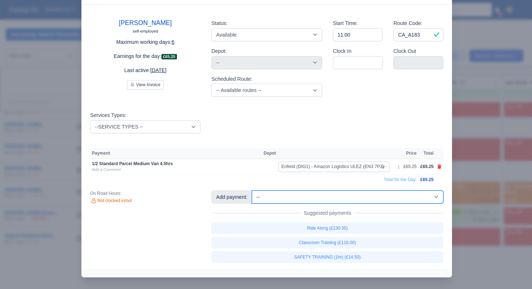
click at [369, 201] on select "-- 1/2 High Performance (£4.00) 1/2 Standard Parcel Medium Van 4.5hrs (£65.25) …" at bounding box center [348, 197] width 192 height 13
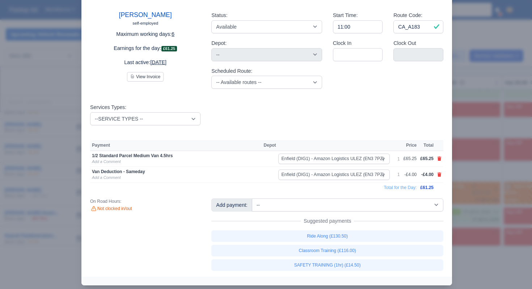
click at [493, 198] on div at bounding box center [266, 144] width 532 height 289
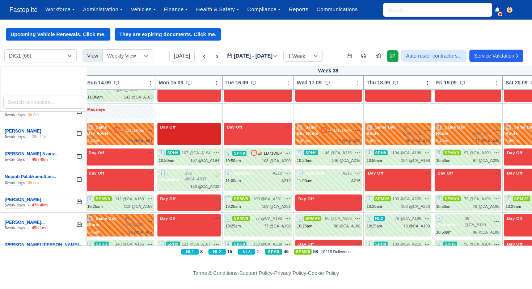
scroll to position [990, 3]
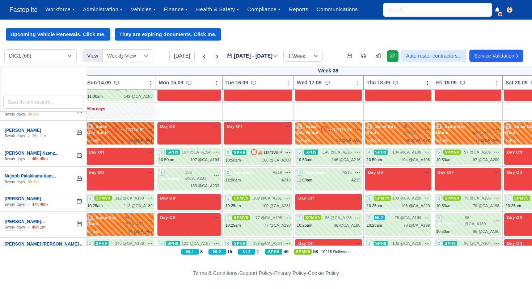
click at [135, 136] on div "6 Same Day Route 🚚 LD71AUE" at bounding box center [120, 130] width 66 height 12
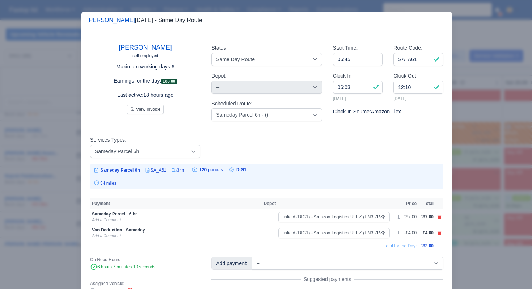
click at [494, 197] on div at bounding box center [266, 144] width 532 height 289
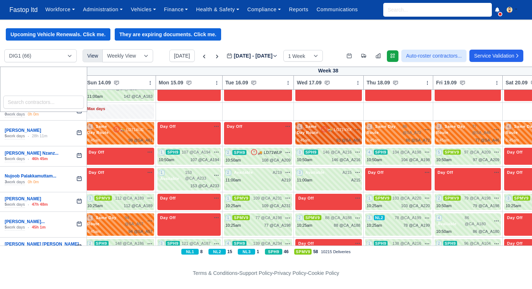
click at [351, 133] on div "🚚 LG71VXX na" at bounding box center [341, 129] width 40 height 7
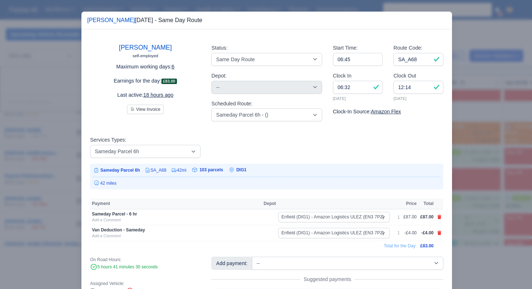
drag, startPoint x: 464, startPoint y: 182, endPoint x: 460, endPoint y: 180, distance: 4.2
click at [463, 182] on div at bounding box center [266, 144] width 532 height 289
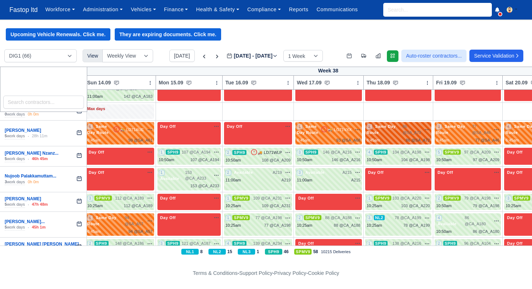
click at [402, 135] on div "2 Same Day Route" at bounding box center [385, 130] width 36 height 12
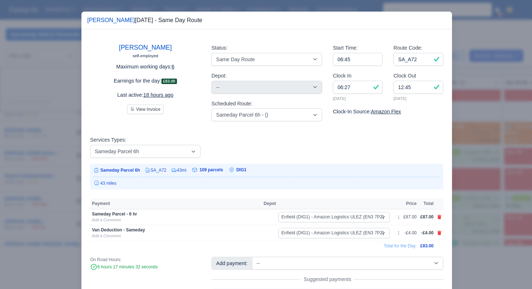
drag, startPoint x: 483, startPoint y: 176, endPoint x: 481, endPoint y: 149, distance: 28.0
click at [483, 176] on div at bounding box center [266, 144] width 532 height 289
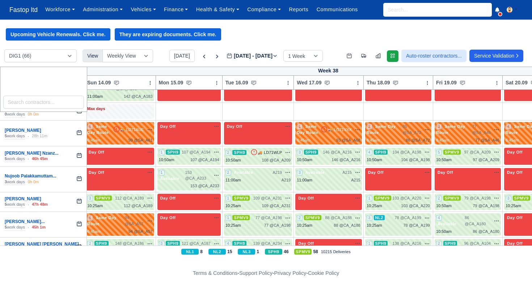
click at [466, 121] on td "3 Same Day Route 77 @ SA_A46" at bounding box center [468, 134] width 70 height 26
click at [466, 129] on span "Same Day Route" at bounding box center [450, 129] width 29 height 11
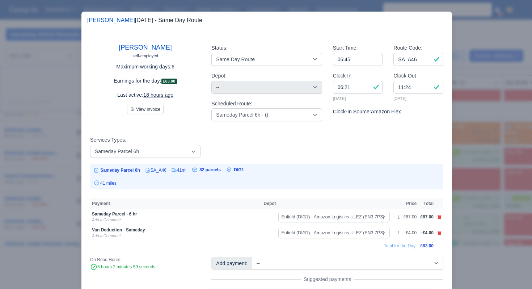
click at [480, 167] on div at bounding box center [266, 144] width 532 height 289
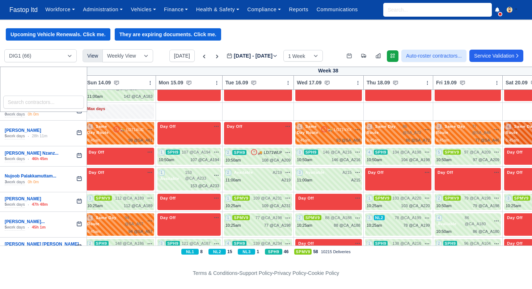
click at [512, 126] on span "4" at bounding box center [509, 127] width 6 height 6
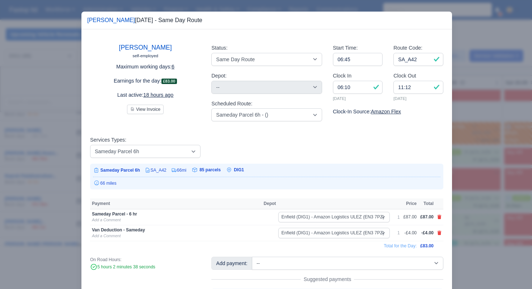
click at [483, 186] on div at bounding box center [266, 144] width 532 height 289
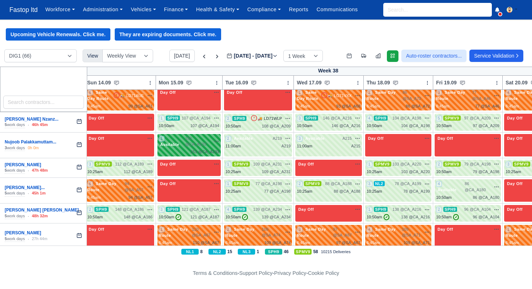
scroll to position [1024, 3]
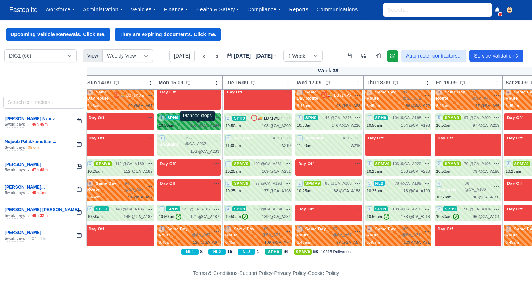
click at [200, 125] on span "107 @" at bounding box center [197, 125] width 12 height 4
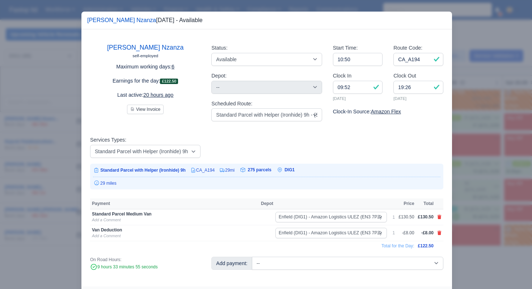
click at [473, 175] on div at bounding box center [266, 144] width 532 height 289
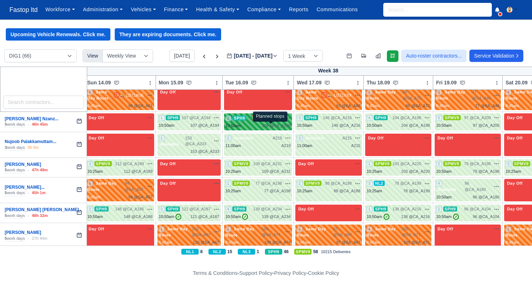
click at [274, 124] on span "108 @" at bounding box center [268, 126] width 12 height 4
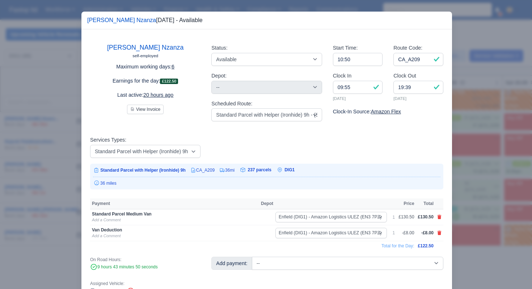
drag, startPoint x: 476, startPoint y: 165, endPoint x: 418, endPoint y: 144, distance: 61.8
click at [476, 165] on div at bounding box center [266, 144] width 532 height 289
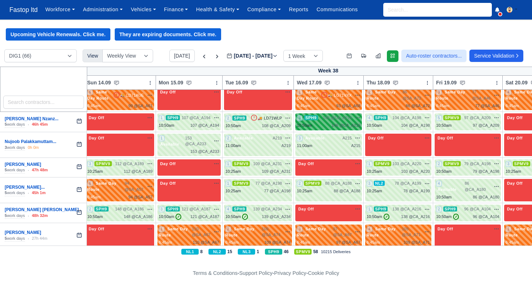
click at [351, 130] on div "3 SPH9 146 @ CA_A216" at bounding box center [329, 121] width 67 height 17
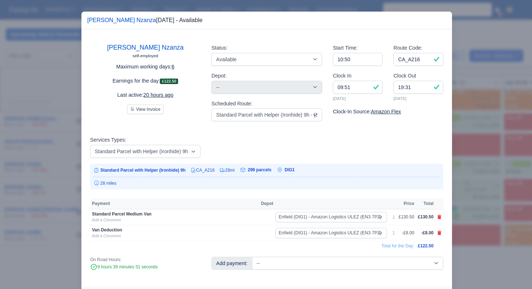
drag, startPoint x: 464, startPoint y: 172, endPoint x: 452, endPoint y: 159, distance: 17.4
click at [464, 172] on div at bounding box center [266, 144] width 532 height 289
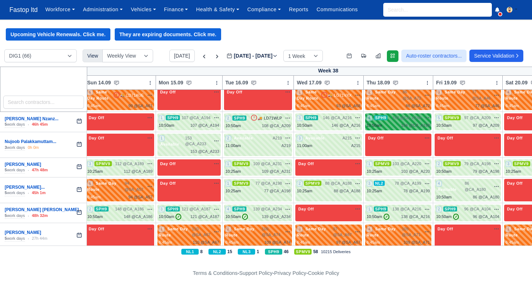
click at [409, 128] on div "104 @ CA_A198" at bounding box center [415, 125] width 29 height 6
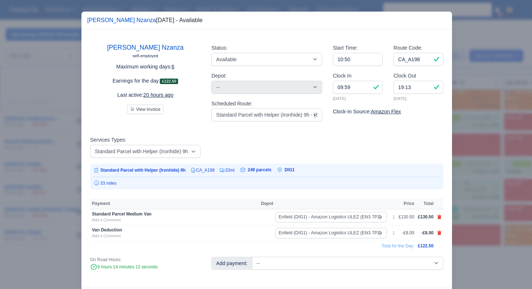
drag, startPoint x: 491, startPoint y: 176, endPoint x: 490, endPoint y: 152, distance: 24.7
click at [491, 176] on div at bounding box center [266, 144] width 532 height 289
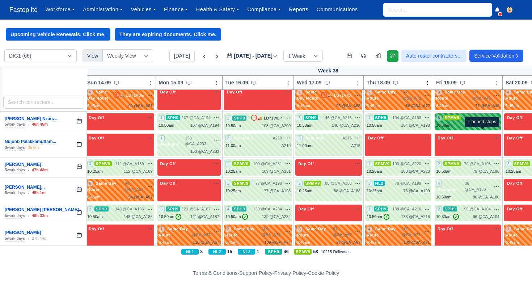
click at [479, 128] on span "97 @" at bounding box center [477, 125] width 9 height 4
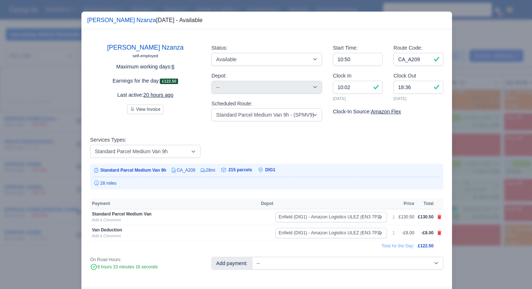
click at [492, 177] on div at bounding box center [266, 144] width 532 height 289
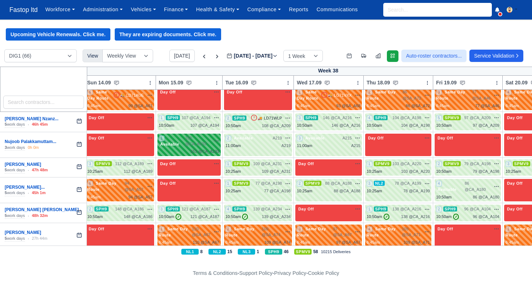
click at [197, 147] on span "153 @ CA_A233" at bounding box center [197, 141] width 25 height 12
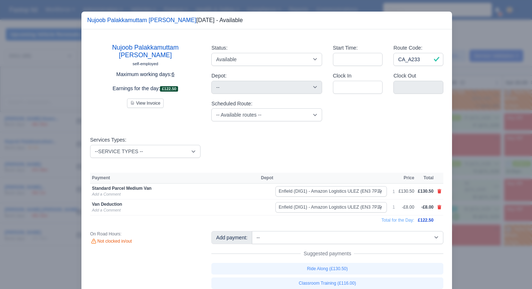
click at [490, 179] on div at bounding box center [266, 144] width 532 height 289
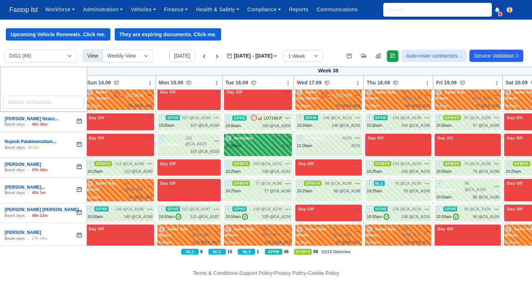
click at [269, 156] on div "2 Available A219" at bounding box center [258, 145] width 68 height 22
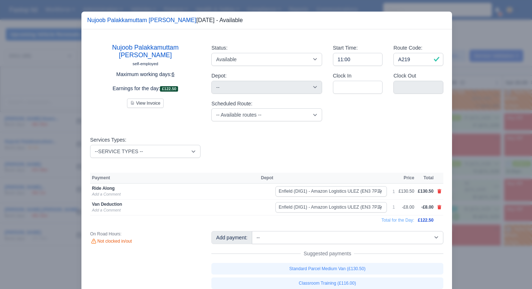
drag, startPoint x: 478, startPoint y: 184, endPoint x: 444, endPoint y: 175, distance: 34.9
click at [478, 185] on div at bounding box center [266, 144] width 532 height 289
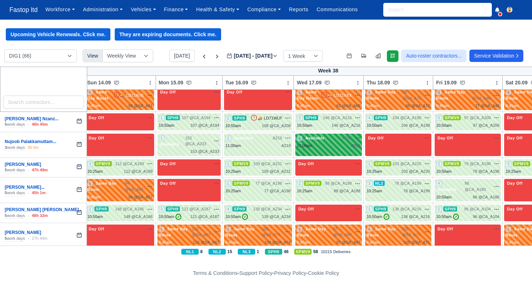
click at [335, 156] on div "3 Available A215" at bounding box center [329, 145] width 67 height 22
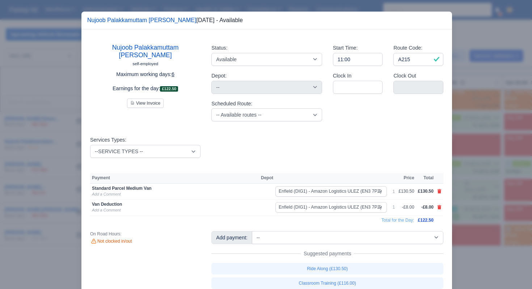
drag, startPoint x: 482, startPoint y: 195, endPoint x: 479, endPoint y: 193, distance: 3.9
click at [482, 195] on div at bounding box center [266, 144] width 532 height 289
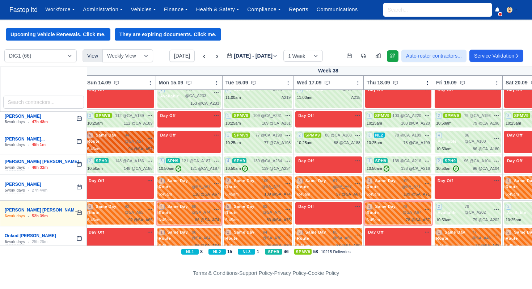
scroll to position [1074, 3]
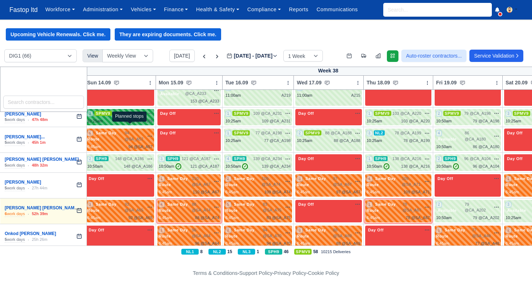
click at [129, 123] on span "112 @" at bounding box center [130, 121] width 12 height 4
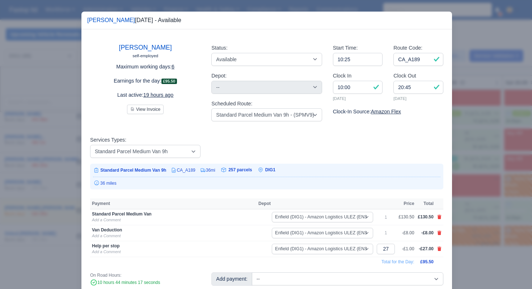
click at [459, 160] on div at bounding box center [266, 144] width 532 height 289
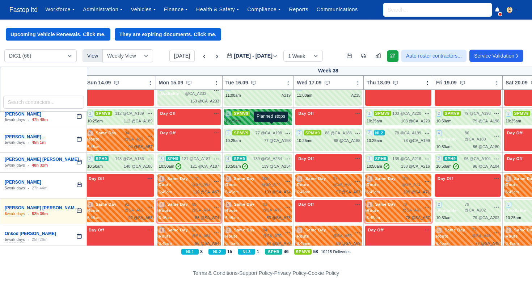
click at [265, 123] on span "109 @" at bounding box center [268, 121] width 12 height 4
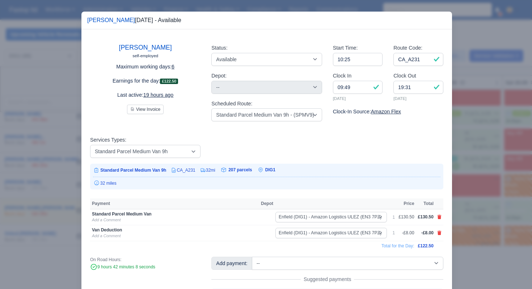
drag, startPoint x: 512, startPoint y: 158, endPoint x: 485, endPoint y: 149, distance: 28.1
click at [511, 158] on div at bounding box center [266, 144] width 532 height 289
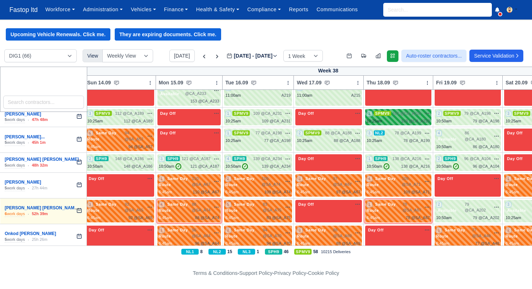
click at [419, 117] on span "103 @ CA_A220" at bounding box center [407, 113] width 29 height 6
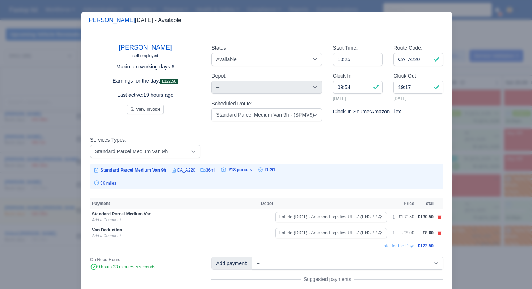
drag, startPoint x: 467, startPoint y: 165, endPoint x: 473, endPoint y: 152, distance: 14.6
click at [467, 165] on div at bounding box center [266, 144] width 532 height 289
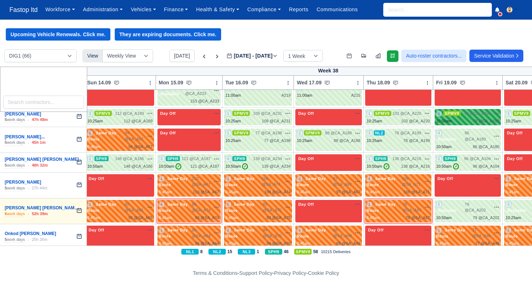
click at [475, 124] on div "10:50am 79 @ CA_A198" at bounding box center [467, 121] width 63 height 6
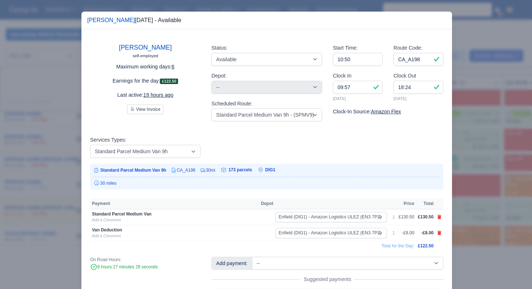
drag, startPoint x: 480, startPoint y: 155, endPoint x: 485, endPoint y: 151, distance: 7.0
click at [480, 156] on div at bounding box center [266, 144] width 532 height 289
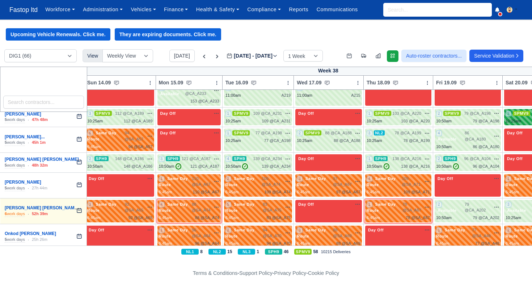
click at [521, 116] on span "SPMV9" at bounding box center [521, 113] width 17 height 5
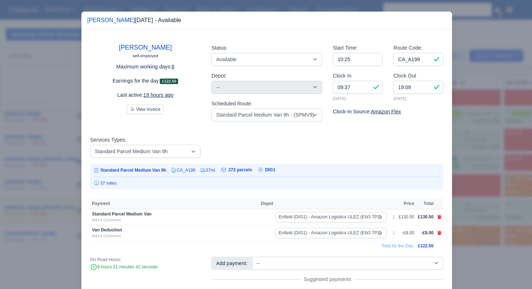
click at [504, 150] on div at bounding box center [266, 144] width 532 height 289
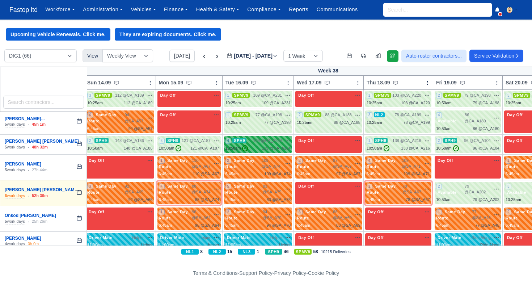
scroll to position [1093, 3]
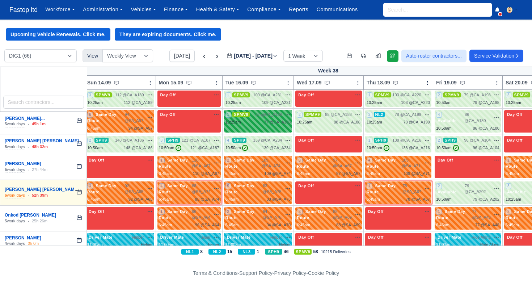
click at [247, 125] on div "1 SPMV9 77 @ CA_A198" at bounding box center [259, 119] width 66 height 14
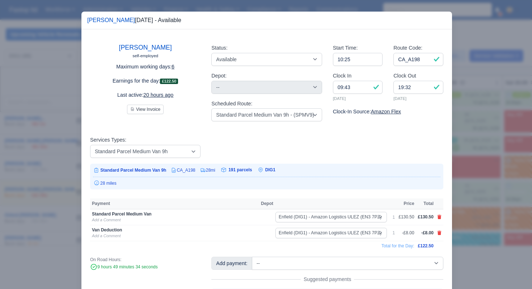
click at [474, 181] on div at bounding box center [266, 144] width 532 height 289
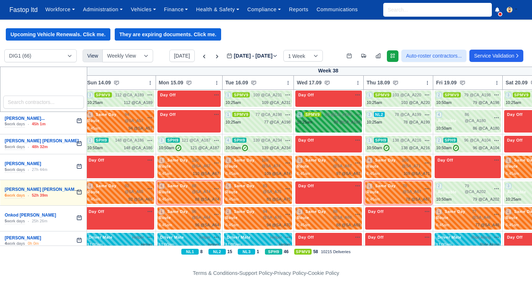
click at [354, 125] on div "88 @ CA_A188" at bounding box center [347, 122] width 27 height 6
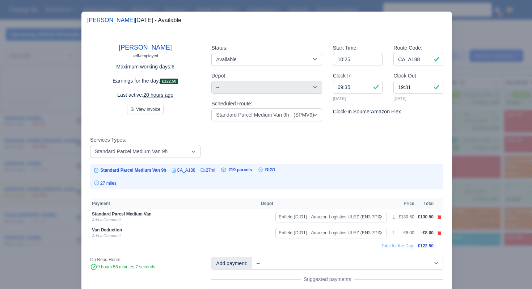
drag, startPoint x: 504, startPoint y: 187, endPoint x: 479, endPoint y: 174, distance: 28.4
click at [504, 187] on div at bounding box center [266, 144] width 532 height 289
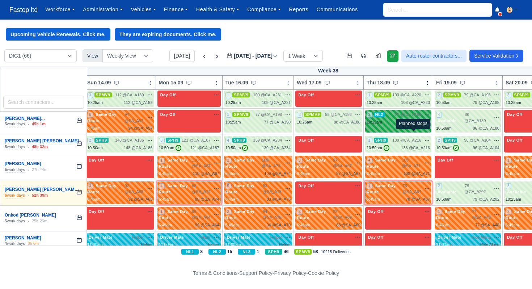
click at [413, 124] on span "78 @" at bounding box center [408, 122] width 9 height 4
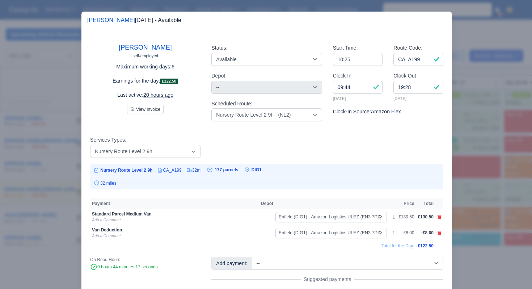
drag, startPoint x: 469, startPoint y: 168, endPoint x: 470, endPoint y: 165, distance: 3.6
click at [469, 168] on div at bounding box center [266, 144] width 532 height 289
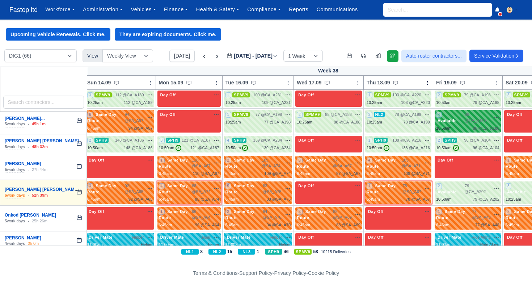
click at [465, 124] on div "4 Available" at bounding box center [450, 118] width 29 height 12
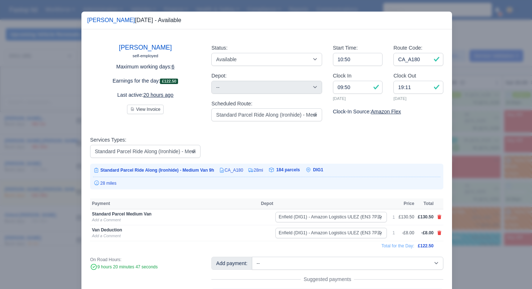
click at [474, 166] on div at bounding box center [266, 144] width 532 height 289
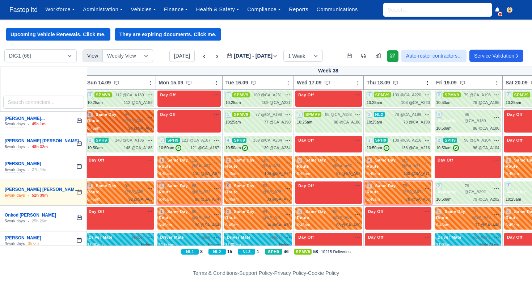
click at [124, 124] on div "6 Same Day Route" at bounding box center [106, 118] width 38 height 12
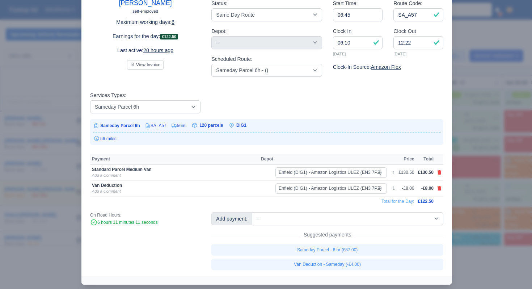
scroll to position [52, 0]
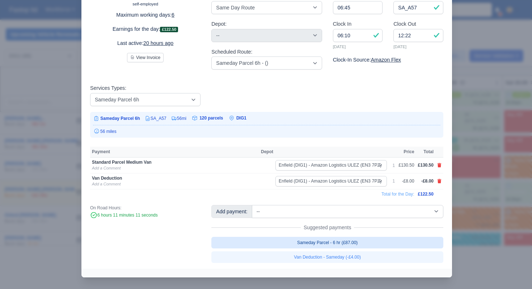
click at [357, 241] on link "Sameday Parcel - 6 hr (£87.00)" at bounding box center [328, 243] width 232 height 12
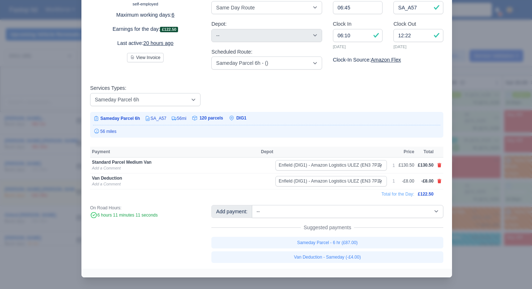
scroll to position [53, 0]
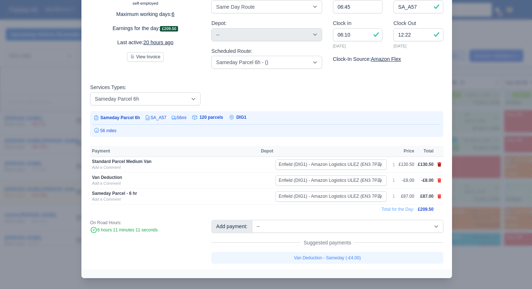
click at [441, 165] on icon at bounding box center [440, 164] width 4 height 4
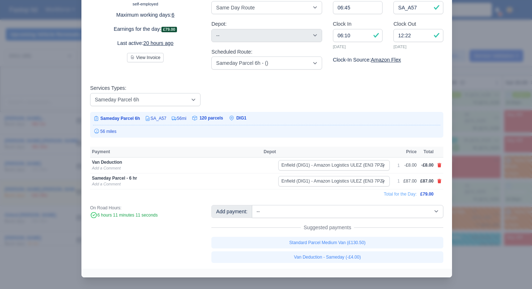
scroll to position [51, 0]
click at [440, 167] on icon at bounding box center [440, 165] width 4 height 4
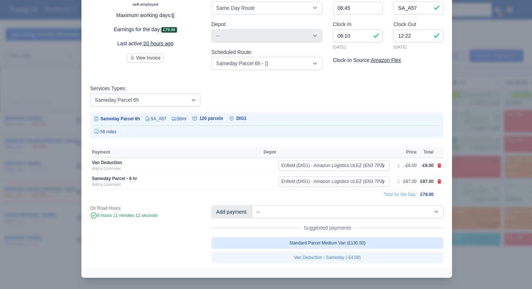
scroll to position [50, 0]
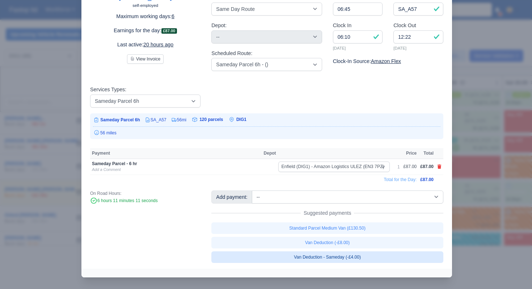
click at [343, 260] on link "Van Deduction - Sameday (-£4.00)" at bounding box center [328, 257] width 232 height 12
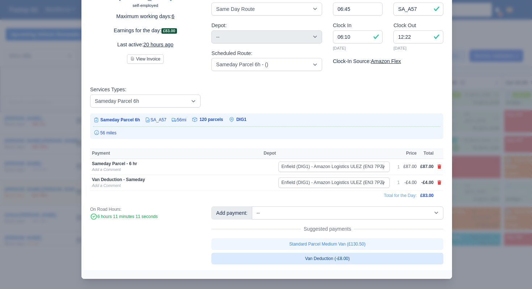
scroll to position [51, 0]
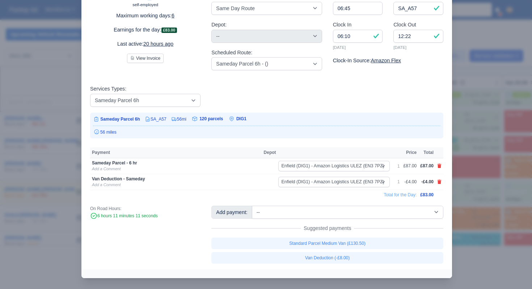
click at [463, 145] on div at bounding box center [266, 144] width 532 height 289
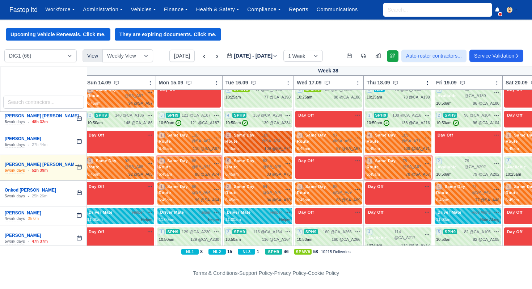
scroll to position [1119, 3]
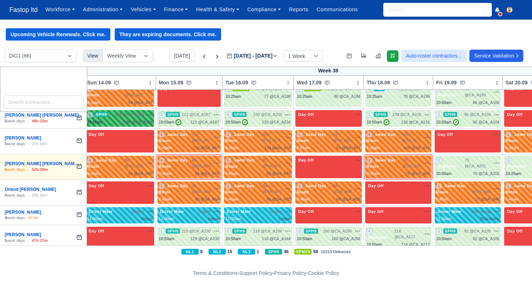
click at [136, 125] on div "148 @ CA_A186" at bounding box center [138, 122] width 29 height 6
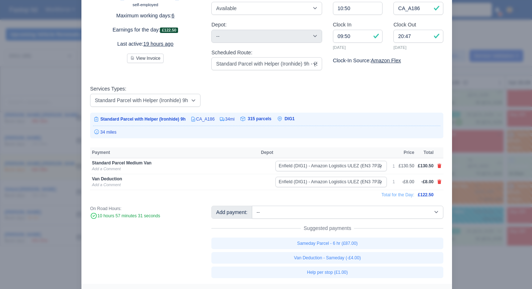
scroll to position [1118, 0]
drag, startPoint x: 465, startPoint y: 164, endPoint x: 435, endPoint y: 162, distance: 30.1
click at [465, 164] on div at bounding box center [266, 144] width 532 height 289
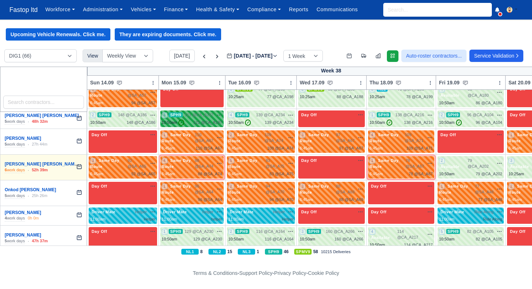
click at [195, 126] on div "10:50am ✓ 121 @ CA_A187" at bounding box center [192, 123] width 60 height 6
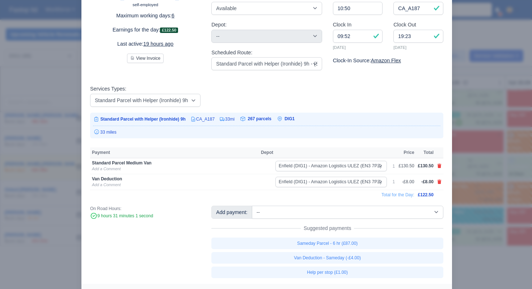
drag, startPoint x: 503, startPoint y: 168, endPoint x: 489, endPoint y: 165, distance: 14.9
click at [503, 168] on div at bounding box center [266, 144] width 532 height 289
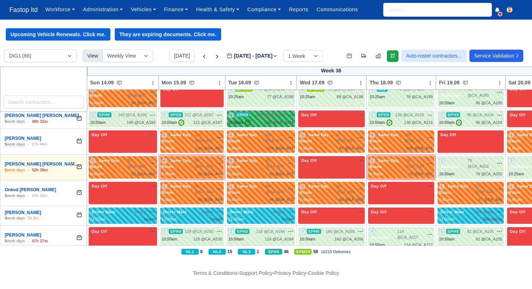
click at [273, 118] on span "139 @ CA_A234" at bounding box center [270, 115] width 29 height 6
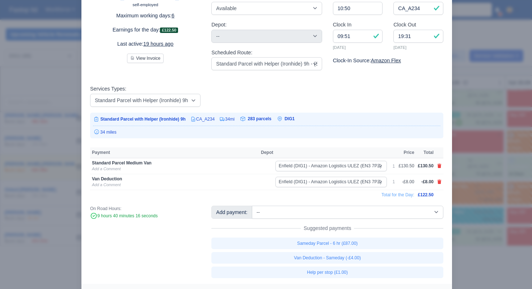
click at [477, 187] on div at bounding box center [266, 144] width 532 height 289
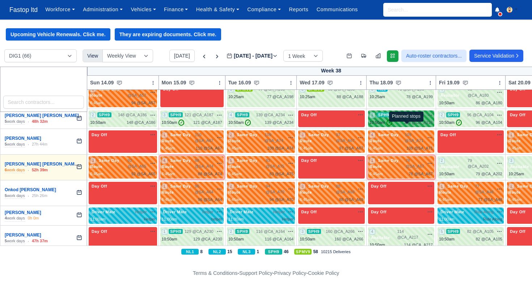
click at [406, 117] on span "138 @" at bounding box center [402, 115] width 12 height 4
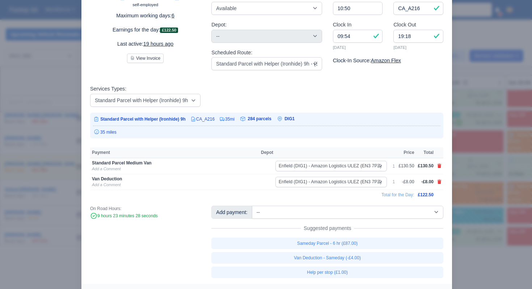
click at [473, 176] on div at bounding box center [266, 144] width 532 height 289
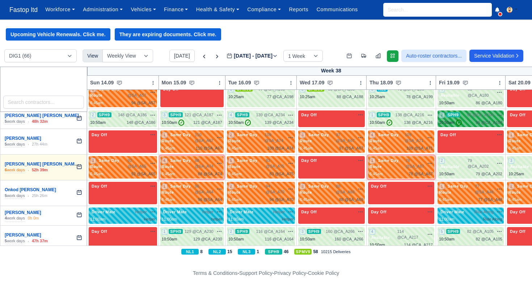
click at [475, 126] on div "2 SPH9 96 @ CA_A104" at bounding box center [470, 119] width 63 height 14
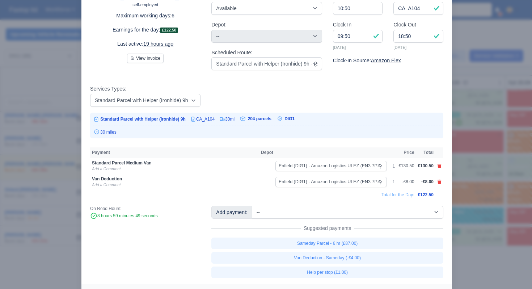
click at [479, 181] on div at bounding box center [266, 144] width 532 height 289
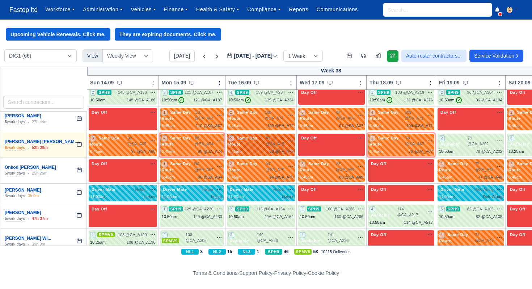
scroll to position [1142, 0]
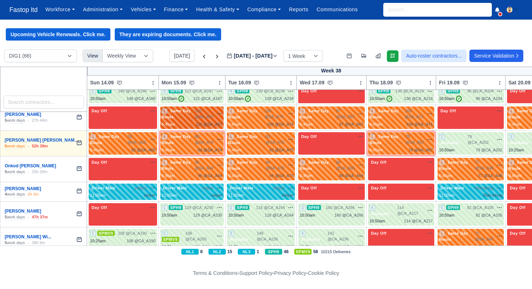
click at [206, 120] on span "110 @ SA_A67" at bounding box center [204, 114] width 19 height 12
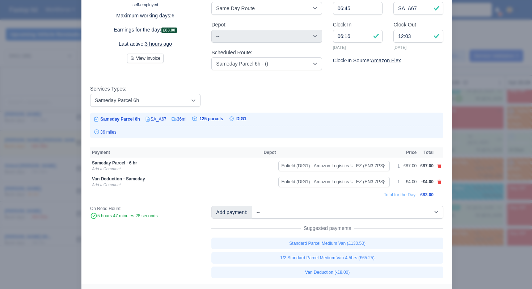
click at [489, 169] on div at bounding box center [266, 144] width 532 height 289
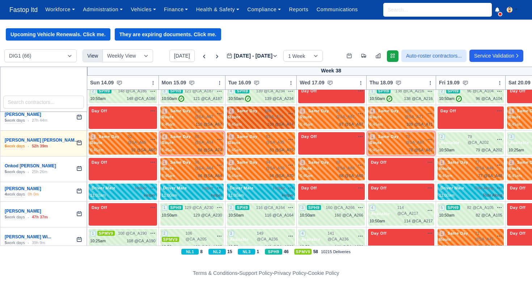
click at [291, 120] on div "109 @ SA_A74 na time-off" at bounding box center [279, 114] width 29 height 12
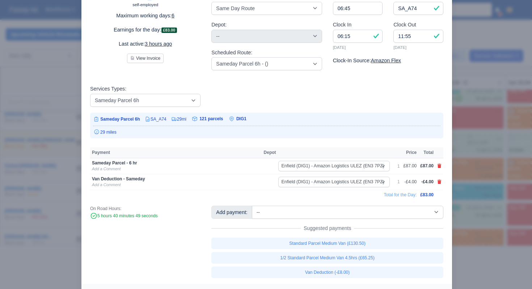
drag, startPoint x: 457, startPoint y: 173, endPoint x: 454, endPoint y: 171, distance: 3.7
click at [457, 174] on div at bounding box center [266, 144] width 532 height 289
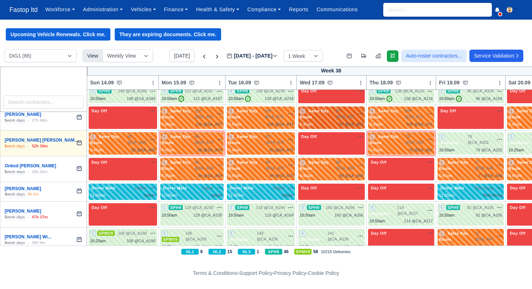
click at [344, 120] on span "97 @ SA_A67" at bounding box center [345, 114] width 19 height 12
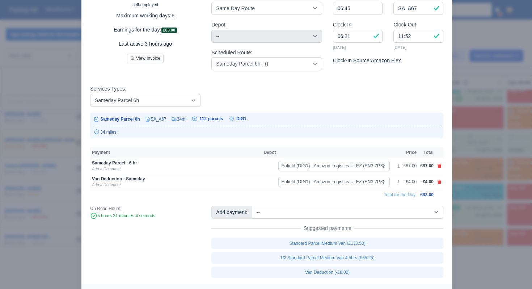
drag, startPoint x: 474, startPoint y: 186, endPoint x: 453, endPoint y: 168, distance: 27.7
click at [474, 186] on div at bounding box center [266, 144] width 532 height 289
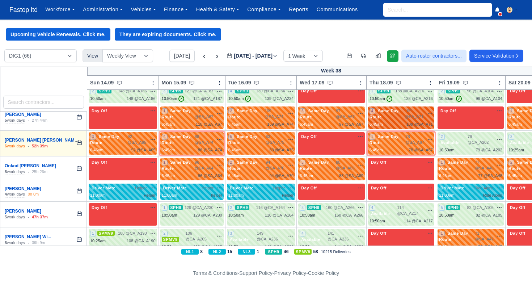
click at [404, 120] on div "4 Same Day Route" at bounding box center [387, 114] width 35 height 12
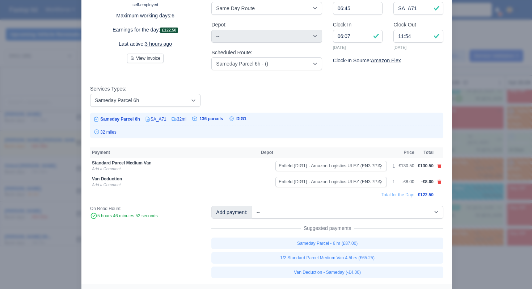
drag, startPoint x: 476, startPoint y: 168, endPoint x: 505, endPoint y: 145, distance: 36.9
click at [476, 168] on div at bounding box center [266, 144] width 532 height 289
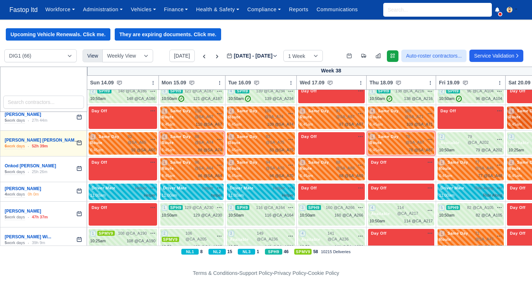
click at [522, 120] on span "Same Day Route" at bounding box center [523, 113] width 29 height 11
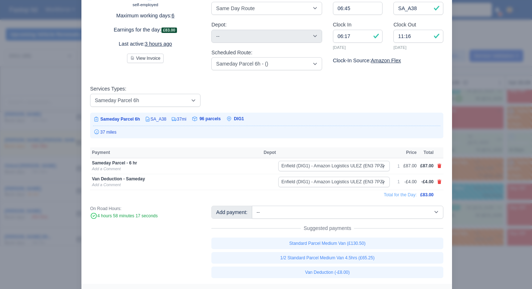
click at [507, 166] on div at bounding box center [266, 144] width 532 height 289
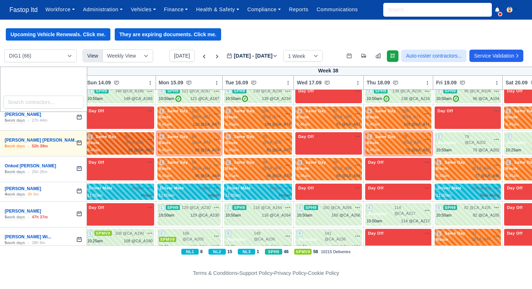
scroll to position [1143, 3]
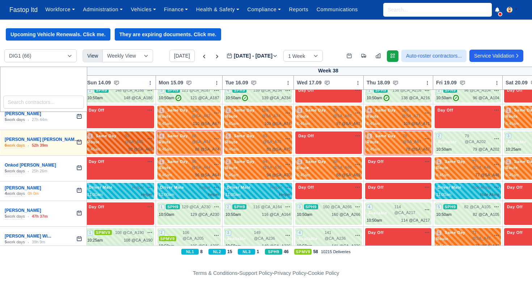
click at [134, 145] on span "92 @ SA_A65" at bounding box center [134, 139] width 19 height 12
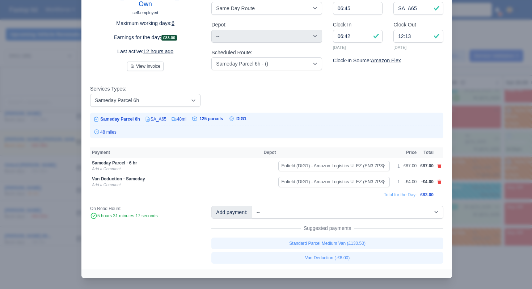
click at [464, 165] on div at bounding box center [266, 144] width 532 height 289
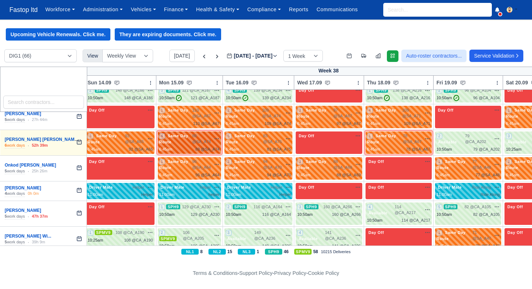
click at [197, 153] on div "4 Same Day Route 88 @ SA_A74" at bounding box center [189, 143] width 60 height 20
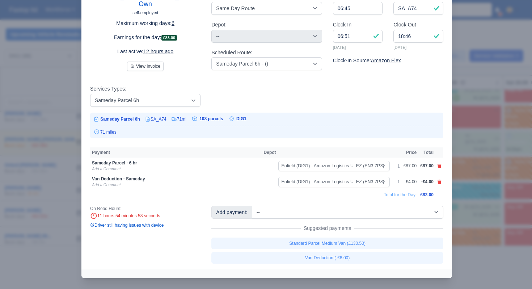
click at [478, 176] on div at bounding box center [266, 144] width 532 height 289
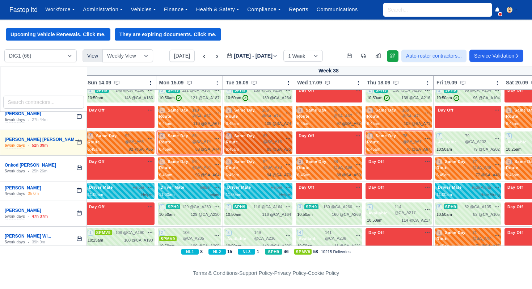
click at [283, 145] on span "83 @ SA_A75" at bounding box center [272, 139] width 19 height 12
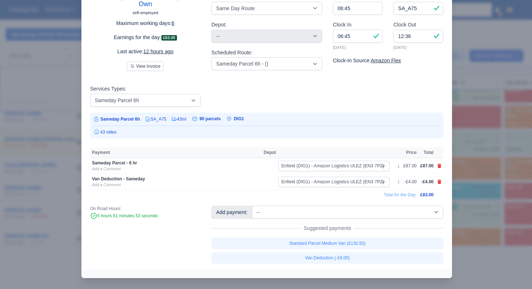
drag, startPoint x: 468, startPoint y: 175, endPoint x: 452, endPoint y: 168, distance: 17.2
click at [467, 175] on div at bounding box center [266, 144] width 532 height 289
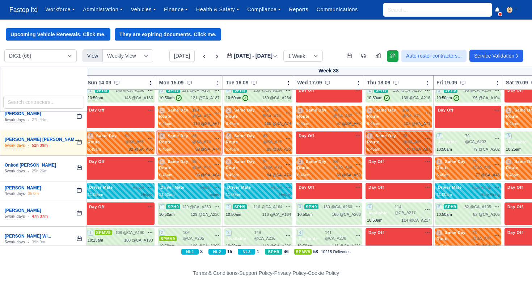
click at [413, 145] on span "78 @ SA_A67" at bounding box center [412, 139] width 19 height 12
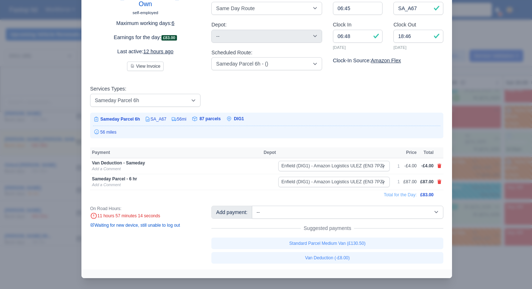
click at [480, 187] on div at bounding box center [266, 144] width 532 height 289
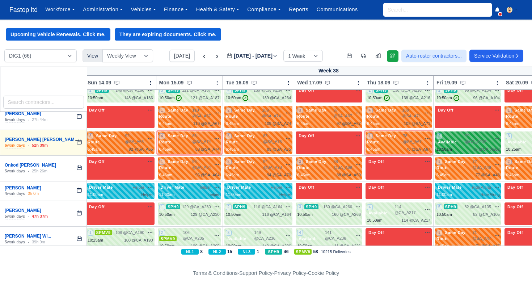
click at [467, 153] on div "10:50am 79 @ CA_A202" at bounding box center [468, 149] width 63 height 6
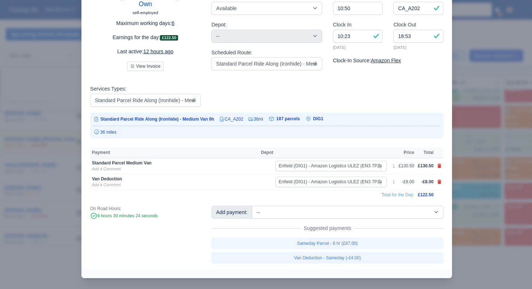
click at [479, 182] on div at bounding box center [266, 144] width 532 height 289
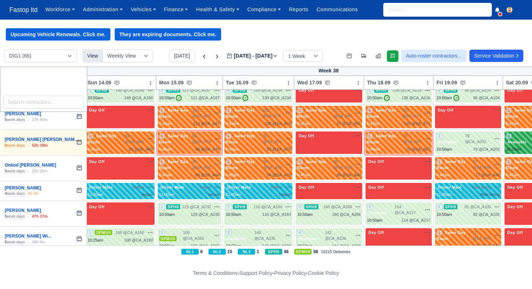
click at [519, 145] on span "Available" at bounding box center [517, 141] width 22 height 5
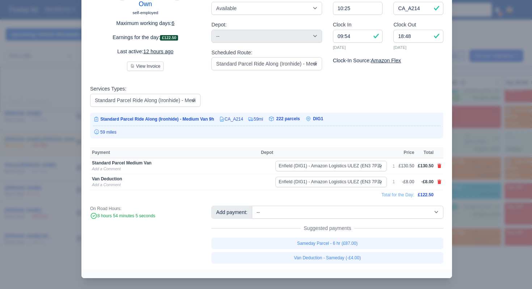
click at [502, 182] on div at bounding box center [266, 144] width 532 height 289
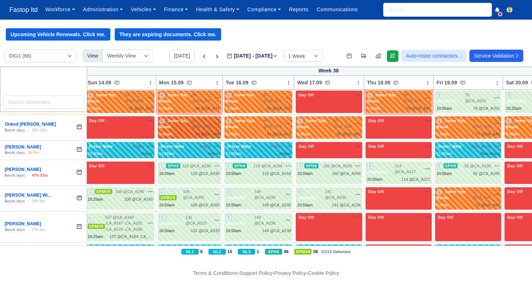
scroll to position [1185, 3]
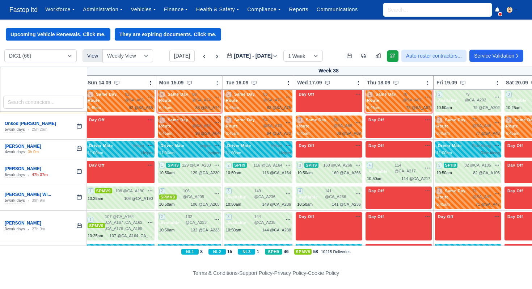
click at [191, 129] on div "1 Same Day Route" at bounding box center [175, 123] width 33 height 12
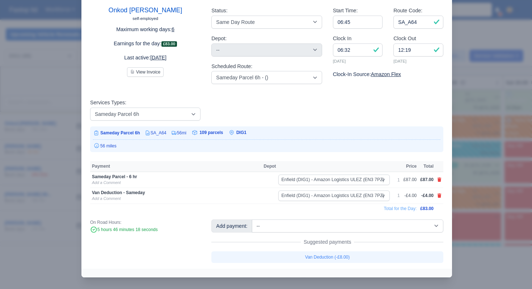
click at [476, 167] on div at bounding box center [266, 144] width 532 height 289
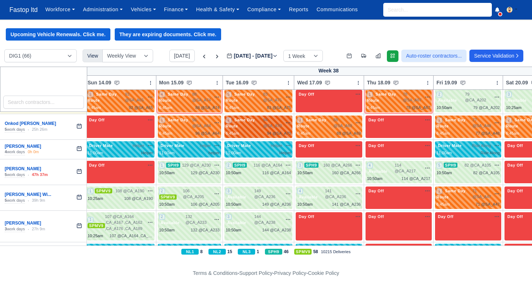
click at [273, 129] on span "94 @ SA_A70" at bounding box center [272, 123] width 19 height 12
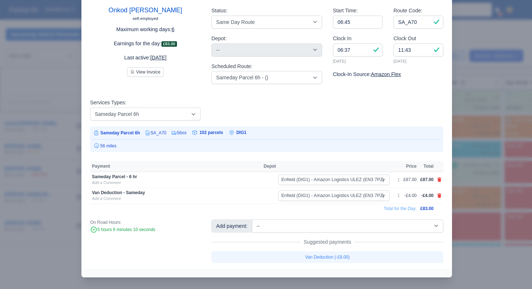
click at [497, 170] on div at bounding box center [266, 144] width 532 height 289
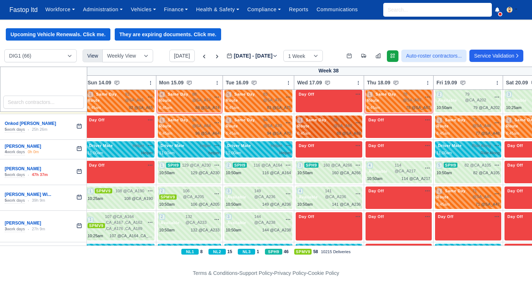
click at [349, 129] on span "88 @ SA_A69" at bounding box center [343, 123] width 19 height 12
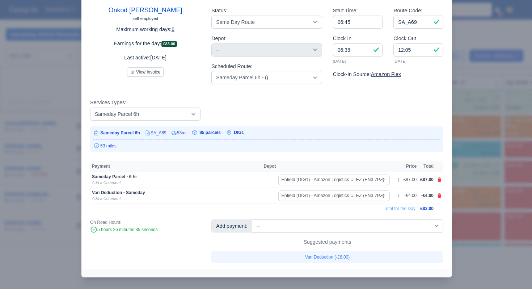
drag, startPoint x: 463, startPoint y: 176, endPoint x: 464, endPoint y: 172, distance: 4.8
click at [463, 176] on div at bounding box center [266, 144] width 532 height 289
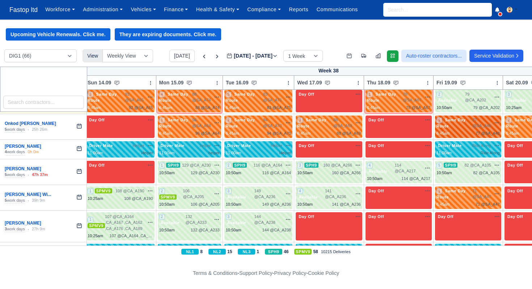
click at [466, 137] on div "1 Same Day Route 77 @ SA_A48" at bounding box center [468, 127] width 63 height 20
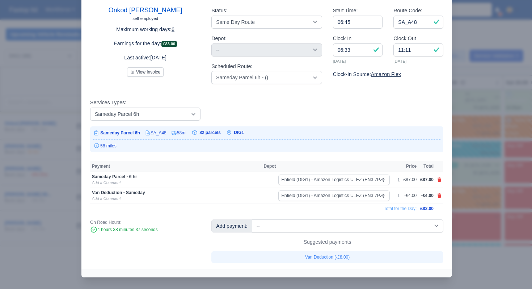
click at [490, 177] on div at bounding box center [266, 144] width 532 height 289
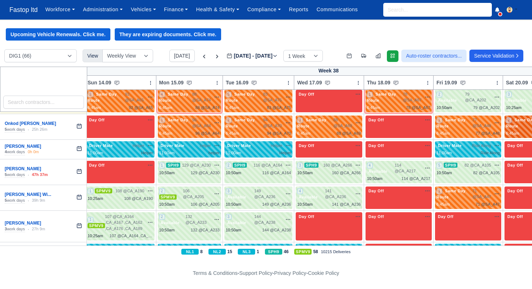
click at [517, 129] on div "2 Same Day Route" at bounding box center [524, 123] width 36 height 12
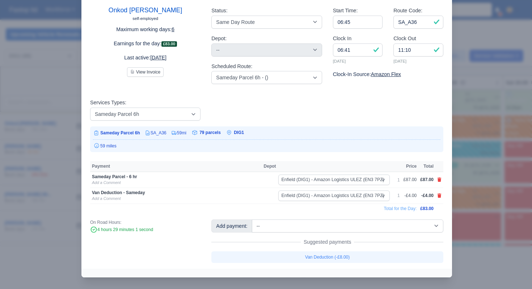
click at [489, 184] on div at bounding box center [266, 144] width 532 height 289
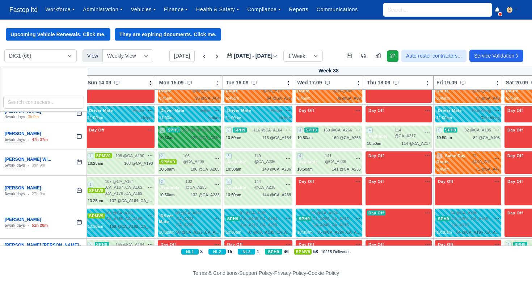
scroll to position [1220, 3]
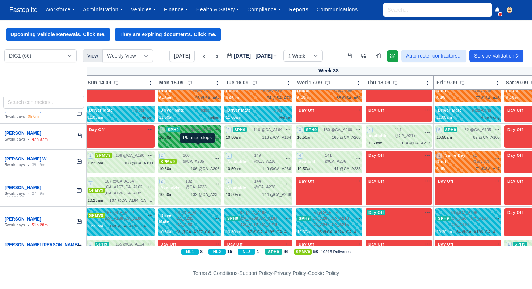
click at [196, 139] on span "129 @" at bounding box center [197, 137] width 12 height 4
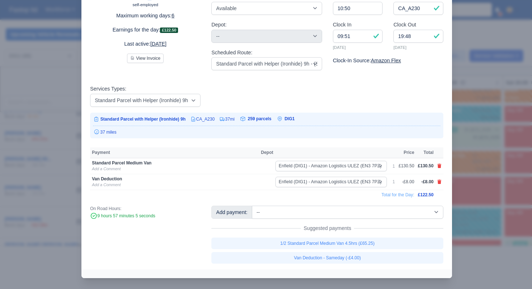
drag, startPoint x: 489, startPoint y: 184, endPoint x: 454, endPoint y: 178, distance: 36.1
click at [489, 184] on div at bounding box center [266, 144] width 532 height 289
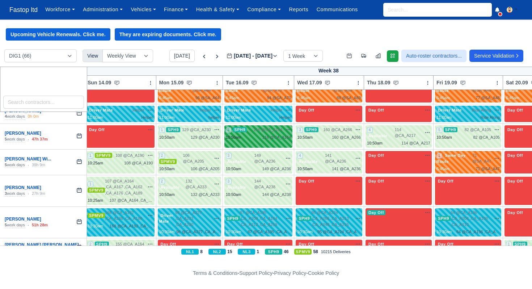
click at [267, 141] on div "2 SPH9 116 @ CA_A164" at bounding box center [259, 134] width 66 height 14
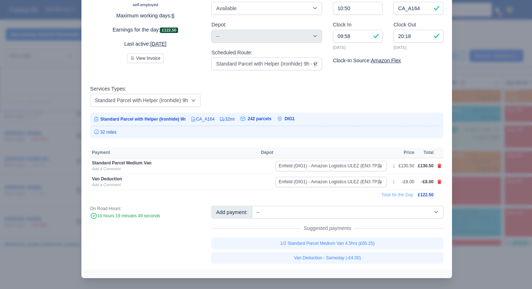
drag, startPoint x: 475, startPoint y: 184, endPoint x: 443, endPoint y: 174, distance: 33.8
click at [475, 184] on div at bounding box center [266, 144] width 532 height 289
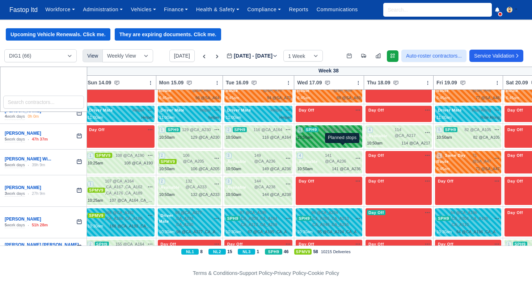
click at [339, 139] on span "160 @" at bounding box center [338, 137] width 12 height 4
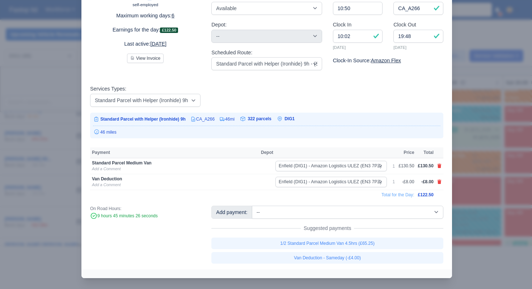
drag, startPoint x: 470, startPoint y: 180, endPoint x: 467, endPoint y: 178, distance: 3.9
click at [469, 180] on div at bounding box center [266, 144] width 532 height 289
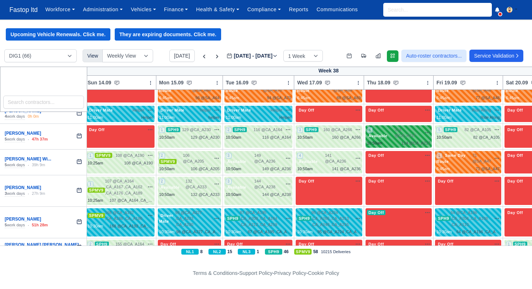
click at [409, 139] on span "114 @ CA_A217" at bounding box center [408, 133] width 27 height 12
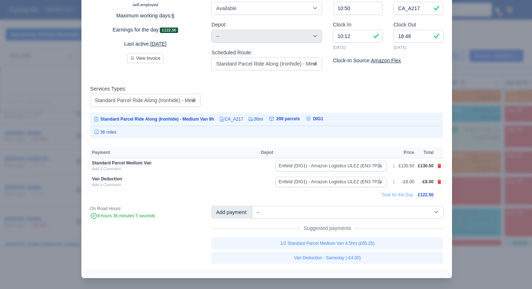
click at [477, 193] on div at bounding box center [266, 144] width 532 height 289
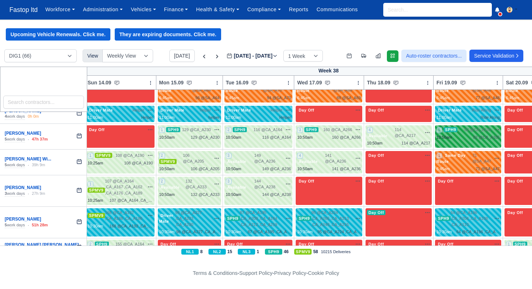
click at [463, 141] on div "10:50am 82 @ CA_A105" at bounding box center [468, 137] width 63 height 6
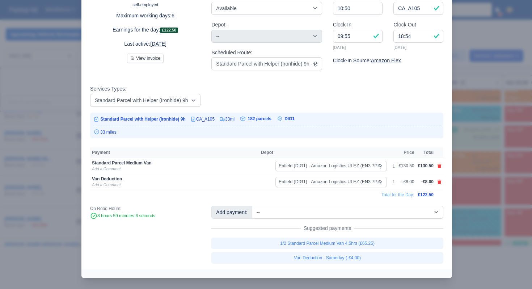
click at [474, 191] on div at bounding box center [266, 144] width 532 height 289
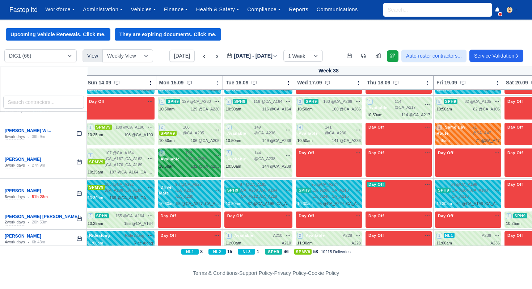
scroll to position [1249, 3]
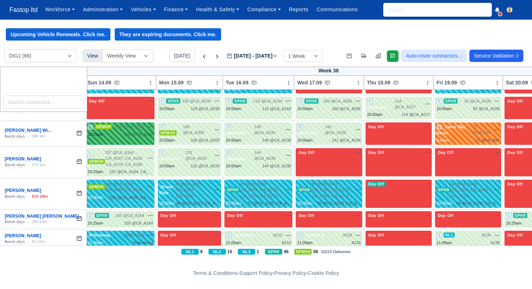
click at [120, 145] on div "1 SPMV9 108 @ CA_A190" at bounding box center [120, 133] width 68 height 22
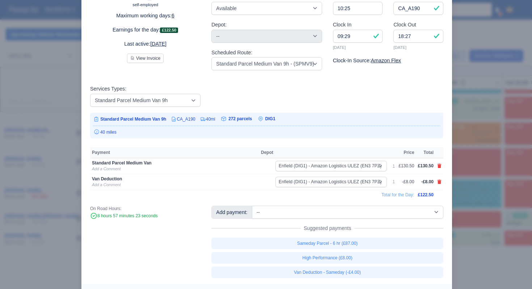
click at [470, 170] on div at bounding box center [266, 144] width 532 height 289
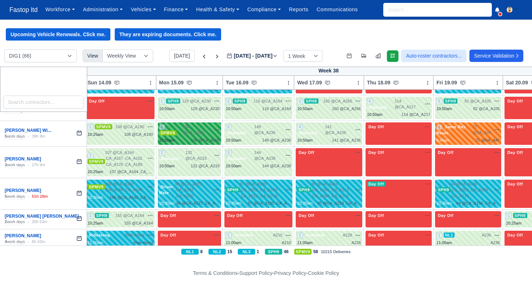
click at [197, 136] on span "106 @ CA_A205" at bounding box center [197, 130] width 28 height 12
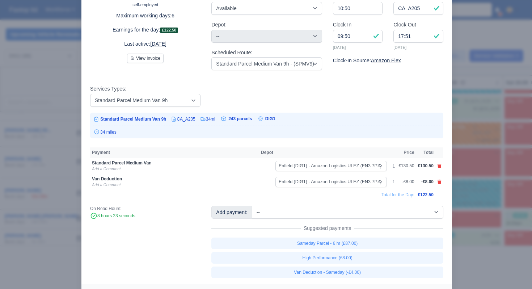
click at [461, 176] on div at bounding box center [266, 144] width 532 height 289
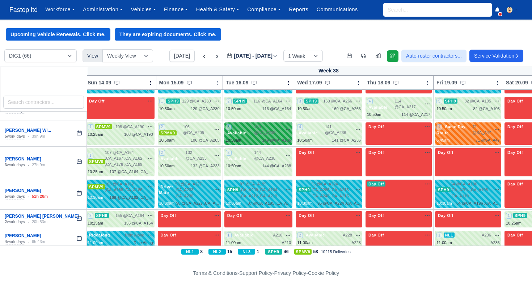
click at [272, 136] on span "149 @ CA_A236" at bounding box center [269, 130] width 28 height 12
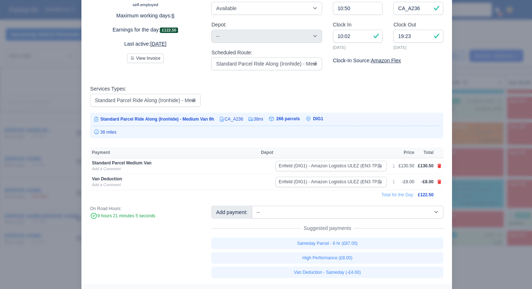
drag, startPoint x: 477, startPoint y: 186, endPoint x: 465, endPoint y: 181, distance: 12.8
click at [476, 186] on div at bounding box center [266, 144] width 532 height 289
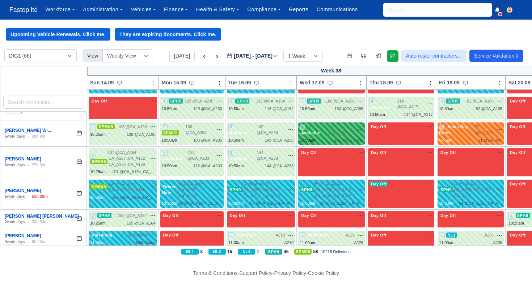
click at [352, 136] on span "141 @ CA_A236" at bounding box center [341, 130] width 27 height 12
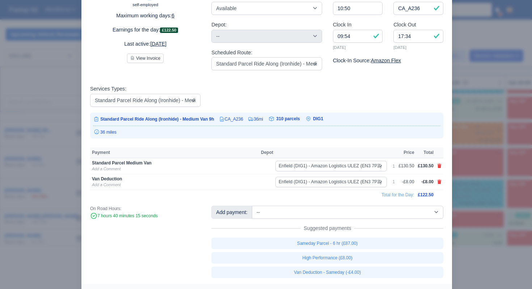
drag, startPoint x: 470, startPoint y: 187, endPoint x: 469, endPoint y: 181, distance: 6.5
click at [470, 187] on div at bounding box center [266, 144] width 532 height 289
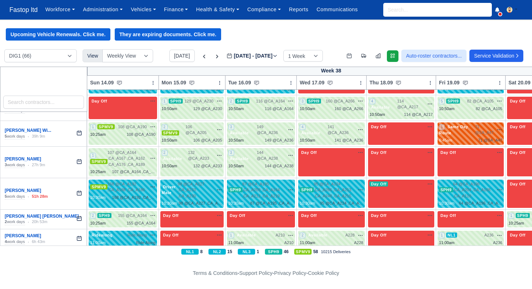
click at [463, 136] on div "1 Same Day Route" at bounding box center [457, 130] width 36 height 12
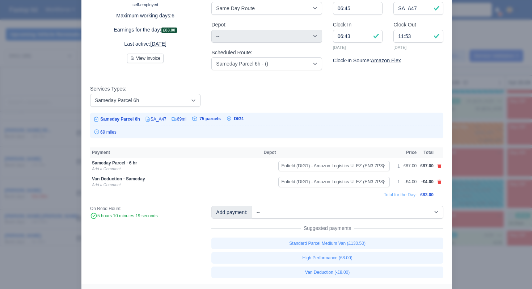
click at [484, 181] on div at bounding box center [266, 144] width 532 height 289
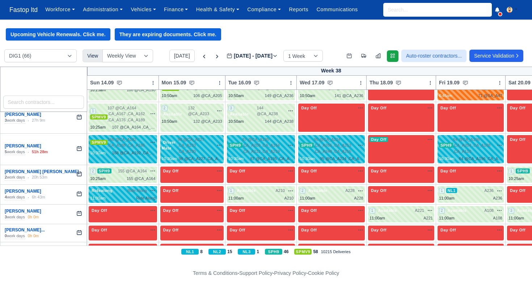
scroll to position [1295, 0]
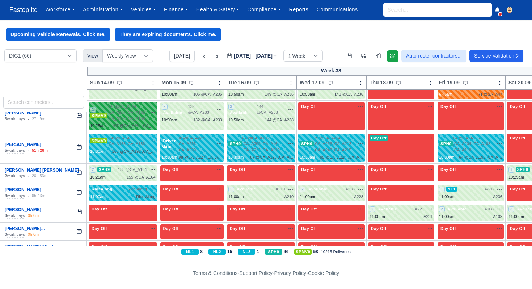
click at [131, 122] on span "107 @ CA_A164 ,CA_A167 ,CA_A162 ,CA_A176 ,CA_A189" at bounding box center [127, 113] width 39 height 18
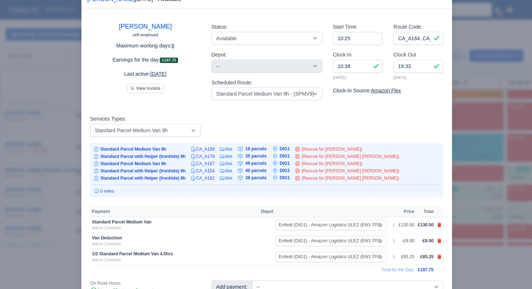
scroll to position [22, 0]
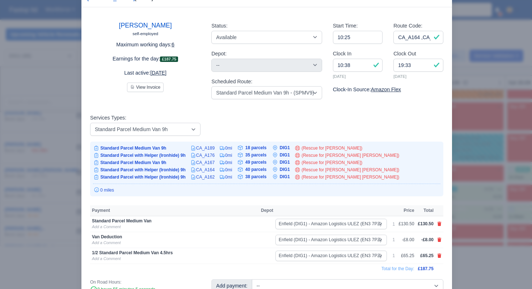
drag, startPoint x: 471, startPoint y: 181, endPoint x: 465, endPoint y: 179, distance: 6.4
click at [471, 181] on div at bounding box center [266, 144] width 532 height 289
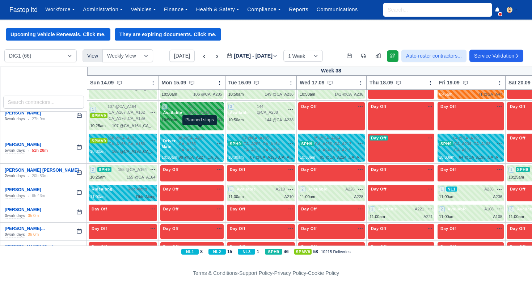
click at [204, 122] on span "132 @" at bounding box center [199, 120] width 12 height 4
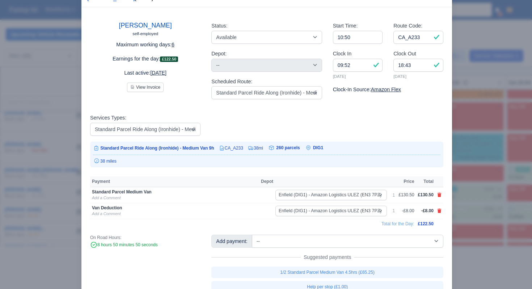
click at [473, 165] on div at bounding box center [266, 144] width 532 height 289
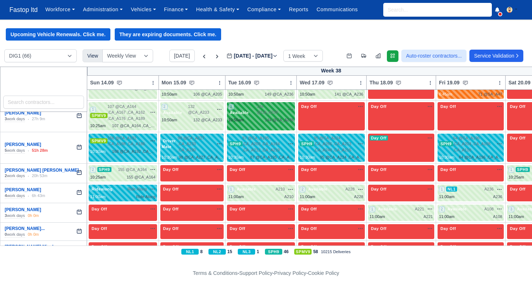
click at [280, 123] on div "144 @ CA_A238" at bounding box center [279, 120] width 29 height 6
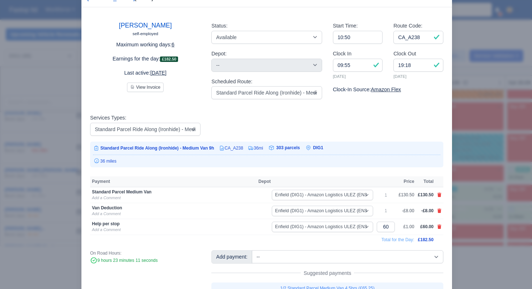
click at [457, 180] on div at bounding box center [266, 144] width 532 height 289
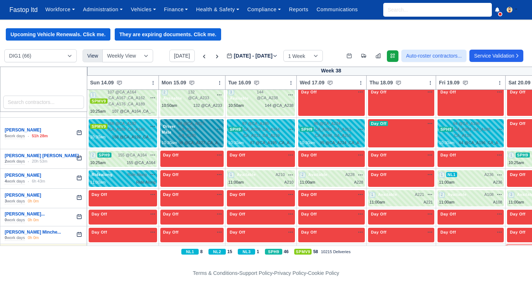
scroll to position [1323, 0]
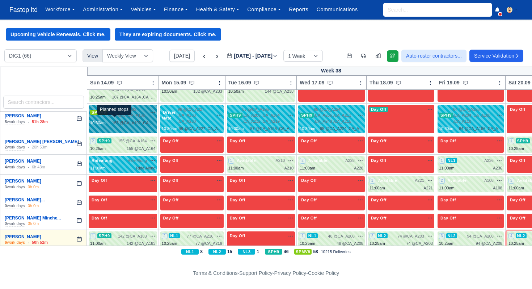
click at [118, 112] on span "168 @" at bounding box center [114, 109] width 12 height 4
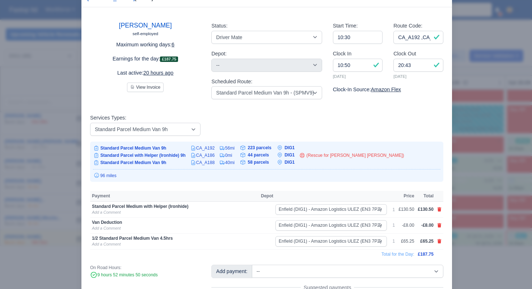
drag, startPoint x: 484, startPoint y: 151, endPoint x: 434, endPoint y: 146, distance: 49.6
click at [483, 151] on div at bounding box center [266, 144] width 532 height 289
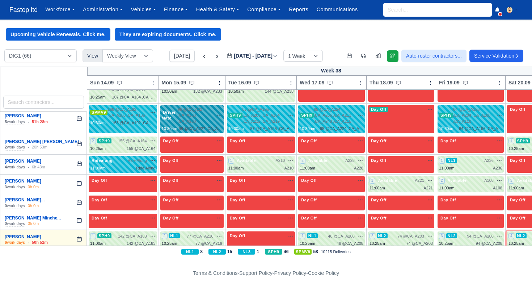
click at [196, 125] on span "98 @ CA_A227 ,CA_A233 ,CA_A230" at bounding box center [196, 115] width 36 height 18
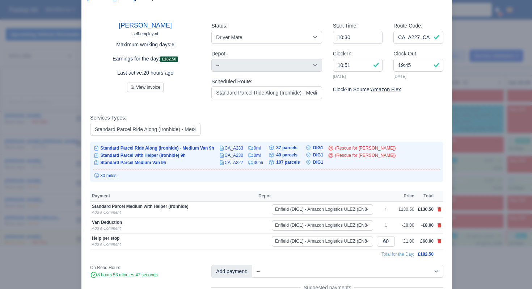
drag, startPoint x: 456, startPoint y: 157, endPoint x: 442, endPoint y: 154, distance: 14.4
click at [456, 157] on div at bounding box center [266, 144] width 532 height 289
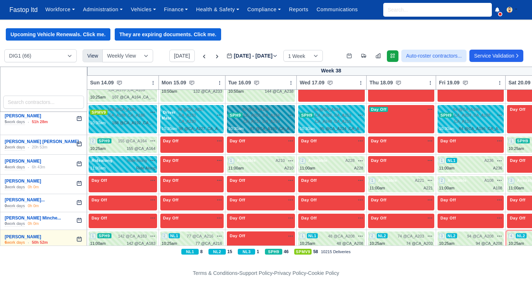
click at [285, 125] on span "87 @ CA_A195 ,CA_A209 ,CA_A164 ,CA_A212 ,CA_A219" at bounding box center [264, 115] width 43 height 18
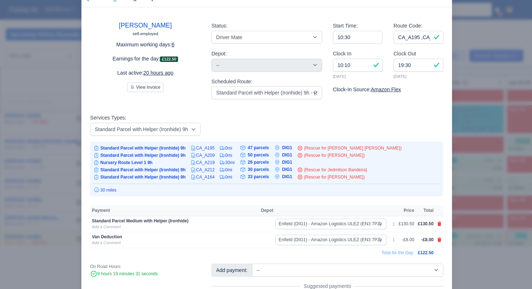
drag, startPoint x: 466, startPoint y: 163, endPoint x: 458, endPoint y: 162, distance: 8.5
click at [465, 163] on div at bounding box center [266, 144] width 532 height 289
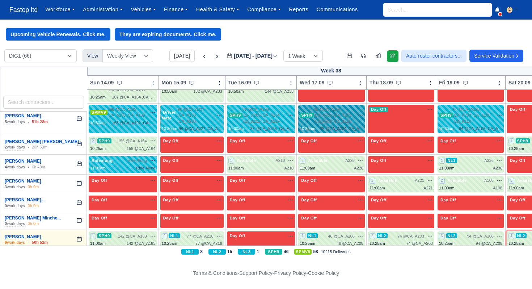
click at [337, 125] on span "95 @ CA_A224 ,CA_A266 ,CA_A213 ,CA_A248 ,CA_A215" at bounding box center [334, 115] width 41 height 18
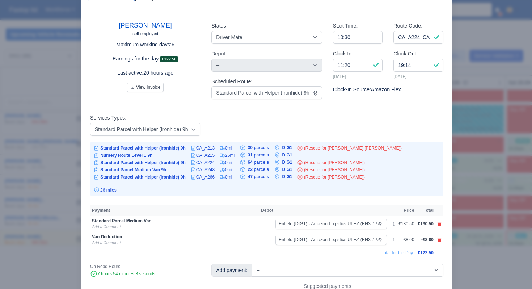
click at [481, 174] on div at bounding box center [266, 144] width 532 height 289
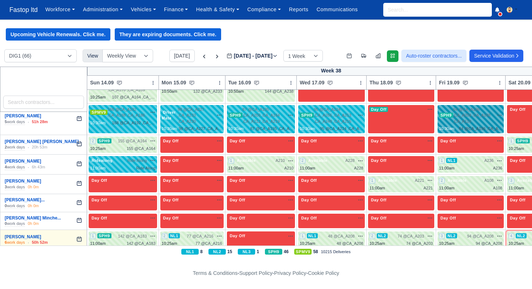
click at [457, 125] on div "SPH9 64 @ CA_A196 ,CA_A204 ,CA_A108 ,CA_A110" at bounding box center [470, 115] width 63 height 18
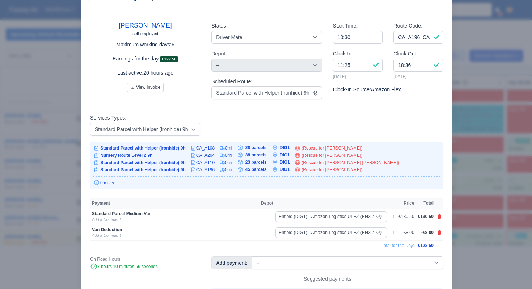
click at [468, 161] on div at bounding box center [266, 144] width 532 height 289
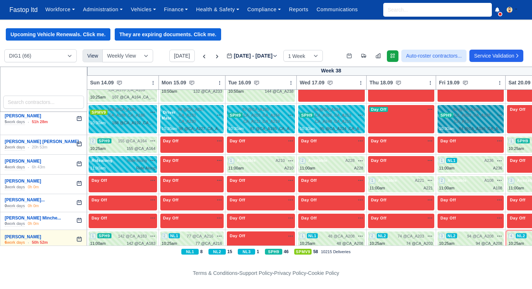
click at [467, 125] on span "64 @ CA_A196 ,CA_A204 ,CA_A108 ,CA_A110" at bounding box center [474, 115] width 41 height 18
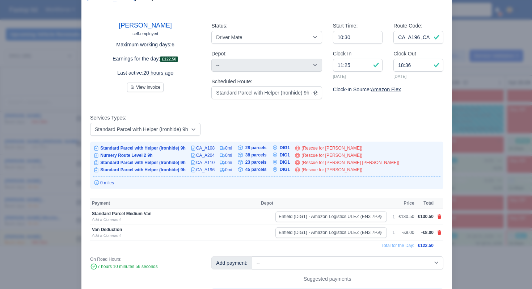
click at [484, 175] on div at bounding box center [266, 144] width 532 height 289
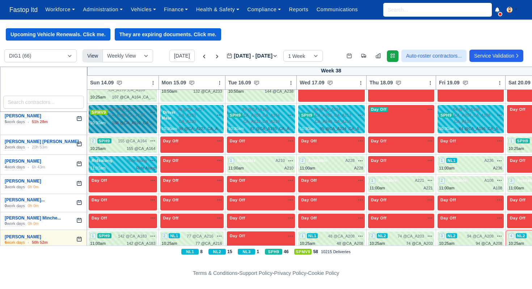
click at [154, 126] on div "168 @ CA_A192 ,CA_A188 ,CA_A186" at bounding box center [133, 123] width 43 height 6
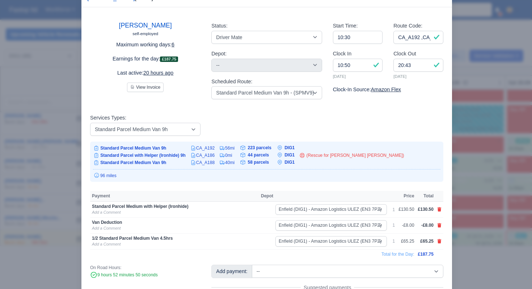
click at [457, 179] on div at bounding box center [266, 144] width 532 height 289
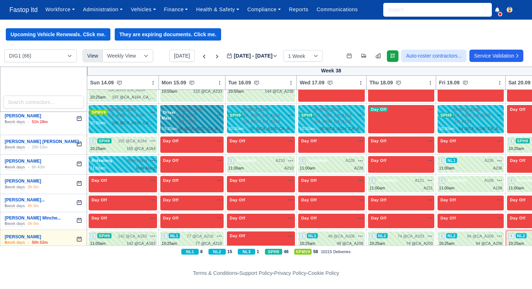
click at [214, 122] on span "98 @ CA_A227 ,CA_A233 ,CA_A230" at bounding box center [196, 115] width 36 height 18
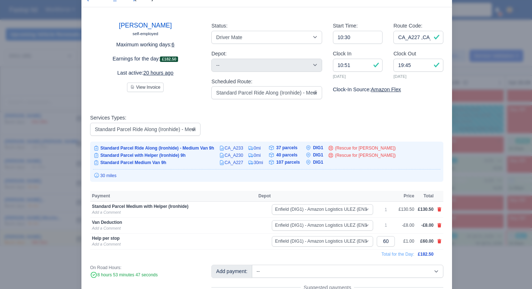
drag, startPoint x: 496, startPoint y: 165, endPoint x: 488, endPoint y: 164, distance: 8.0
click at [495, 165] on div at bounding box center [266, 144] width 532 height 289
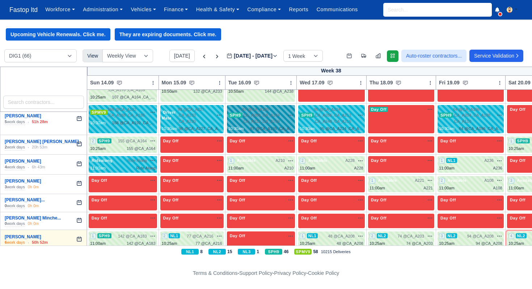
click at [285, 125] on span "87 @ CA_A195 ,CA_A209 ,CA_A164 ,CA_A212 ,CA_A219" at bounding box center [264, 115] width 43 height 18
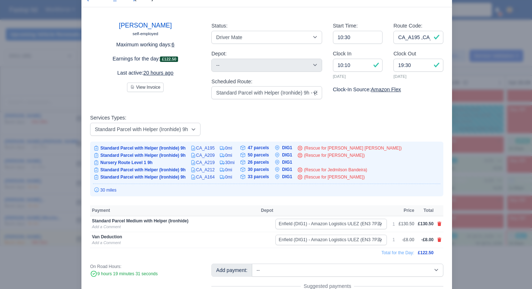
drag, startPoint x: 473, startPoint y: 172, endPoint x: 460, endPoint y: 167, distance: 14.3
click at [469, 170] on div at bounding box center [266, 144] width 532 height 289
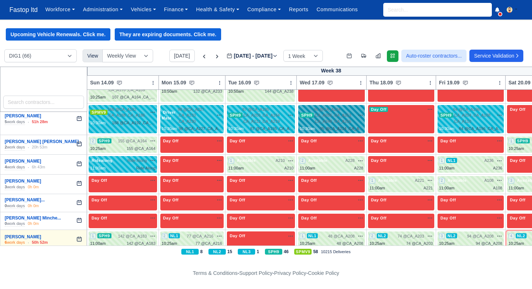
click at [326, 125] on span "95 @ CA_A224 ,CA_A266 ,CA_A213 ,CA_A248 ,CA_A215" at bounding box center [334, 115] width 41 height 18
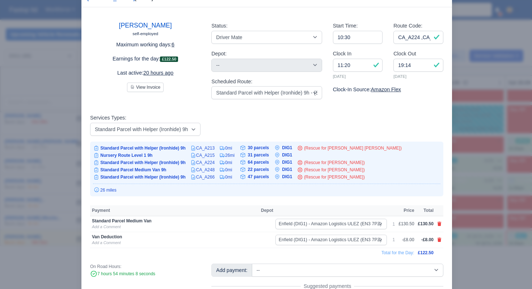
click at [452, 169] on div at bounding box center [266, 144] width 532 height 289
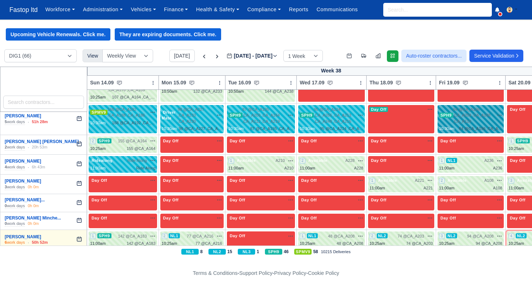
click at [456, 125] on div "SPH9 64 @ CA_A196 ,CA_A204 ,CA_A108 ,CA_A110" at bounding box center [470, 115] width 63 height 18
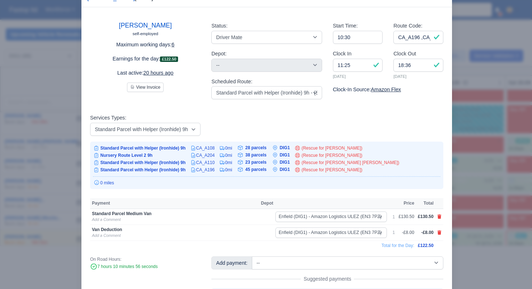
click at [470, 167] on div at bounding box center [266, 144] width 532 height 289
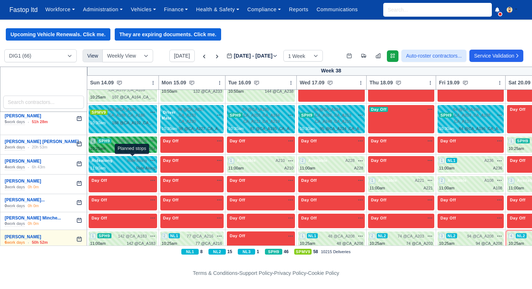
click at [137, 151] on span "155 @" at bounding box center [133, 148] width 12 height 4
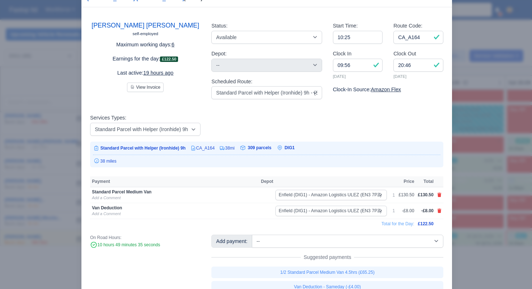
click at [485, 200] on div at bounding box center [266, 144] width 532 height 289
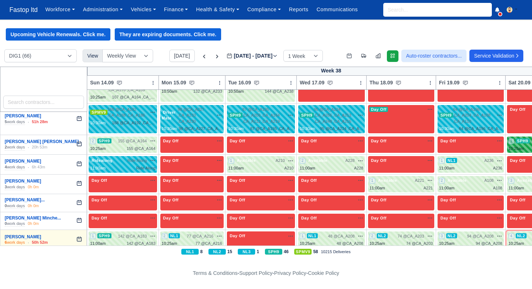
click at [521, 152] on div "10:25am" at bounding box center [517, 149] width 16 height 6
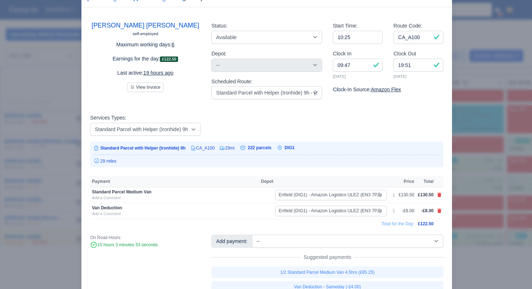
click at [489, 193] on div at bounding box center [266, 144] width 532 height 289
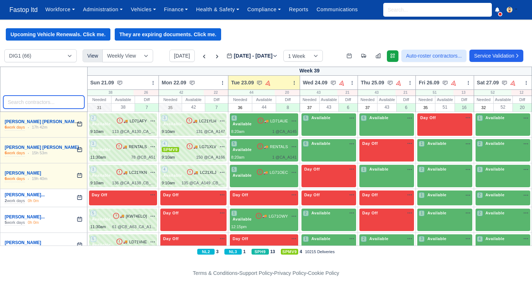
click at [33, 103] on input "search" at bounding box center [43, 102] width 81 height 13
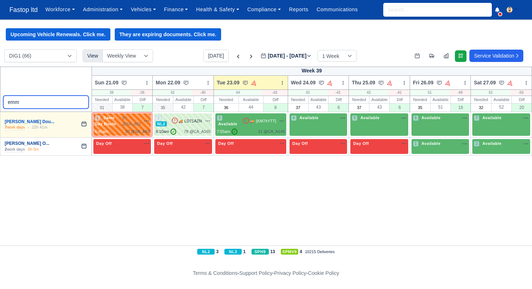
type input "emm"
click at [46, 145] on link "Emmanuel Oluwatobi O..." at bounding box center [27, 143] width 45 height 5
click at [42, 124] on link "[PERSON_NAME] Dou..." at bounding box center [30, 121] width 50 height 5
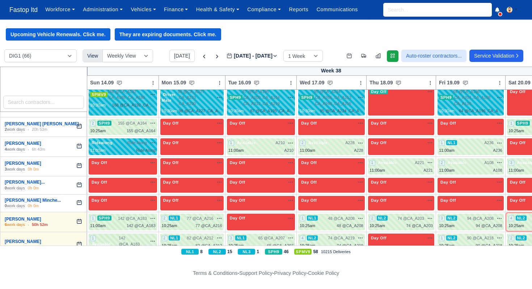
scroll to position [1337, 0]
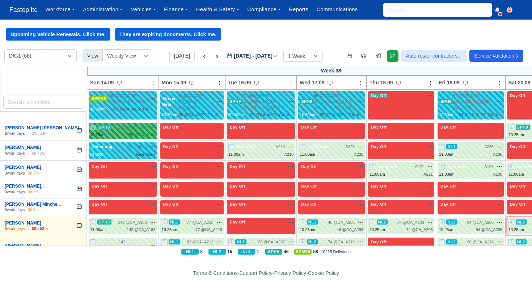
click at [137, 138] on div "2 SPH9 155 @ CA_A164" at bounding box center [123, 131] width 66 height 14
select select "11"
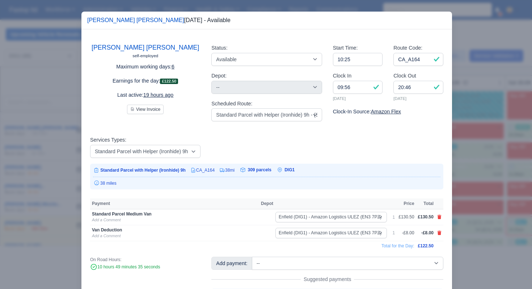
click at [484, 157] on div at bounding box center [266, 144] width 532 height 289
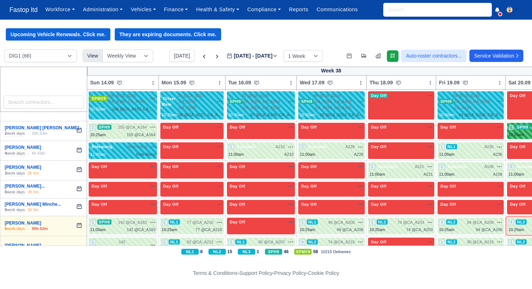
click at [515, 130] on span "1" at bounding box center [512, 128] width 6 height 6
select select "11"
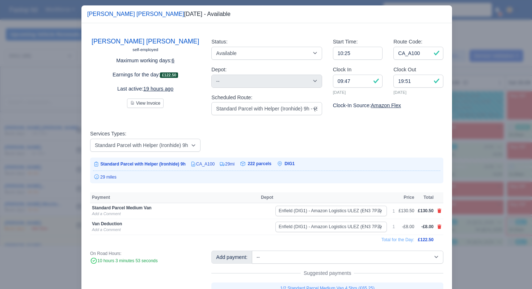
scroll to position [5, 0]
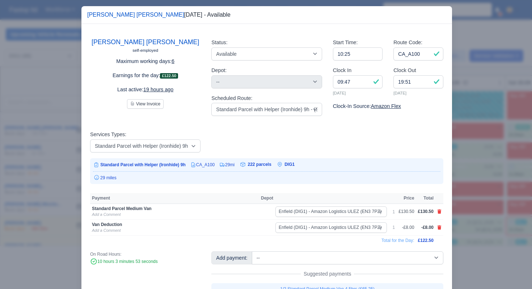
click at [480, 130] on div at bounding box center [266, 144] width 532 height 289
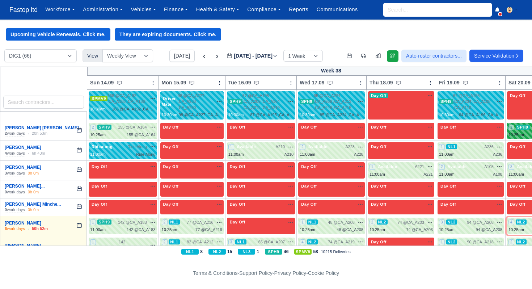
click at [518, 138] on div "1 SPH9 92 @ CA_A100" at bounding box center [541, 131] width 64 height 14
select select "11"
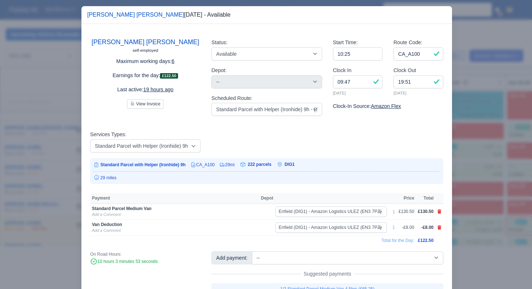
click at [485, 178] on div at bounding box center [266, 144] width 532 height 289
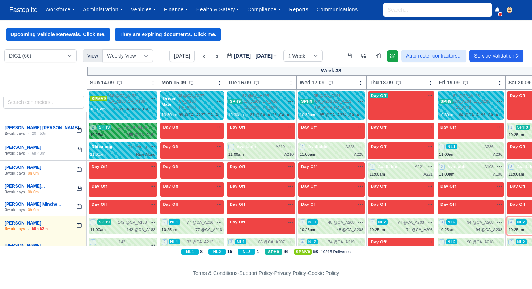
click at [108, 130] on span "SPH9" at bounding box center [104, 127] width 14 height 5
select select "11"
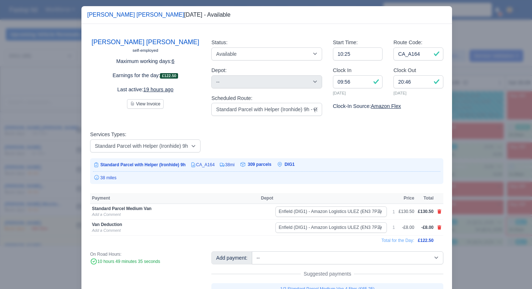
click at [515, 157] on div at bounding box center [266, 144] width 532 height 289
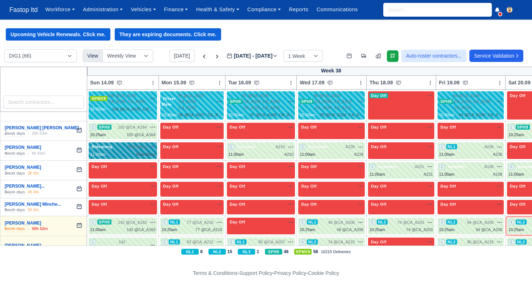
click at [139, 158] on div "Ride Along" at bounding box center [145, 154] width 19 height 6
select select "Ridealong"
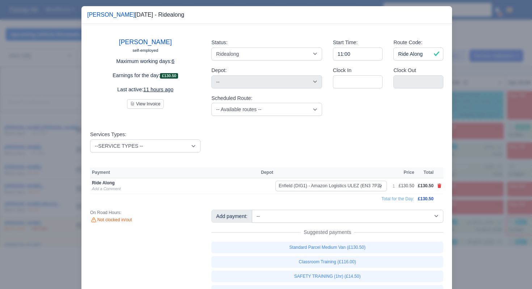
click at [465, 177] on div at bounding box center [266, 144] width 532 height 289
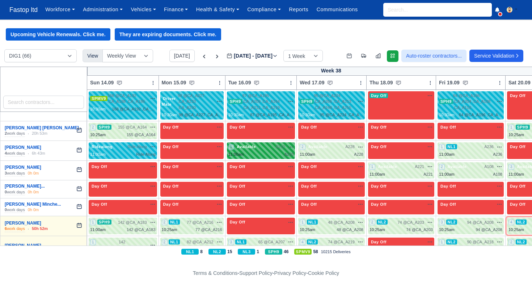
click at [277, 150] on div "1 Available A210 na" at bounding box center [262, 147] width 66 height 6
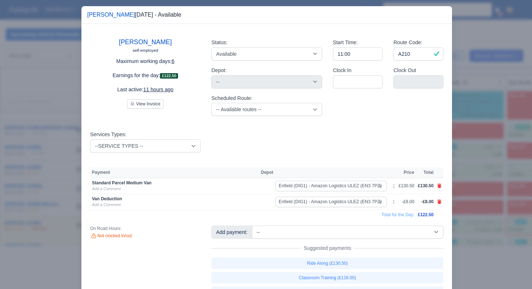
click at [471, 168] on div at bounding box center [266, 144] width 532 height 289
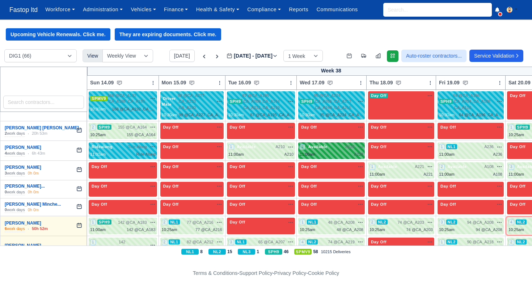
click at [351, 153] on div "2 Available A228" at bounding box center [331, 150] width 67 height 17
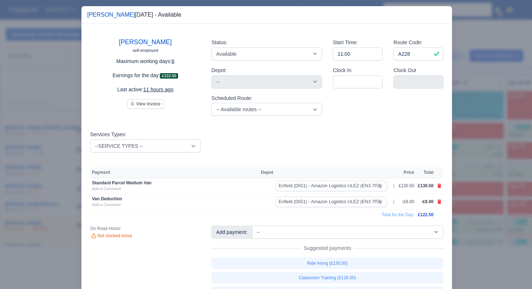
click at [481, 177] on div at bounding box center [266, 144] width 532 height 289
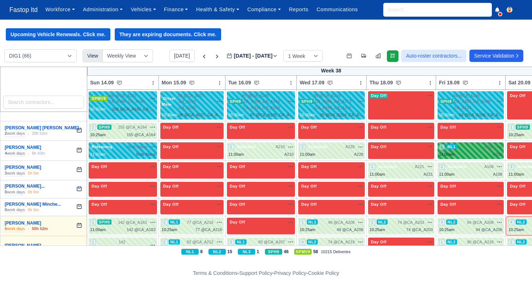
click at [468, 158] on div "11:00am A236" at bounding box center [470, 154] width 63 height 6
select select "2"
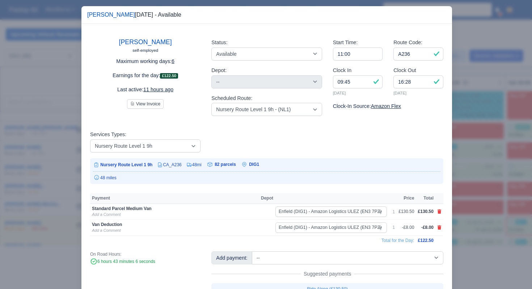
click at [477, 184] on div at bounding box center [266, 144] width 532 height 289
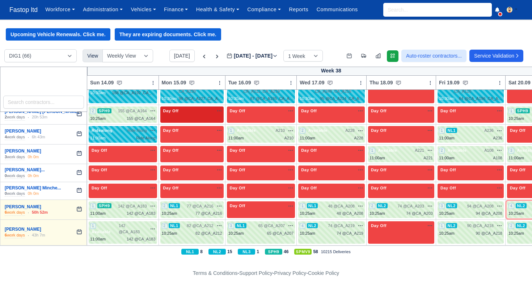
scroll to position [1363, 0]
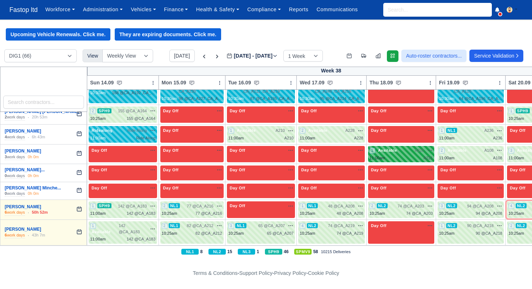
click at [388, 152] on span "Available" at bounding box center [388, 150] width 22 height 5
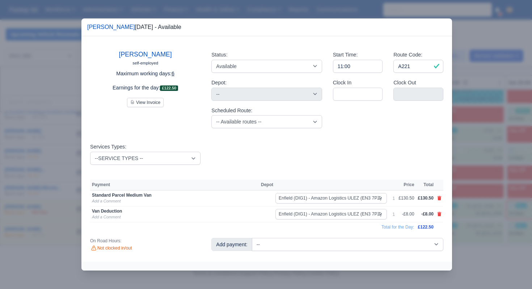
click at [463, 184] on div at bounding box center [266, 144] width 532 height 289
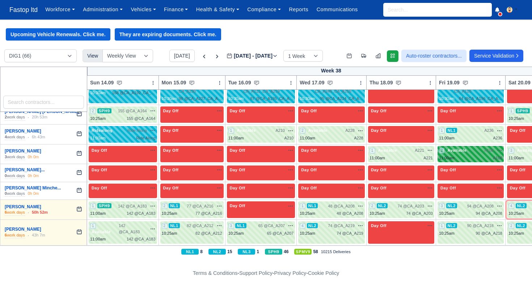
click at [490, 155] on div "11:00am A108" at bounding box center [470, 158] width 63 height 6
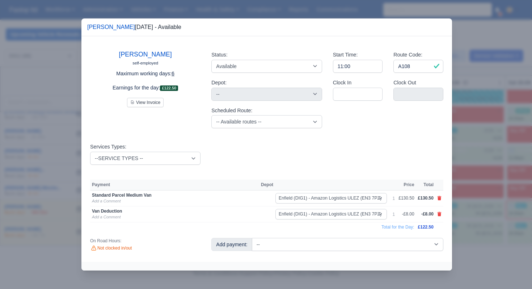
click at [484, 167] on div at bounding box center [266, 144] width 532 height 289
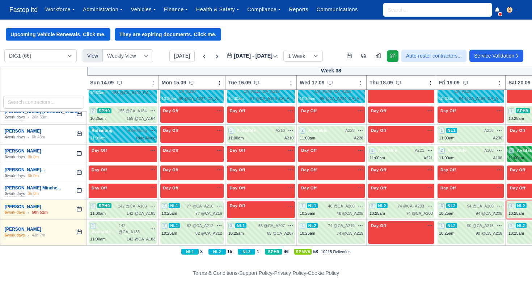
click at [527, 154] on div "3 Available A176 na" at bounding box center [541, 154] width 64 height 14
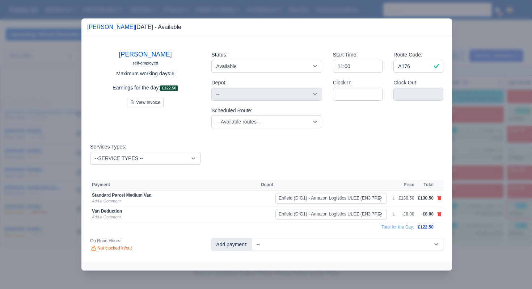
click at [500, 195] on div at bounding box center [266, 144] width 532 height 289
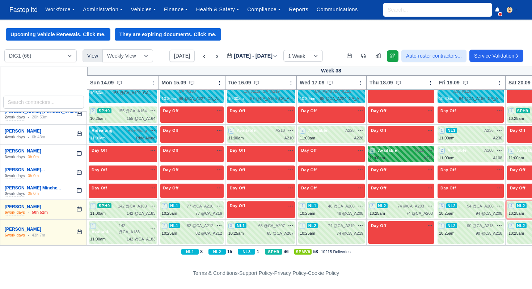
click at [417, 156] on div "11:00am A221" at bounding box center [401, 158] width 63 height 6
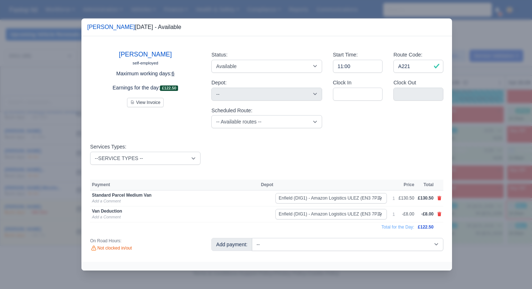
drag, startPoint x: 471, startPoint y: 191, endPoint x: 471, endPoint y: 186, distance: 5.4
click at [471, 191] on div at bounding box center [266, 144] width 532 height 289
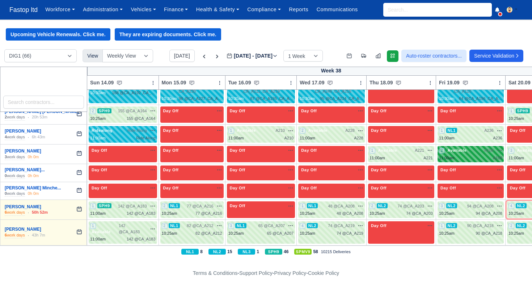
click at [467, 157] on div "11:00am A108" at bounding box center [470, 158] width 63 height 6
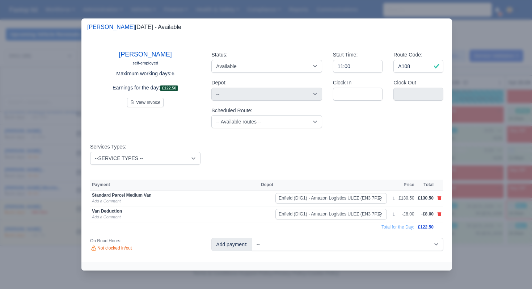
click at [480, 188] on div at bounding box center [266, 144] width 532 height 289
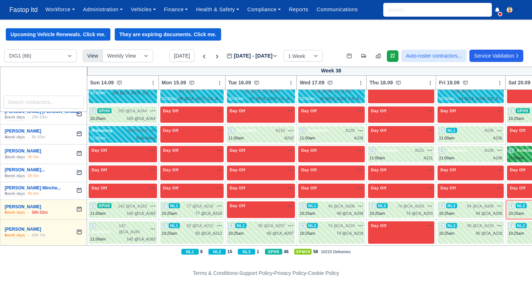
click at [522, 154] on div "3 Available A176 na" at bounding box center [541, 154] width 64 height 14
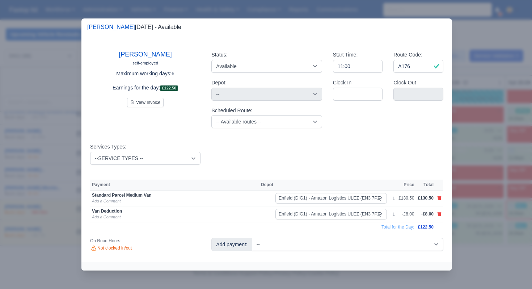
click at [487, 198] on div at bounding box center [266, 144] width 532 height 289
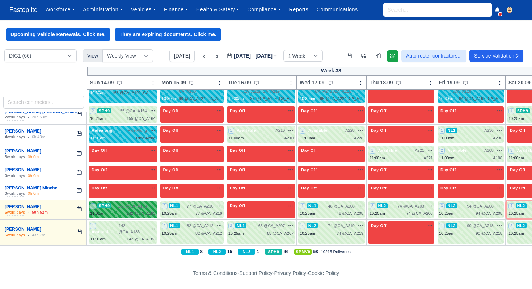
scroll to position [1363, 0]
click at [129, 209] on span "142 @ CA_A183" at bounding box center [132, 206] width 29 height 6
select select "11"
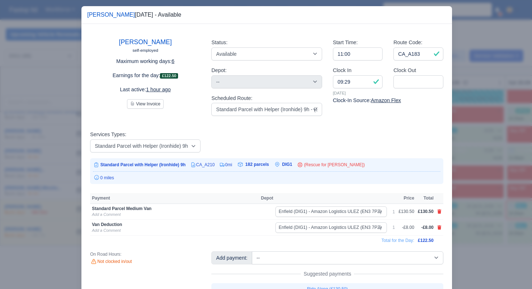
click at [476, 181] on div at bounding box center [266, 144] width 532 height 289
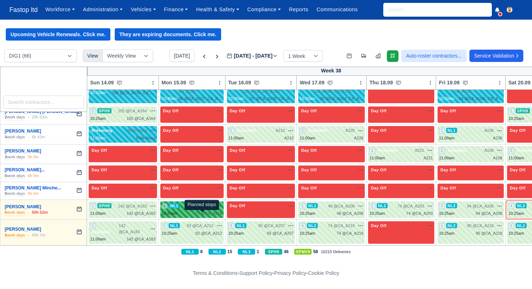
click at [204, 213] on span "77 @" at bounding box center [200, 213] width 9 height 4
select select "2"
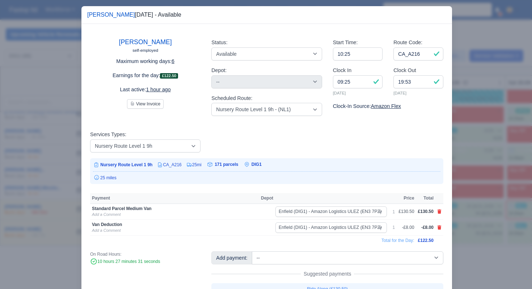
click at [461, 202] on div at bounding box center [266, 144] width 532 height 289
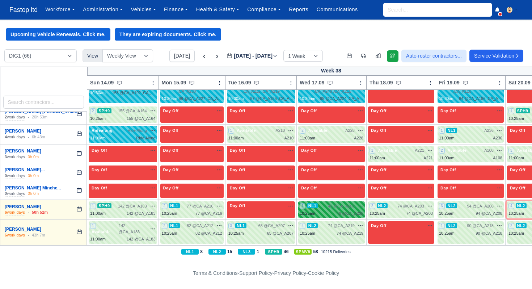
click at [346, 216] on span "48 @" at bounding box center [341, 213] width 9 height 4
select select "2"
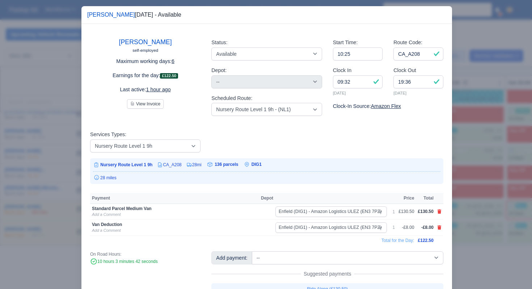
drag, startPoint x: 482, startPoint y: 216, endPoint x: 476, endPoint y: 216, distance: 6.2
click at [482, 216] on div at bounding box center [266, 144] width 532 height 289
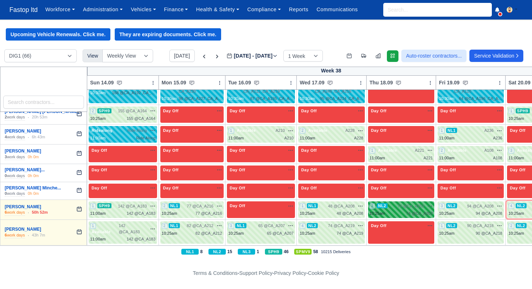
click at [427, 213] on div "74 @ CA_A203" at bounding box center [419, 213] width 27 height 6
select select "4"
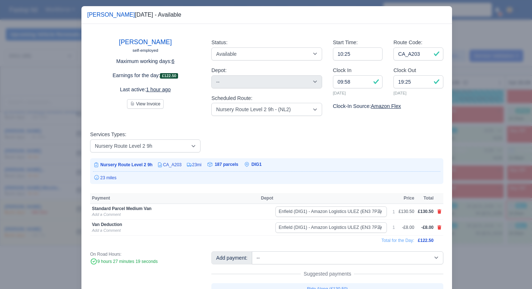
click at [479, 214] on div at bounding box center [266, 144] width 532 height 289
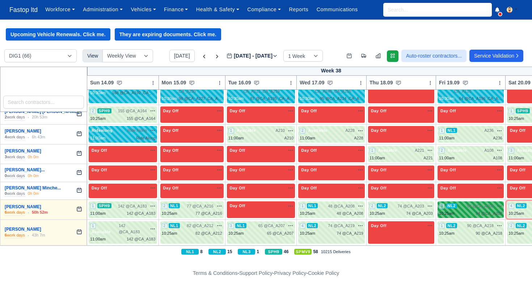
click at [478, 210] on div "3 NL2 94 @ CA_A208" at bounding box center [470, 210] width 63 height 14
select select "4"
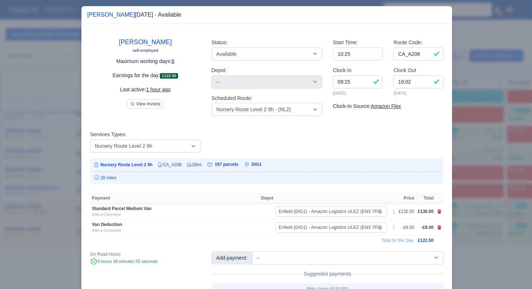
click at [488, 211] on div at bounding box center [266, 144] width 532 height 289
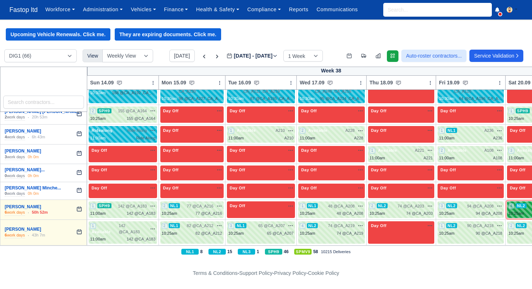
click at [522, 208] on div "4 NL2" at bounding box center [518, 206] width 18 height 6
select select "4"
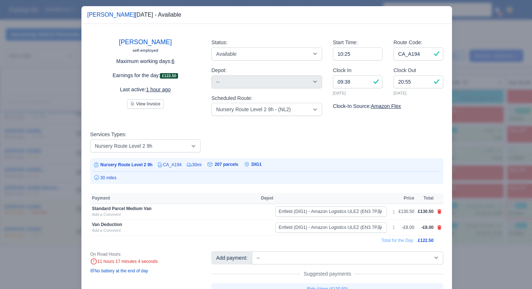
click at [491, 211] on div at bounding box center [266, 144] width 532 height 289
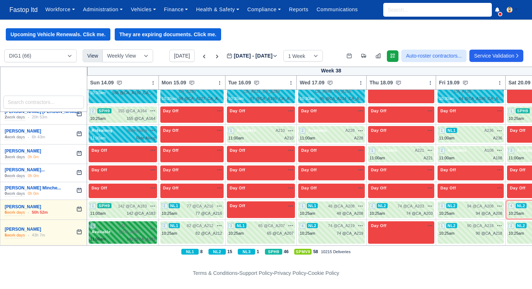
scroll to position [1363, 0]
click at [145, 228] on span "142 @ CA_A183" at bounding box center [133, 229] width 28 height 12
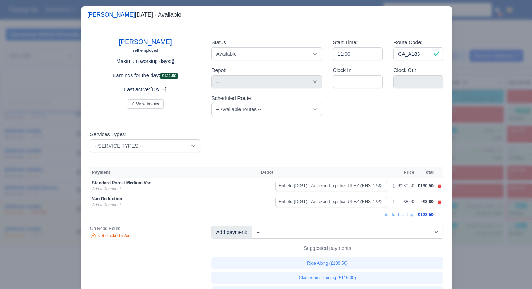
click at [485, 208] on div at bounding box center [266, 144] width 532 height 289
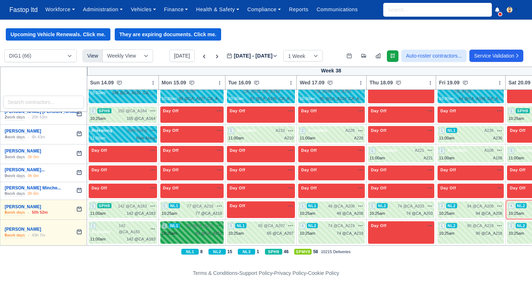
click at [214, 231] on div "82 @ CA_A212" at bounding box center [209, 233] width 27 height 6
select select "2"
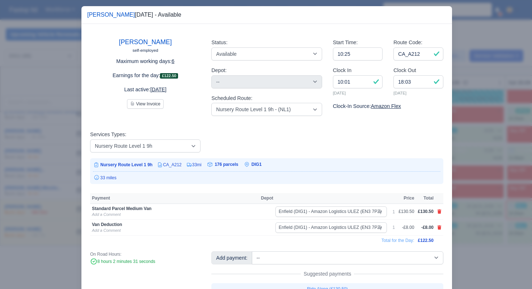
drag, startPoint x: 511, startPoint y: 231, endPoint x: 459, endPoint y: 229, distance: 51.8
click at [511, 231] on div at bounding box center [266, 144] width 532 height 289
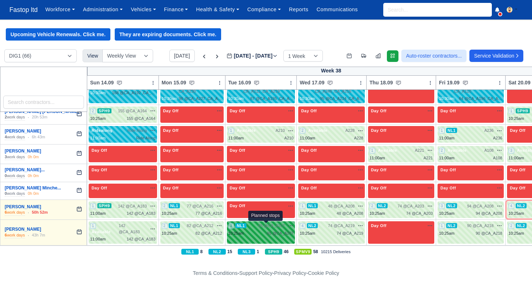
click at [265, 226] on span "65 @" at bounding box center [263, 225] width 9 height 4
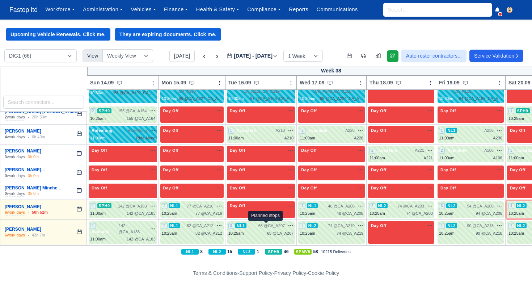
select select "2"
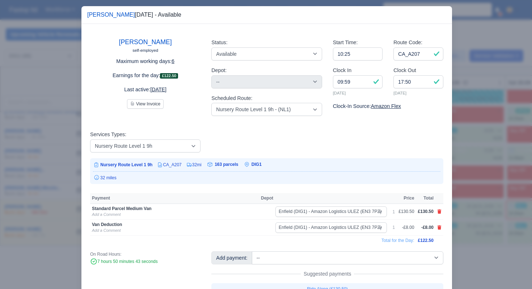
click at [471, 227] on div at bounding box center [266, 144] width 532 height 289
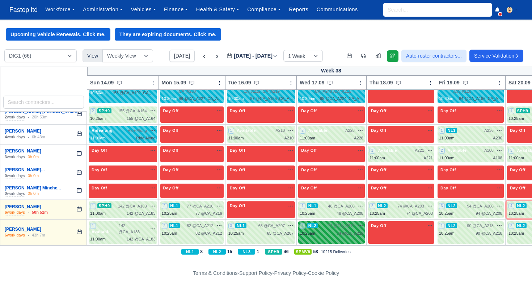
click at [352, 228] on span "74 @ CA_A219" at bounding box center [341, 226] width 27 height 6
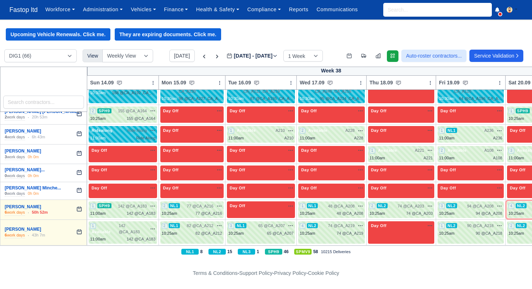
select select "4"
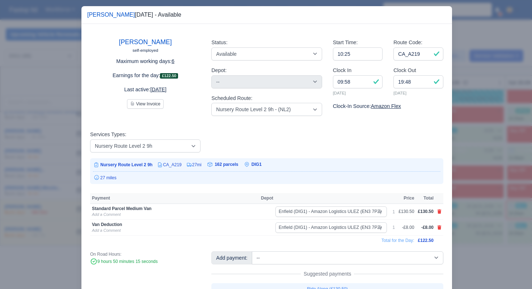
drag, startPoint x: 489, startPoint y: 236, endPoint x: 481, endPoint y: 230, distance: 9.1
click at [488, 236] on div at bounding box center [266, 144] width 532 height 289
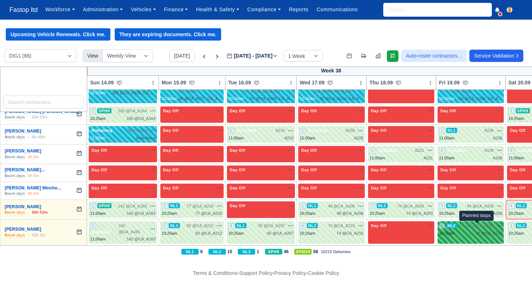
click at [476, 227] on span "90 @" at bounding box center [471, 225] width 9 height 4
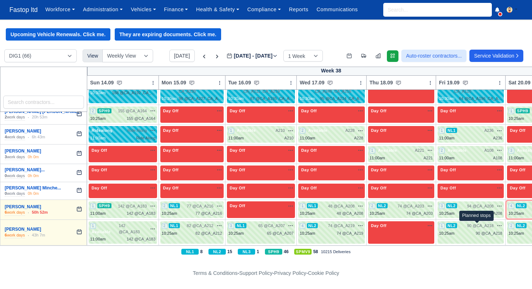
select select "4"
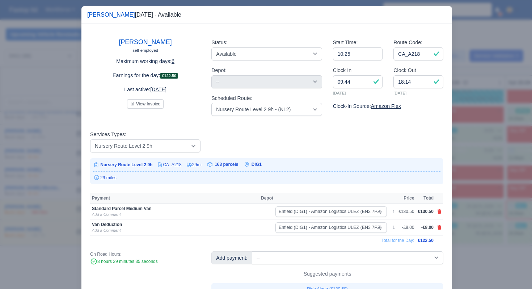
click at [496, 234] on div at bounding box center [266, 144] width 532 height 289
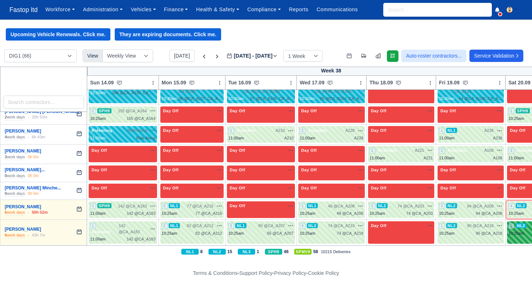
click at [526, 229] on div "2 NL2 116 @ CA_A209" at bounding box center [541, 230] width 64 height 14
select select "4"
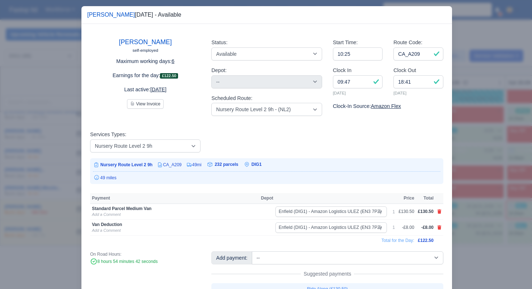
drag, startPoint x: 489, startPoint y: 228, endPoint x: 489, endPoint y: 234, distance: 6.2
click at [489, 229] on div at bounding box center [266, 144] width 532 height 289
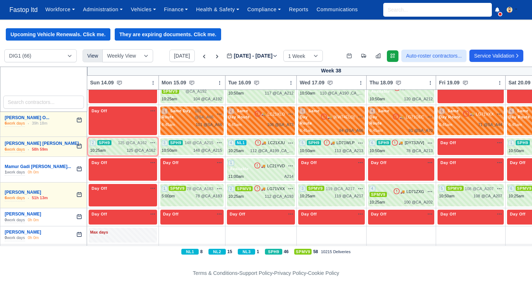
scroll to position [765, 0]
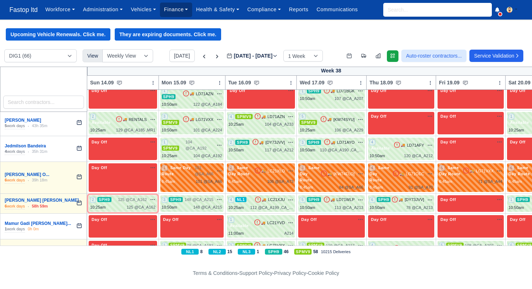
click at [184, 11] on link "Finance" at bounding box center [176, 10] width 32 height 14
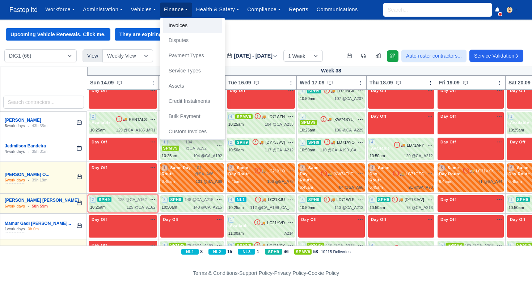
click at [188, 29] on link "Invoices" at bounding box center [192, 25] width 59 height 15
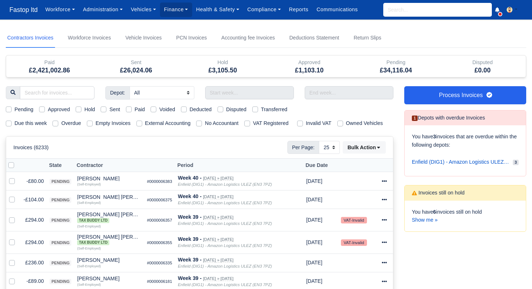
select select "25"
click at [243, 93] on input "text" at bounding box center [249, 92] width 89 height 13
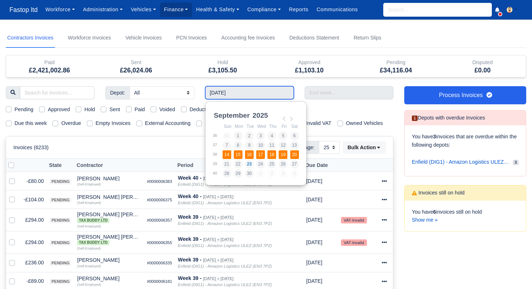
type input "[DATE] - [DATE]"
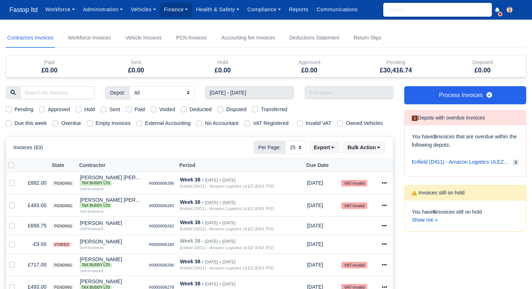
click at [14, 110] on label "Pending" at bounding box center [23, 109] width 19 height 8
click at [9, 110] on input "Pending" at bounding box center [9, 108] width 6 height 6
checkbox input "true"
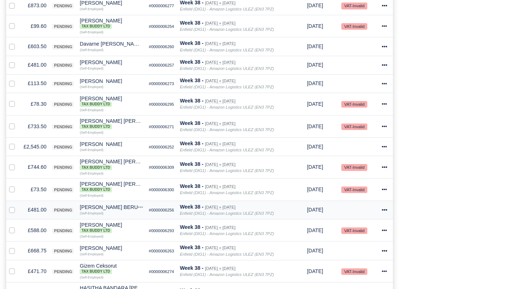
scroll to position [348, 0]
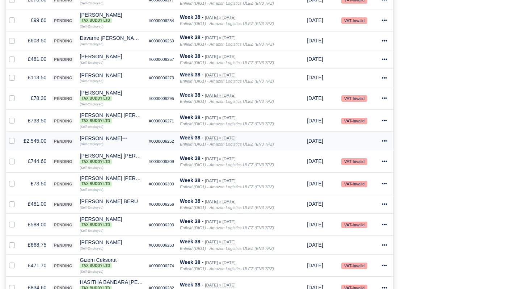
click at [386, 142] on icon at bounding box center [385, 140] width 5 height 1
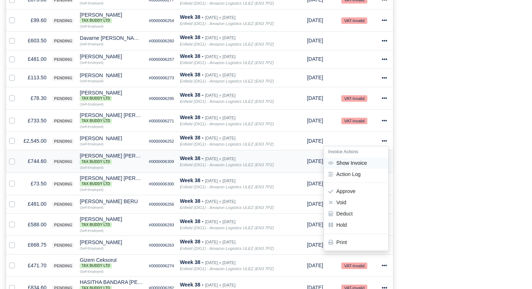
click at [367, 169] on link "Show Invoice" at bounding box center [356, 163] width 64 height 11
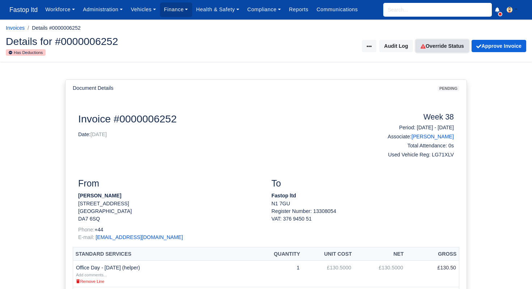
click at [440, 46] on link "Override Status" at bounding box center [442, 46] width 53 height 12
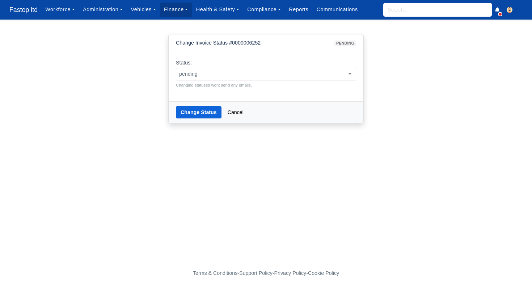
drag, startPoint x: 294, startPoint y: 78, endPoint x: 291, endPoint y: 80, distance: 3.9
click at [293, 78] on span "pending" at bounding box center [266, 74] width 180 height 9
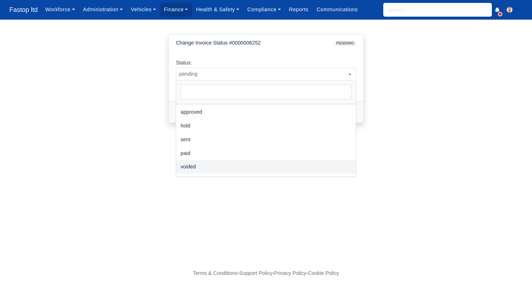
scroll to position [19, 0]
select select "voided"
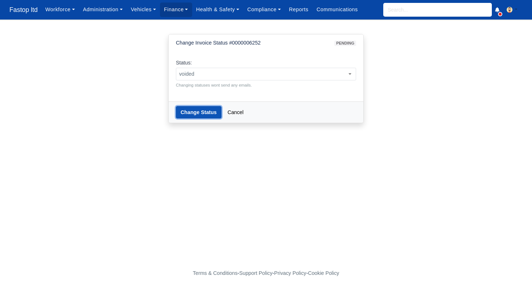
click at [201, 115] on button "Change Status" at bounding box center [199, 112] width 46 height 12
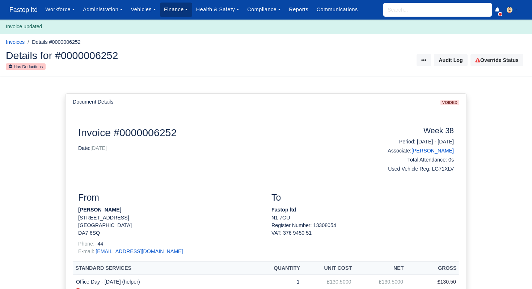
click at [177, 12] on link "Finance" at bounding box center [176, 10] width 32 height 14
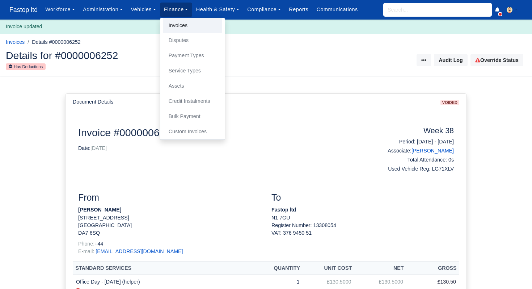
click at [182, 25] on link "Invoices" at bounding box center [192, 25] width 59 height 15
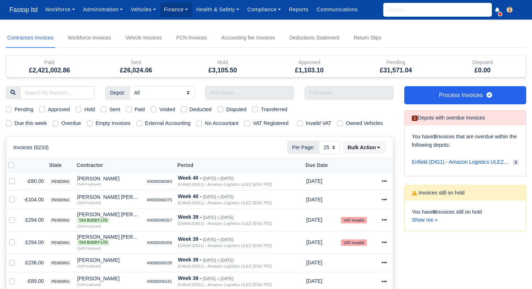
select select "25"
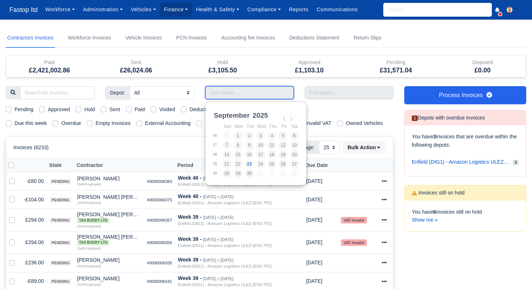
click at [235, 93] on input "Use the arrow keys to pick a date" at bounding box center [249, 92] width 89 height 13
type input "14/09/2025 - 20/09/2025"
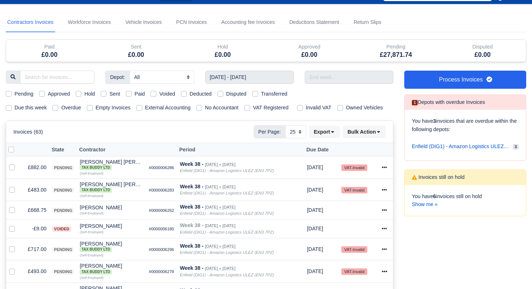
scroll to position [22, 0]
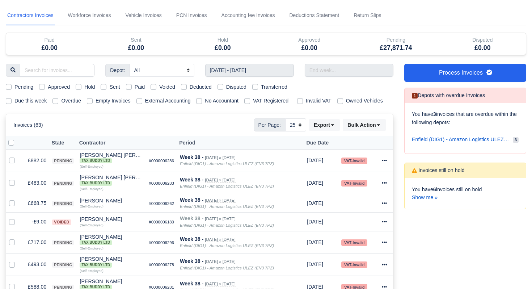
click at [14, 87] on label "Pending" at bounding box center [23, 87] width 19 height 8
click at [8, 87] on input "Pending" at bounding box center [9, 86] width 6 height 6
checkbox input "true"
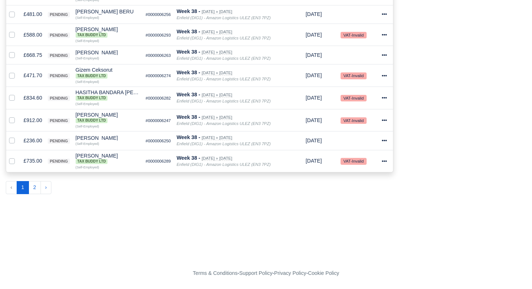
scroll to position [531, 0]
click at [35, 187] on button "2" at bounding box center [35, 187] width 12 height 13
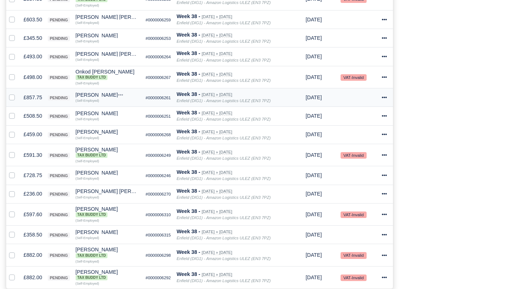
scroll to position [390, 0]
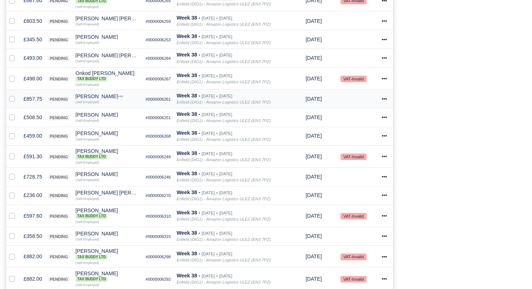
click at [384, 101] on icon at bounding box center [384, 98] width 5 height 5
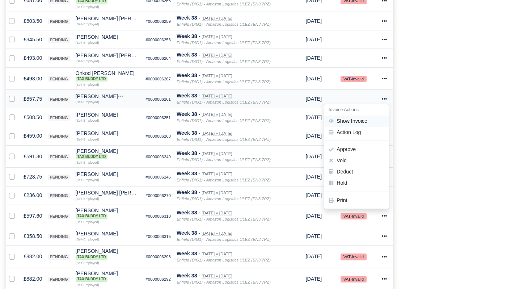
click at [364, 127] on link "Show Invoice" at bounding box center [357, 121] width 64 height 11
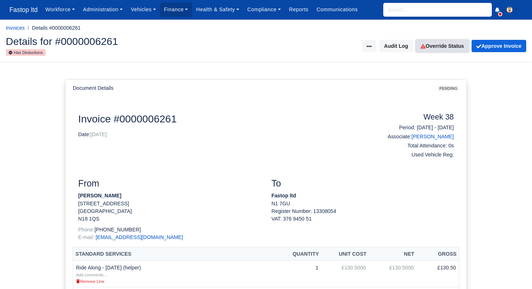
click at [442, 46] on link "Override Status" at bounding box center [442, 46] width 53 height 12
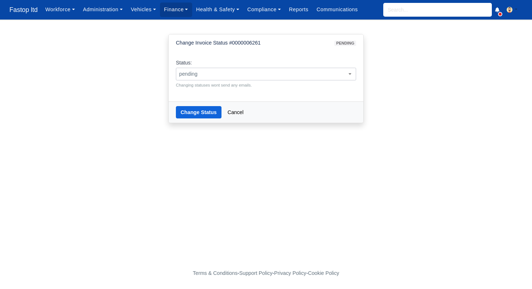
click at [301, 75] on span "pending" at bounding box center [266, 74] width 180 height 9
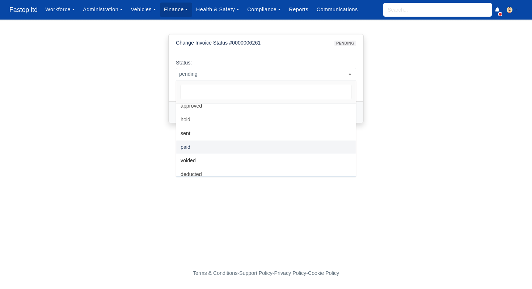
scroll to position [32, 0]
select select "voided"
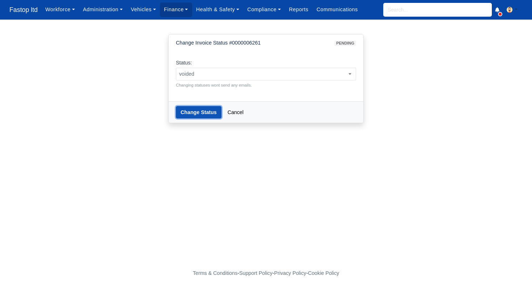
click at [198, 116] on button "Change Status" at bounding box center [199, 112] width 46 height 12
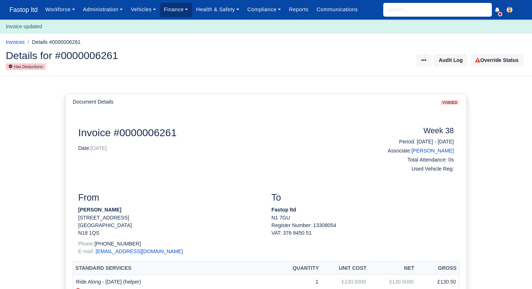
click at [187, 14] on link "Finance" at bounding box center [176, 10] width 32 height 14
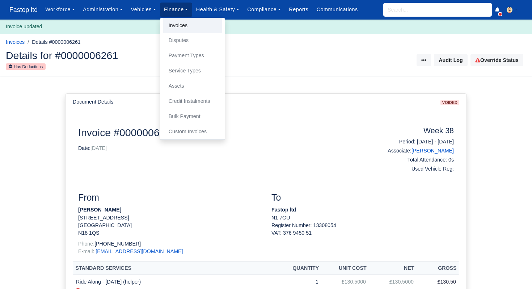
click at [189, 28] on link "Invoices" at bounding box center [192, 25] width 59 height 15
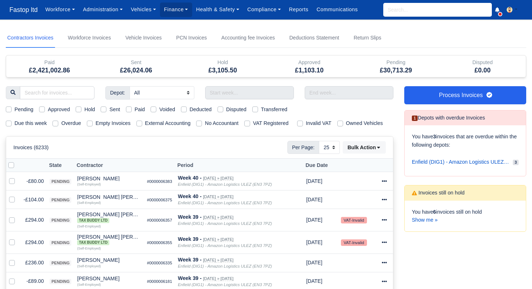
select select "25"
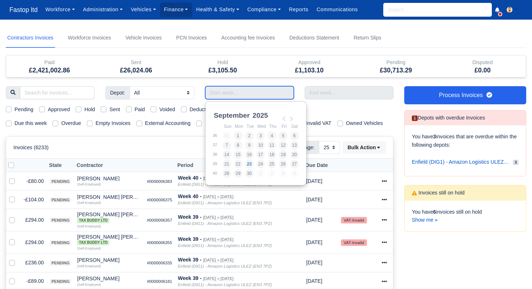
click at [230, 95] on input "Use the arrow keys to pick a date" at bounding box center [249, 92] width 89 height 13
type input "[DATE] - [DATE]"
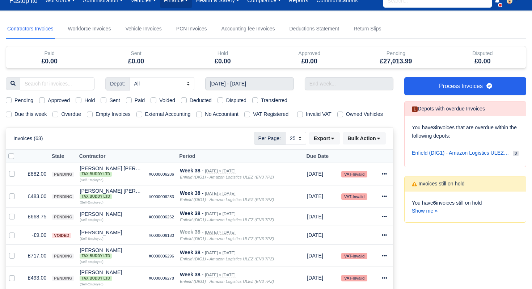
scroll to position [8, 0]
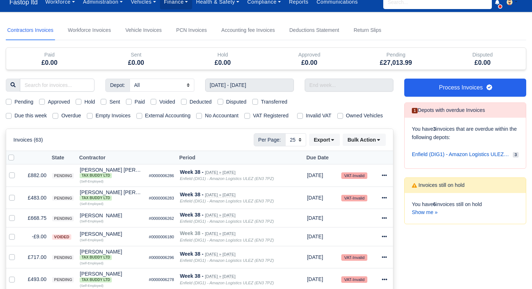
drag, startPoint x: 9, startPoint y: 102, endPoint x: 26, endPoint y: 110, distance: 19.3
click at [14, 102] on label "Pending" at bounding box center [23, 102] width 19 height 8
click at [9, 102] on input "Pending" at bounding box center [9, 101] width 6 height 6
checkbox input "true"
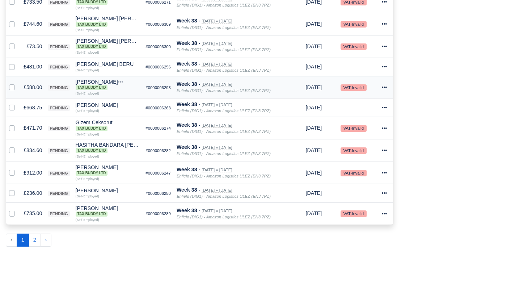
scroll to position [468, 0]
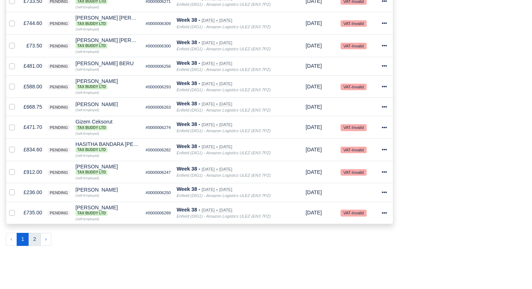
click at [35, 246] on button "2" at bounding box center [35, 239] width 12 height 13
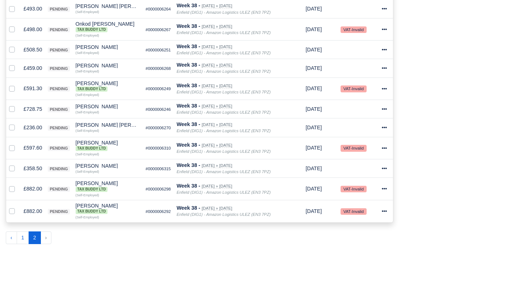
scroll to position [501, 0]
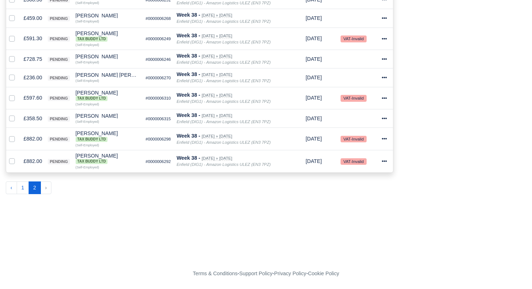
click at [24, 187] on button "1" at bounding box center [23, 187] width 12 height 13
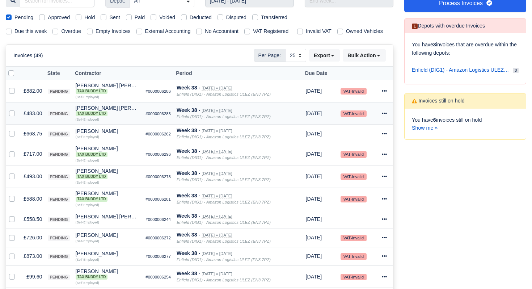
scroll to position [91, 0]
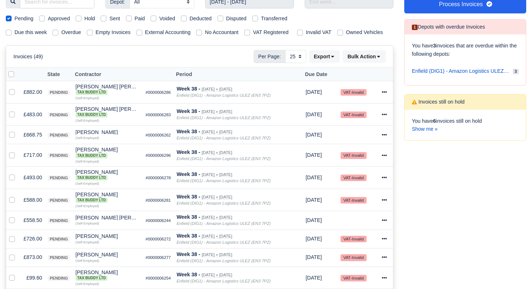
drag, startPoint x: 12, startPoint y: 84, endPoint x: 63, endPoint y: 92, distance: 51.4
click at [17, 70] on label at bounding box center [17, 70] width 0 height 0
click at [12, 76] on input "checkbox" at bounding box center [11, 73] width 6 height 6
checkbox input "true"
click at [379, 63] on button "Bulk Action" at bounding box center [364, 56] width 43 height 12
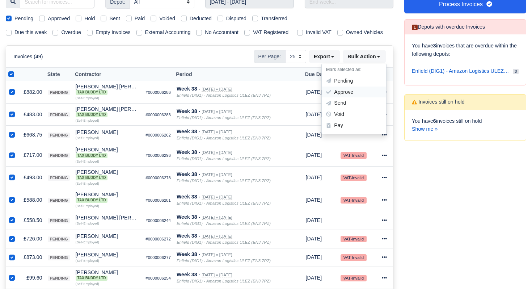
click at [364, 98] on div "Approve" at bounding box center [354, 92] width 64 height 11
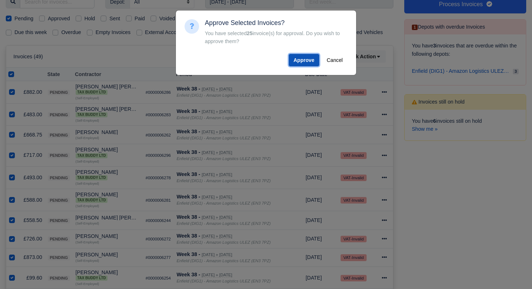
drag, startPoint x: 294, startPoint y: 60, endPoint x: 296, endPoint y: 65, distance: 4.9
click at [294, 60] on button "Approve" at bounding box center [304, 60] width 30 height 12
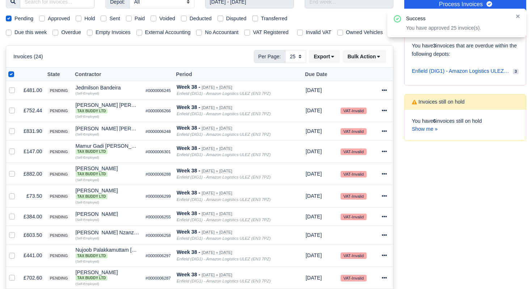
click at [17, 70] on label at bounding box center [17, 70] width 0 height 0
click at [10, 76] on input "checkbox" at bounding box center [11, 73] width 6 height 6
checkbox input "false"
click at [17, 70] on label at bounding box center [17, 70] width 0 height 0
click at [12, 76] on input "checkbox" at bounding box center [11, 73] width 6 height 6
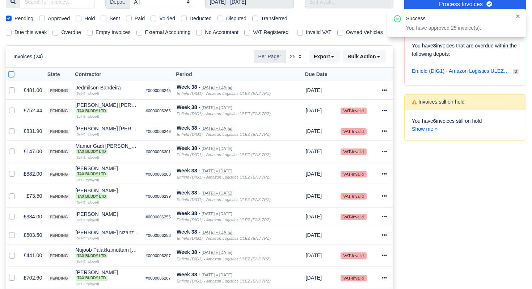
checkbox input "true"
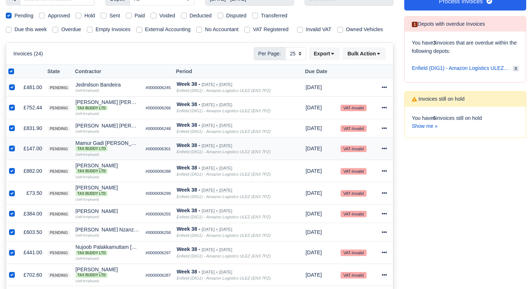
scroll to position [84, 0]
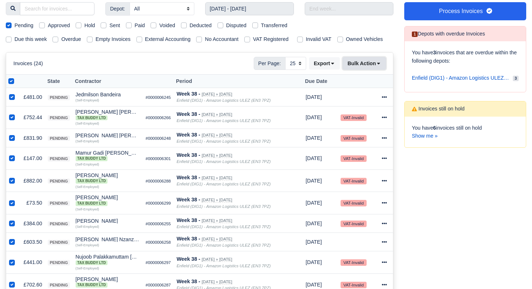
click at [377, 66] on icon at bounding box center [378, 63] width 5 height 5
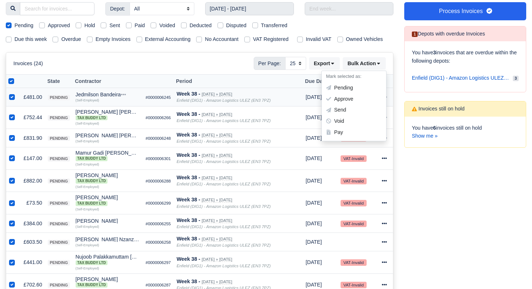
click at [359, 105] on div "Approve" at bounding box center [354, 98] width 64 height 11
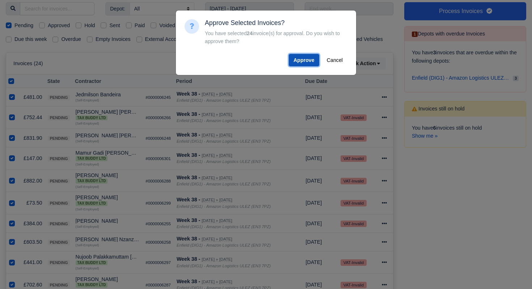
click at [300, 64] on button "Approve" at bounding box center [304, 60] width 30 height 12
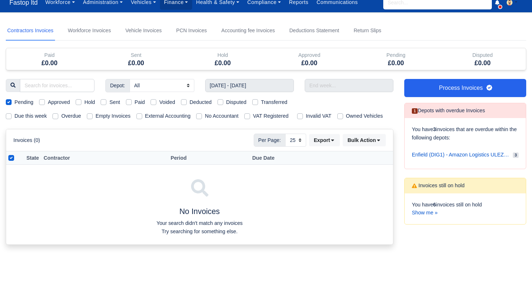
scroll to position [0, 0]
